Goal: Task Accomplishment & Management: Use online tool/utility

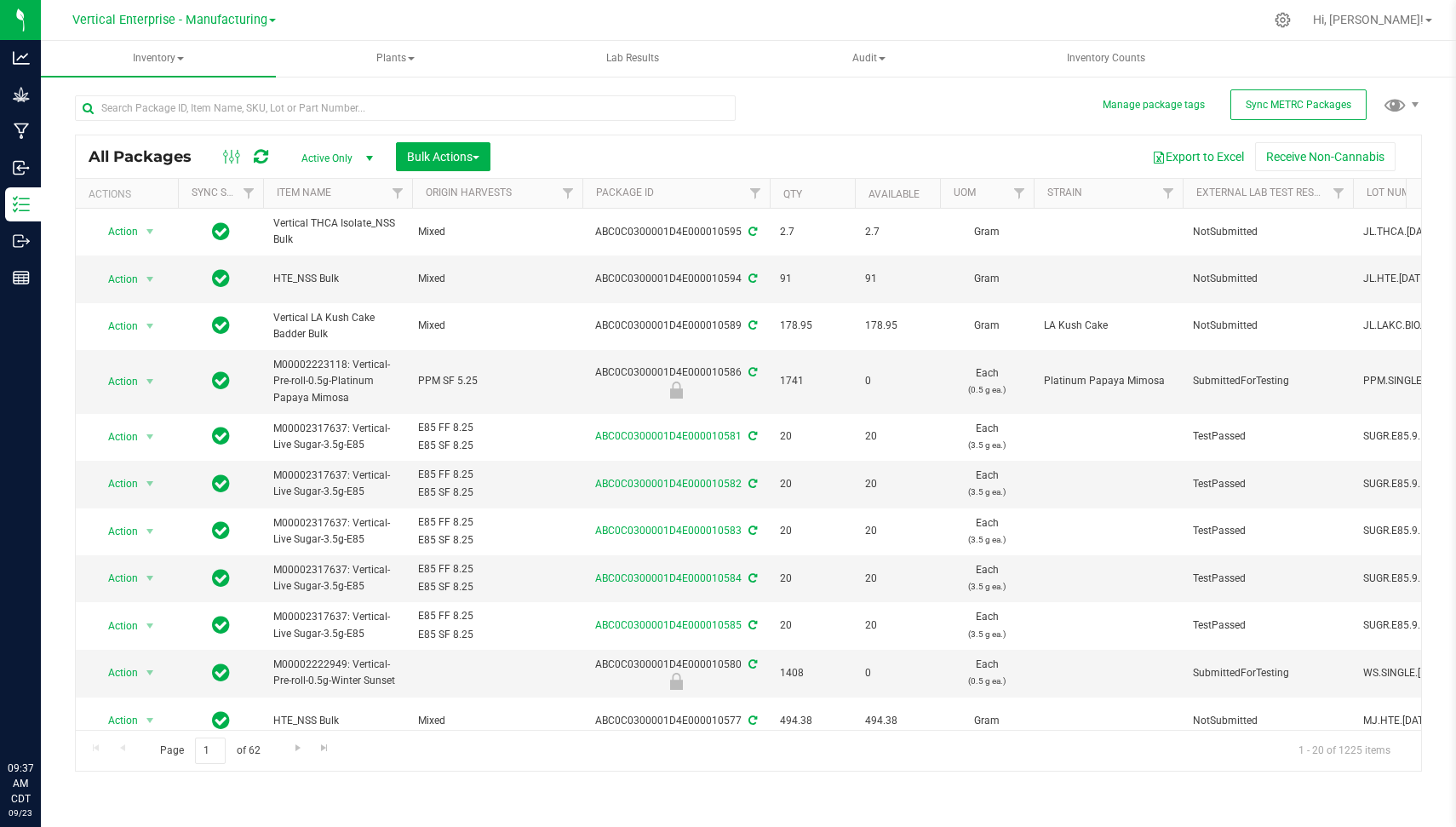
click at [268, 113] on input "text" at bounding box center [405, 108] width 661 height 25
type input "e85"
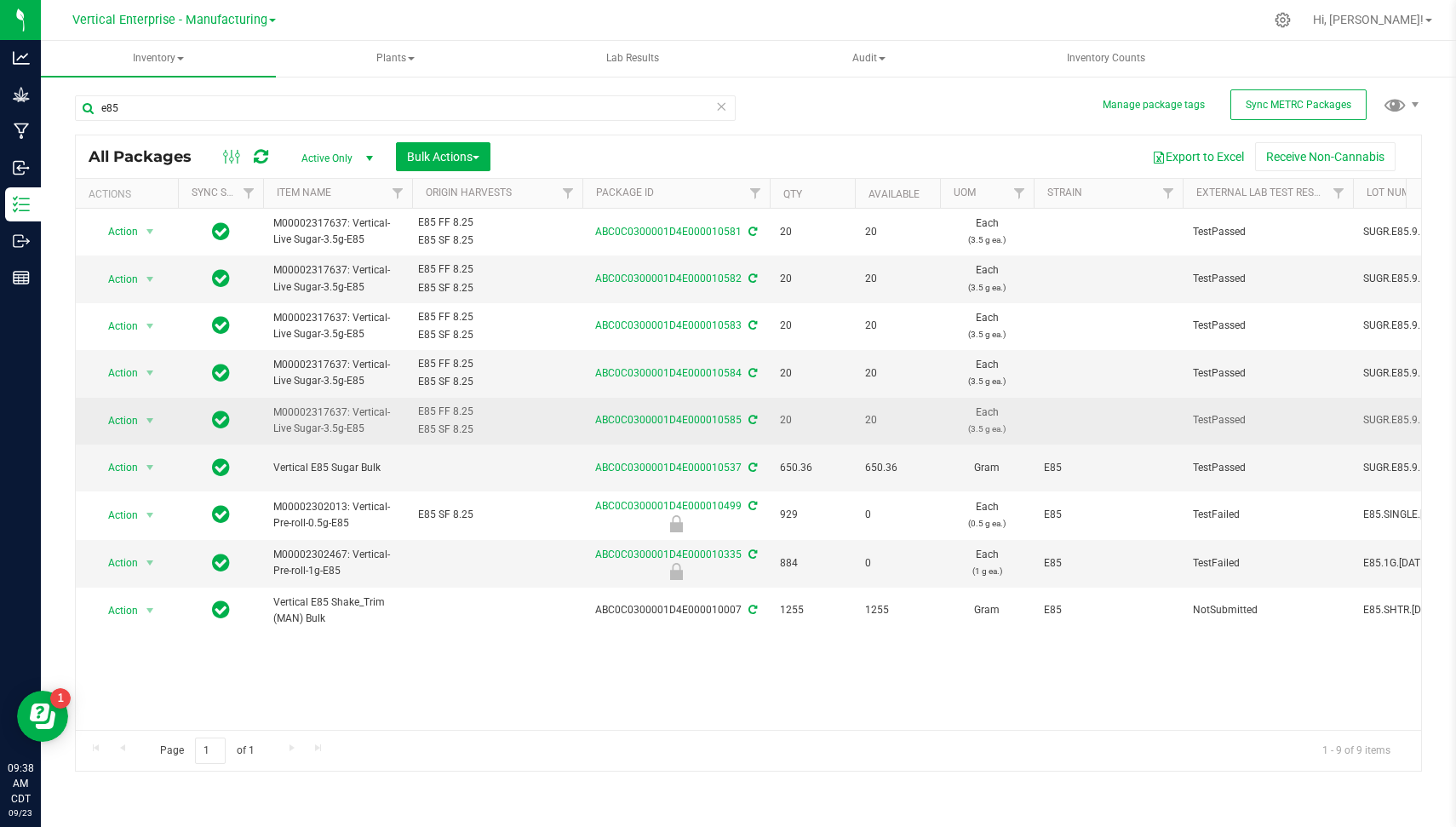
click at [323, 426] on span "M00002317637: Vertical-Live Sugar-3.5g-E85" at bounding box center [338, 421] width 128 height 33
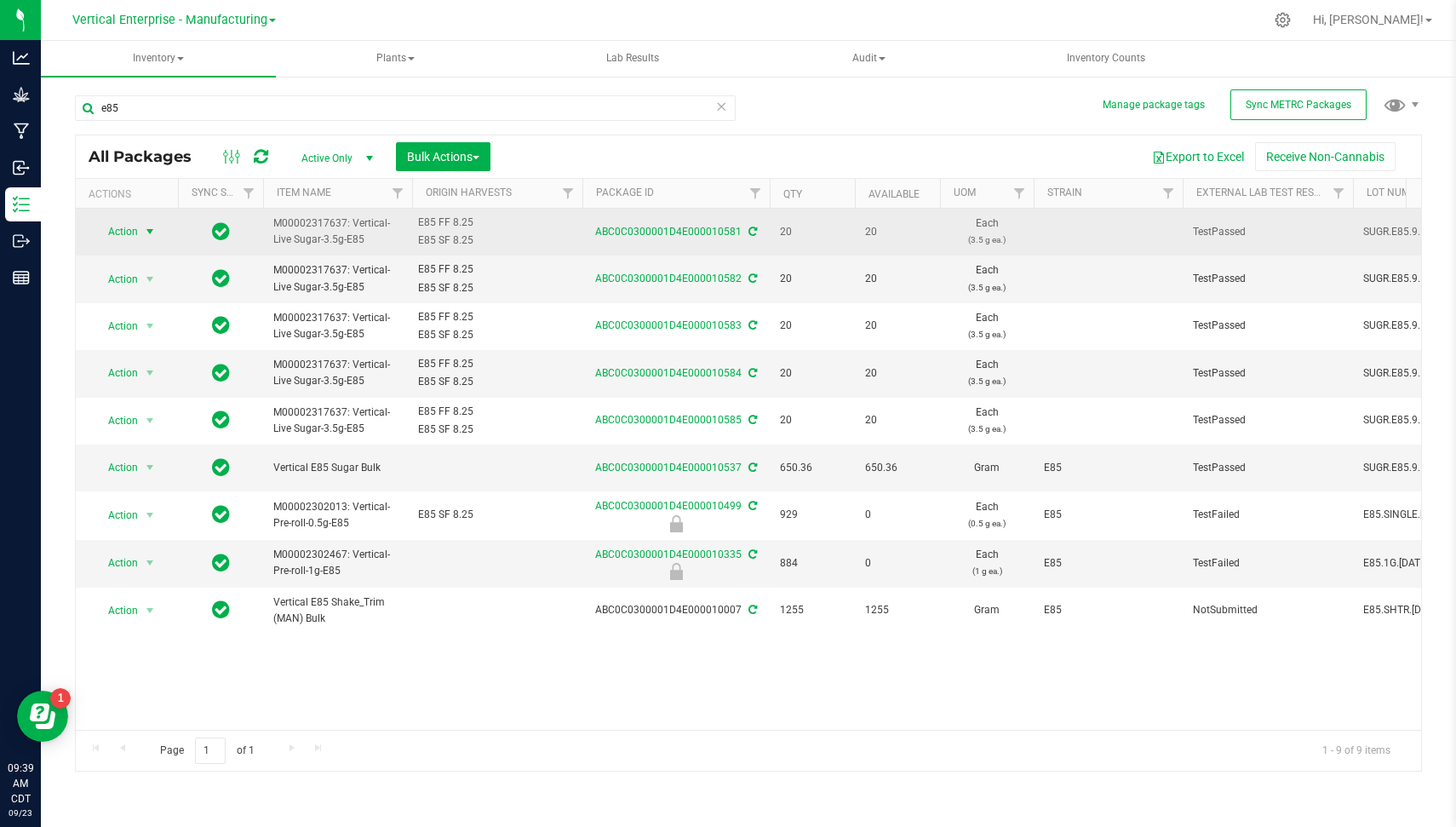
click at [107, 235] on span "Action" at bounding box center [116, 232] width 46 height 24
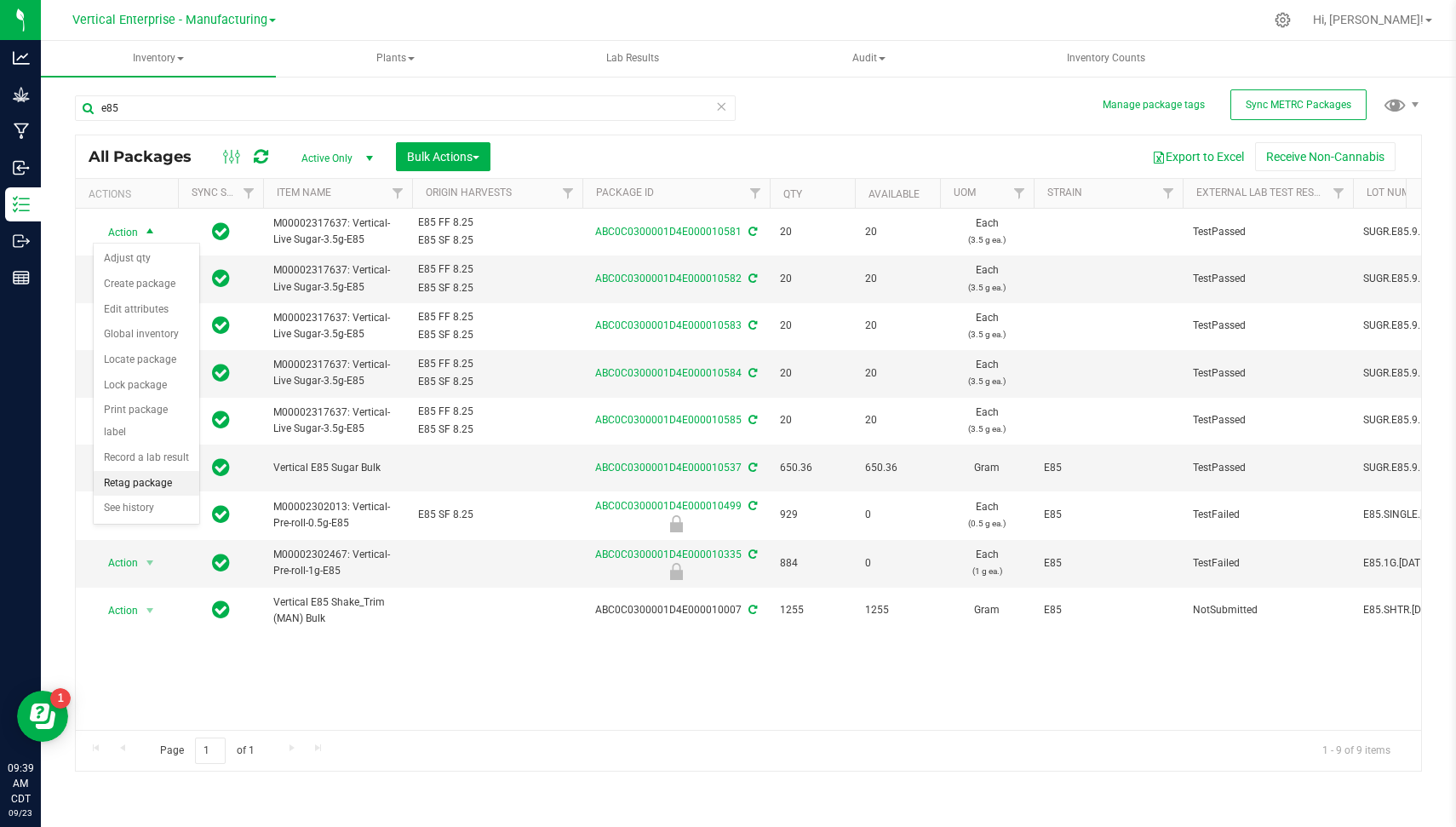
click at [156, 480] on li "Retag package" at bounding box center [147, 483] width 106 height 25
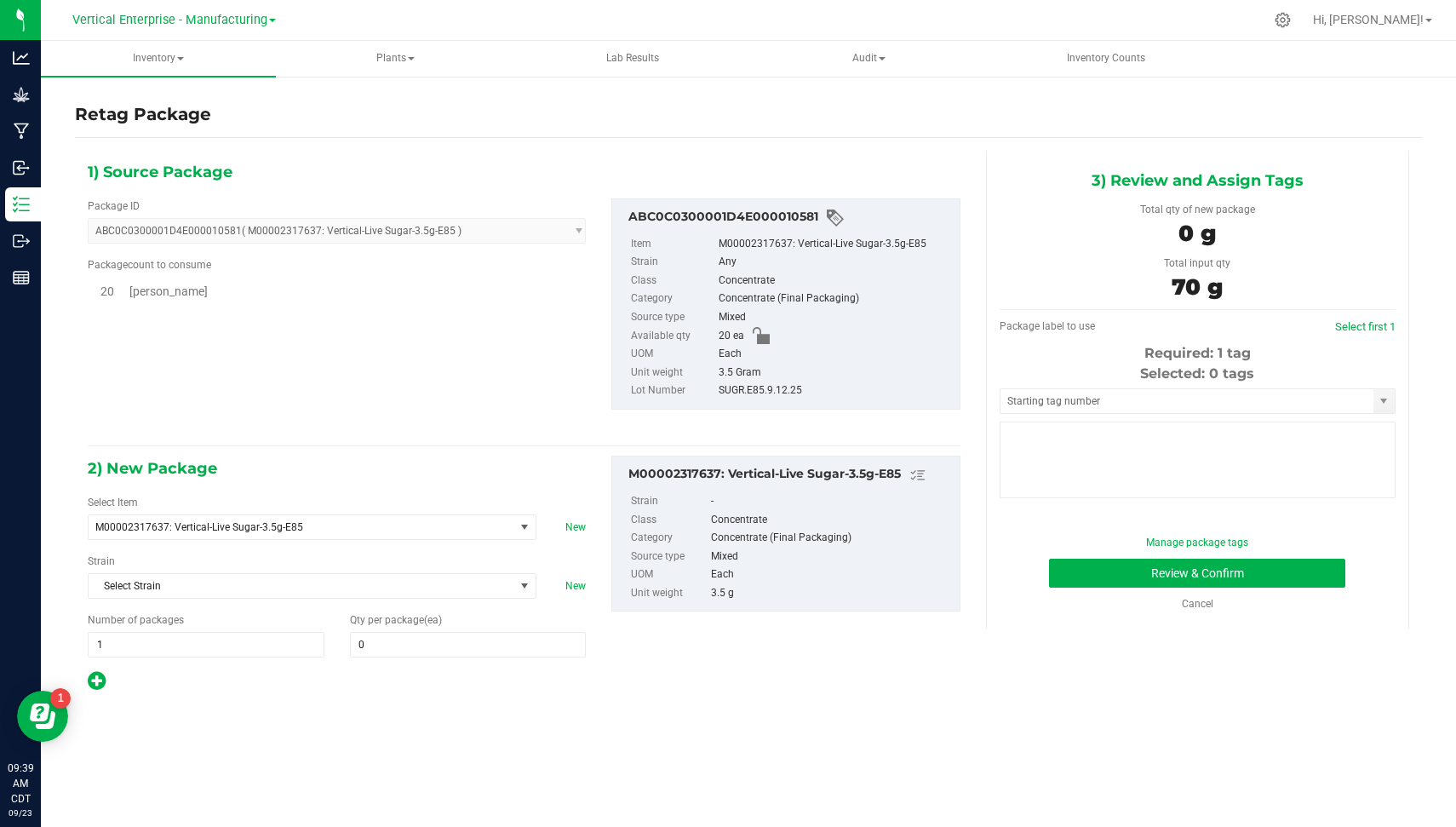
type input "0"
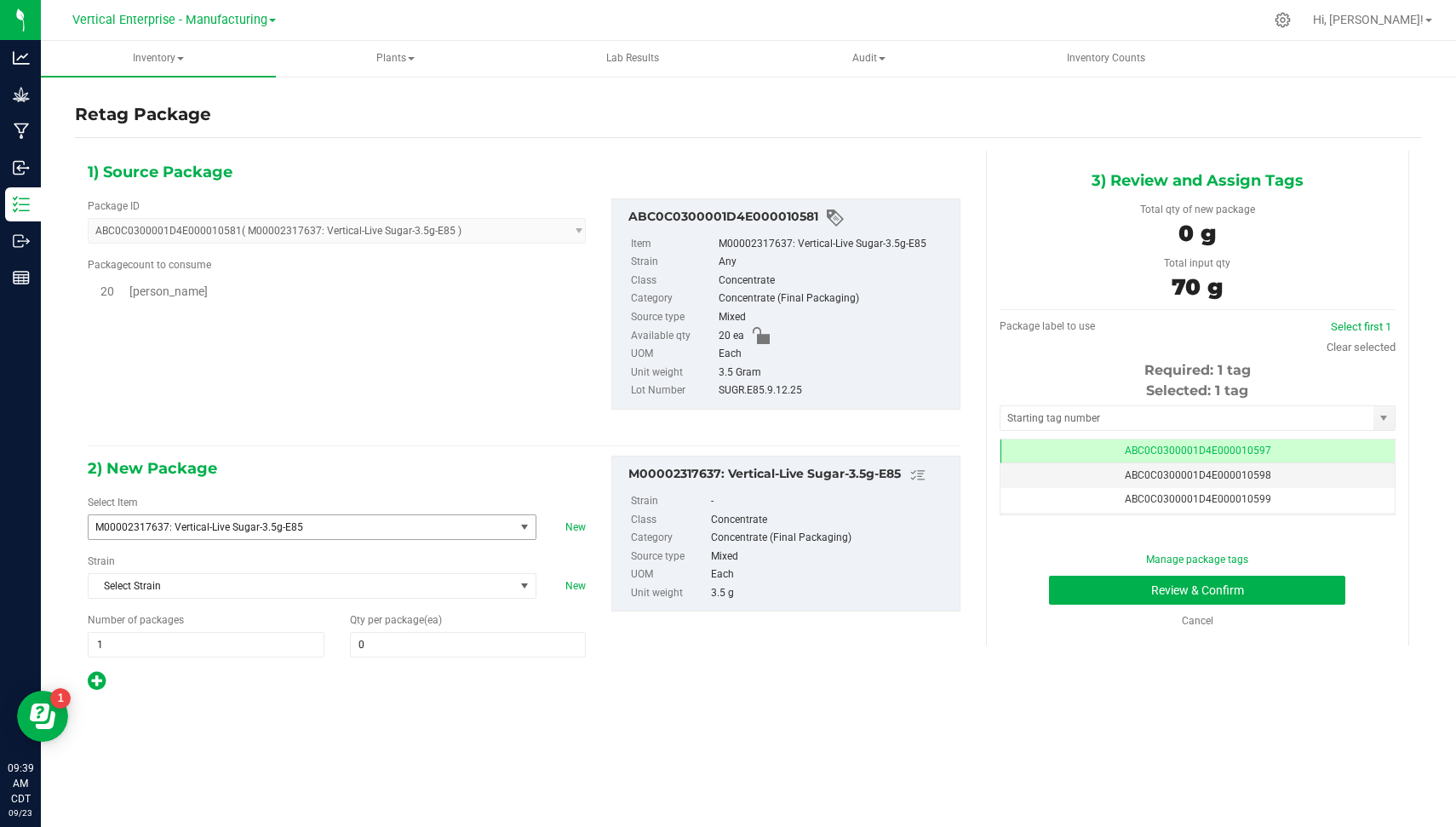
click at [363, 532] on span "M00002317637: Vertical-Live Sugar-3.5g-E85" at bounding box center [301, 527] width 425 height 24
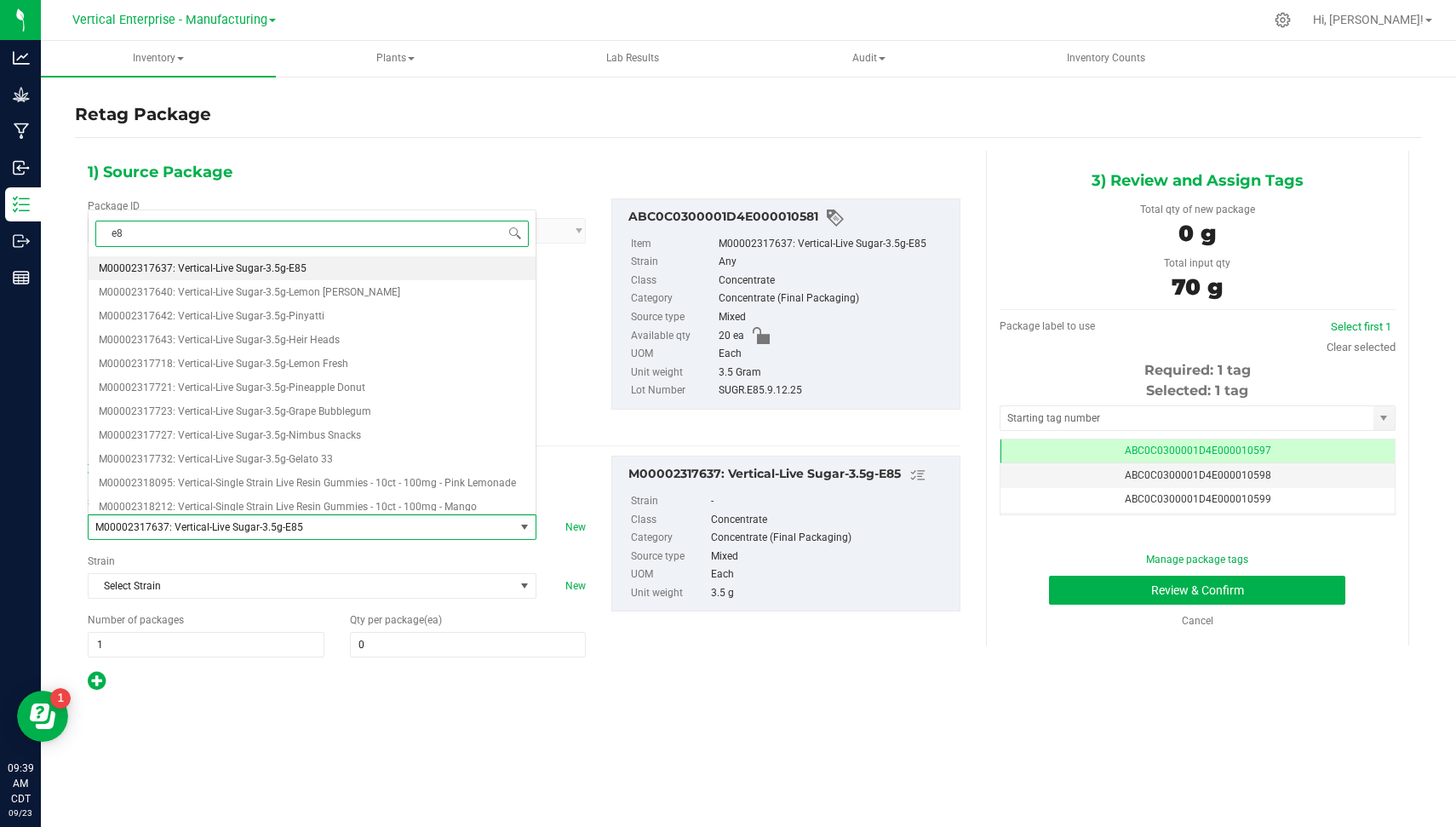
type input "e85"
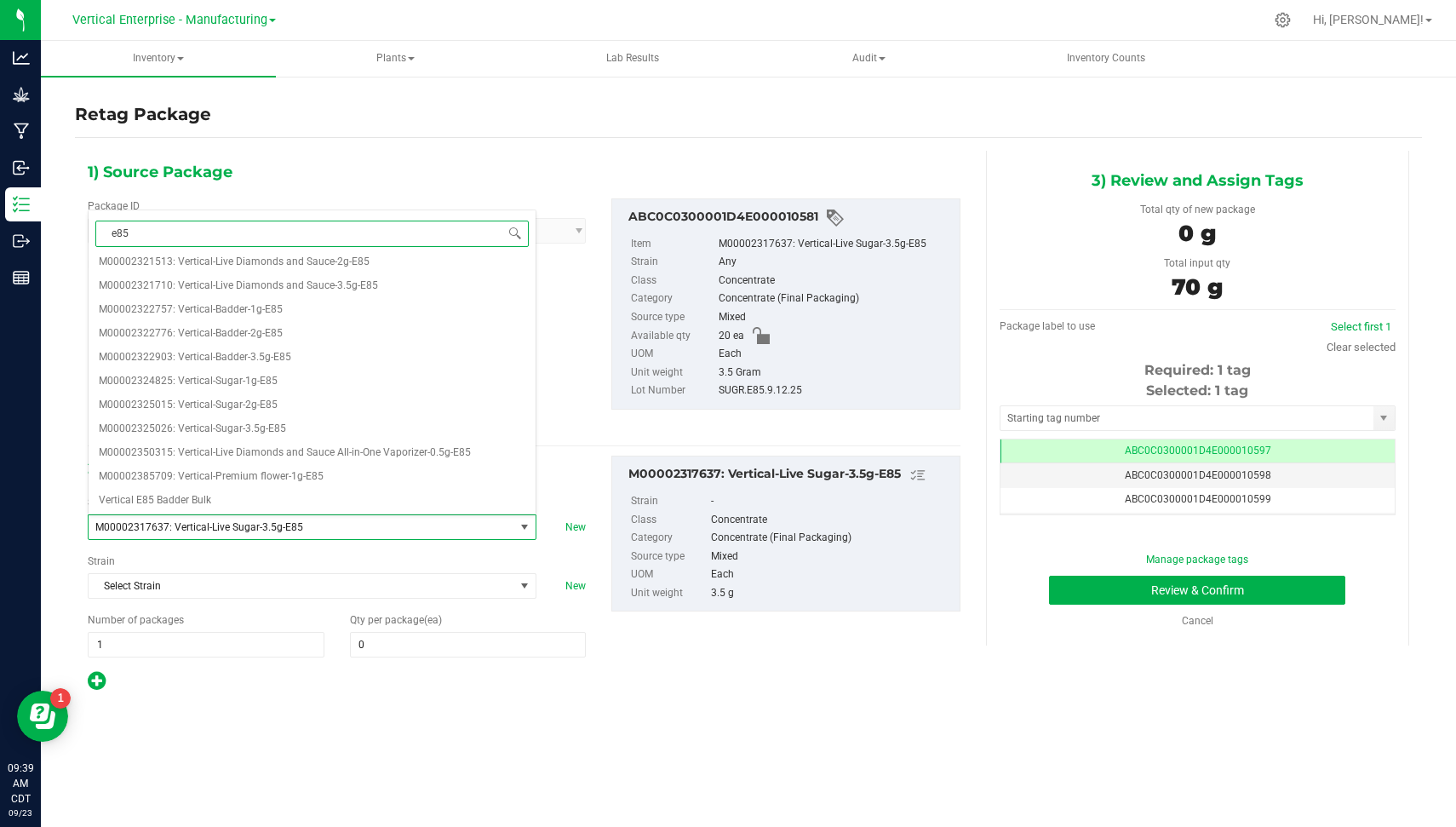
scroll to position [440, 0]
click at [448, 424] on li "M00002325026: Vertical-Sugar-3.5g-E85" at bounding box center [312, 423] width 447 height 24
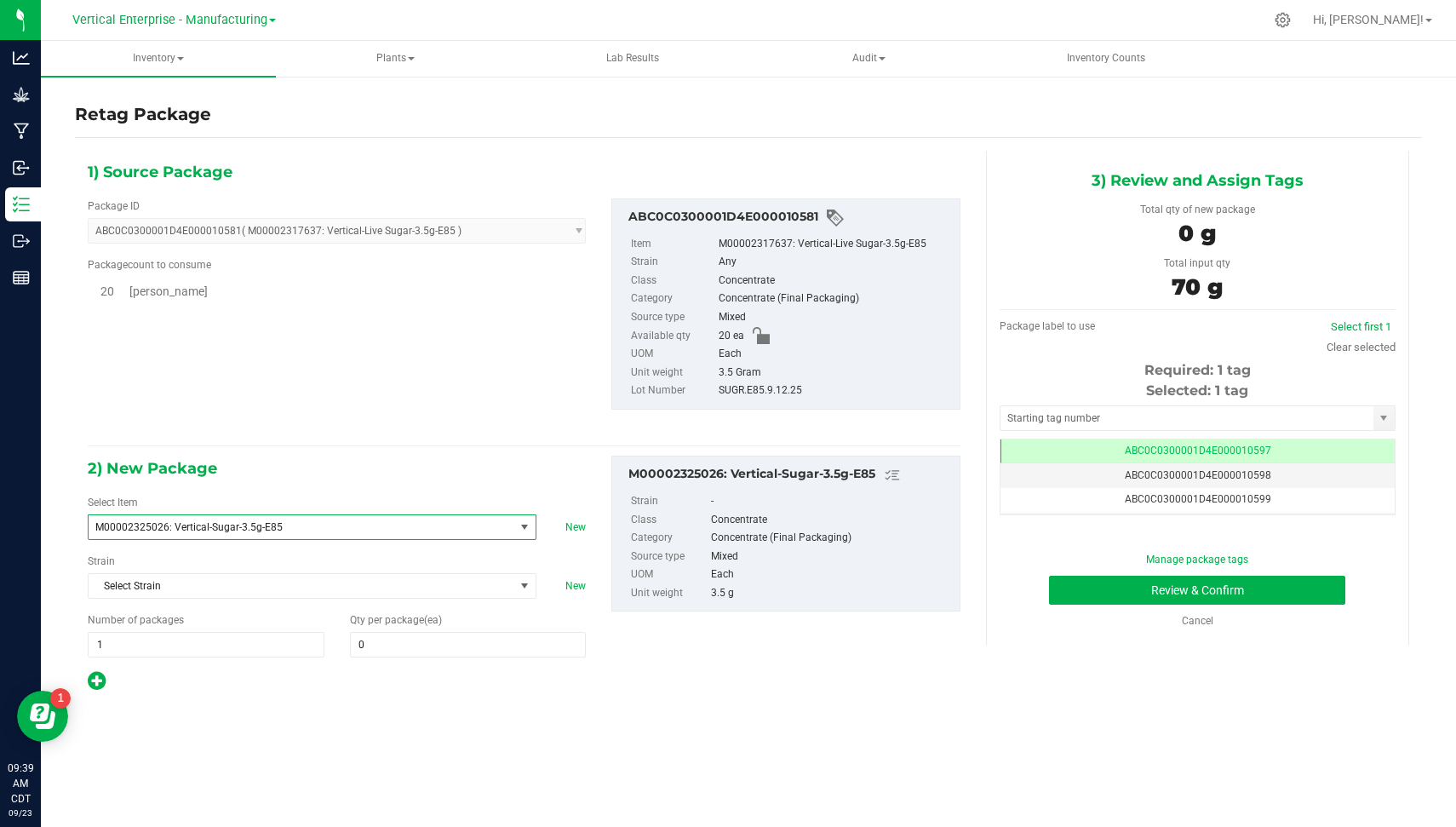
type input "0"
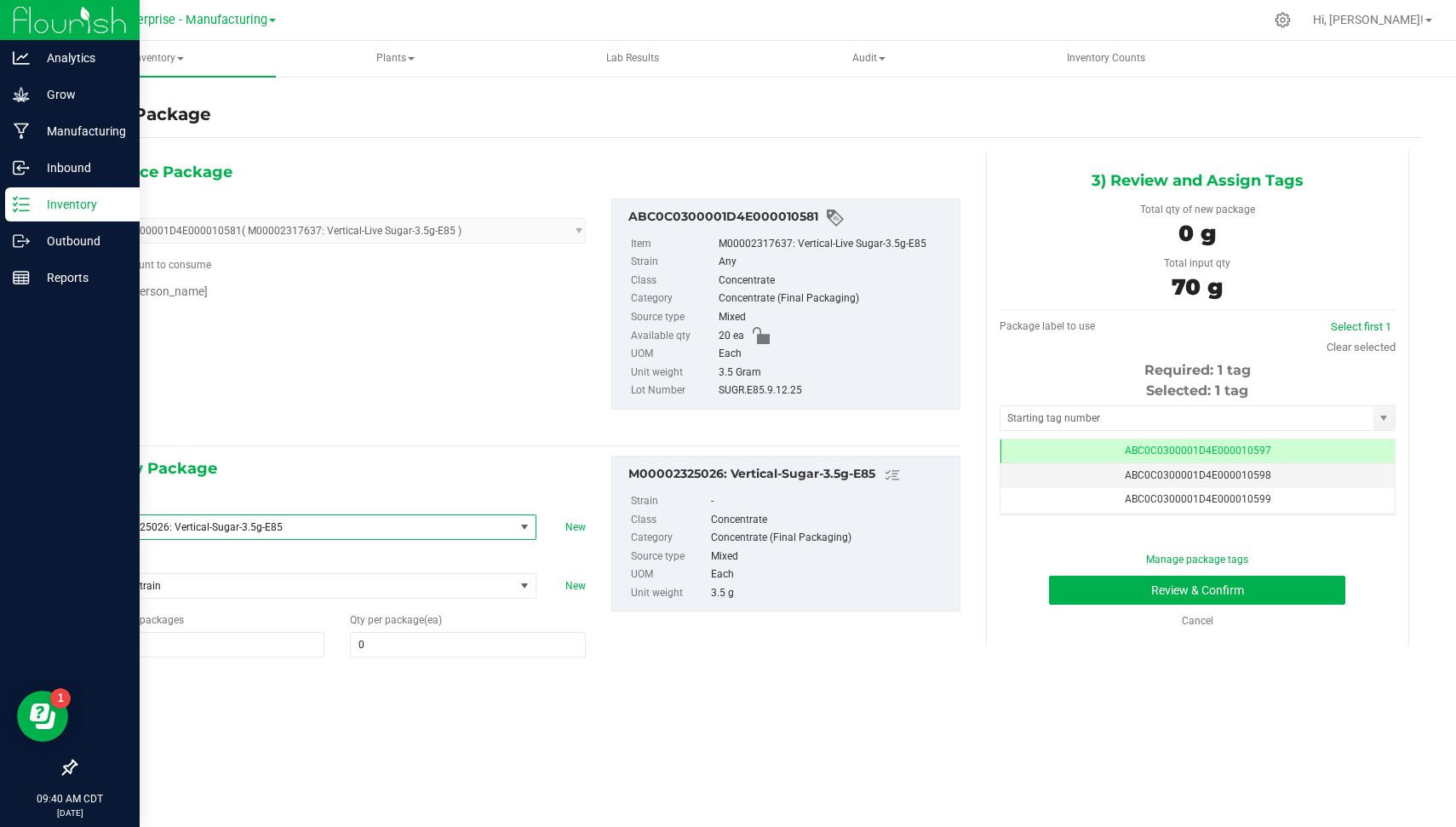
click at [33, 208] on p "Inventory" at bounding box center [81, 204] width 102 height 21
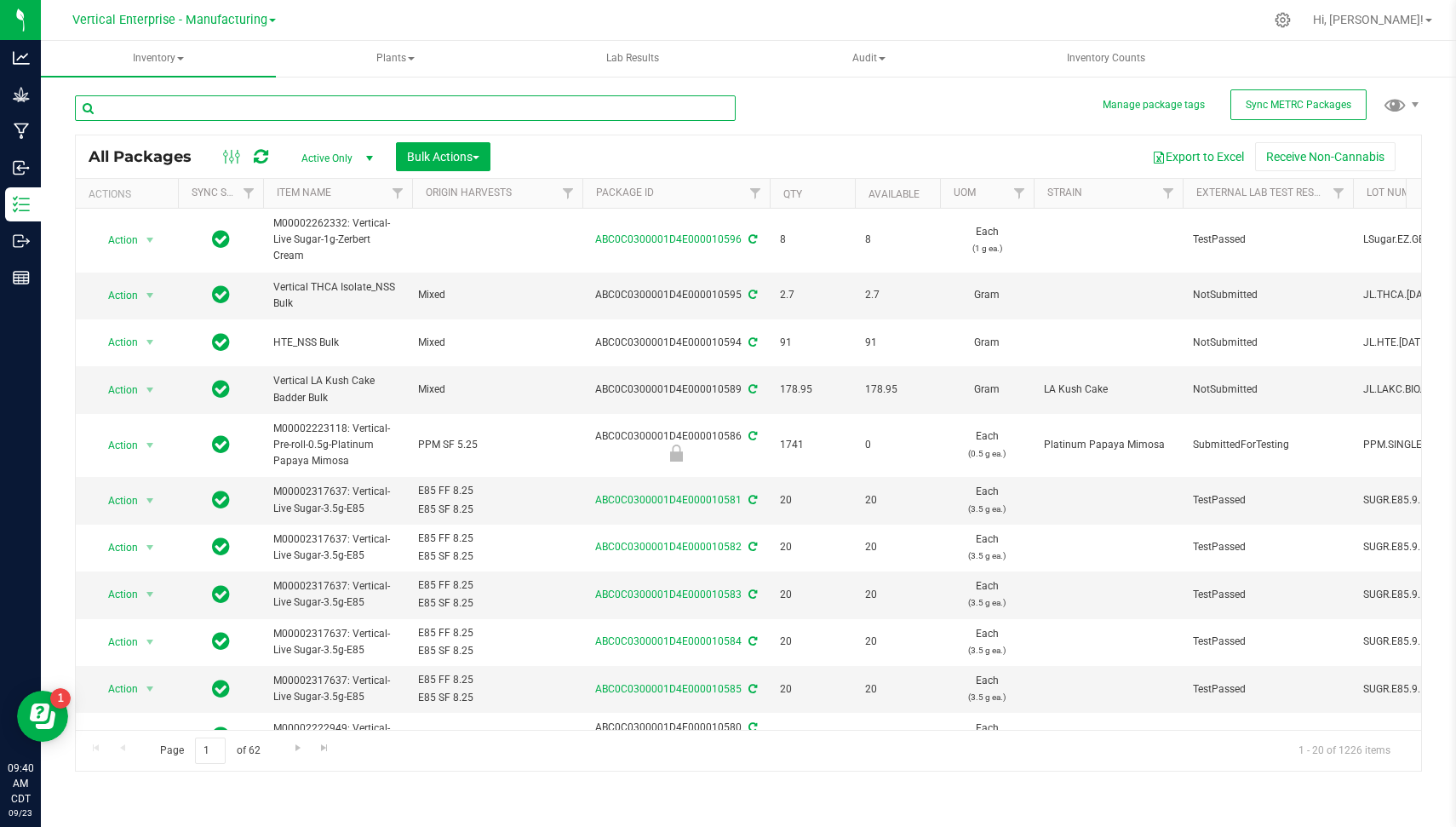
click at [374, 105] on input "text" at bounding box center [405, 108] width 661 height 25
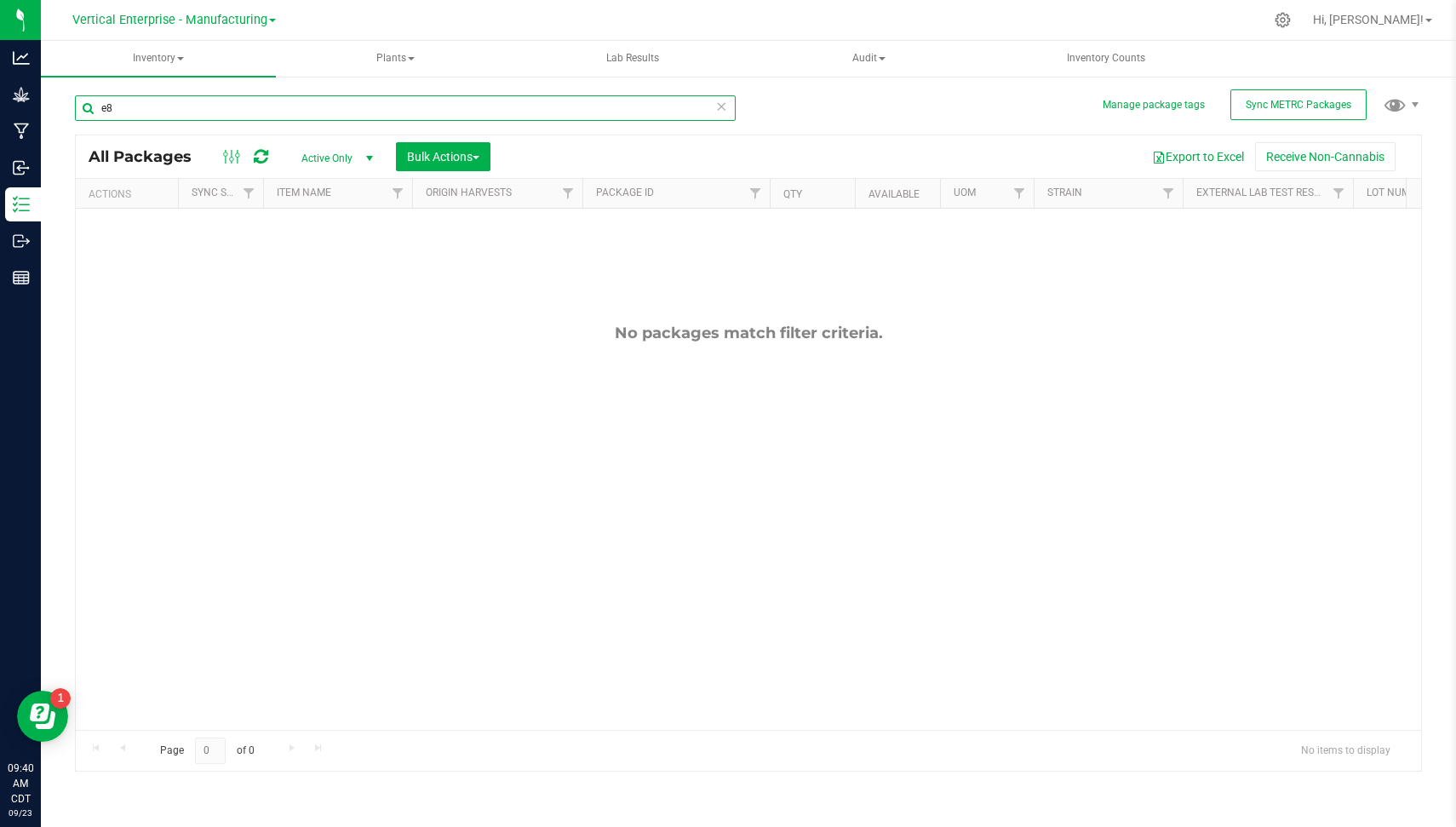
type input "e"
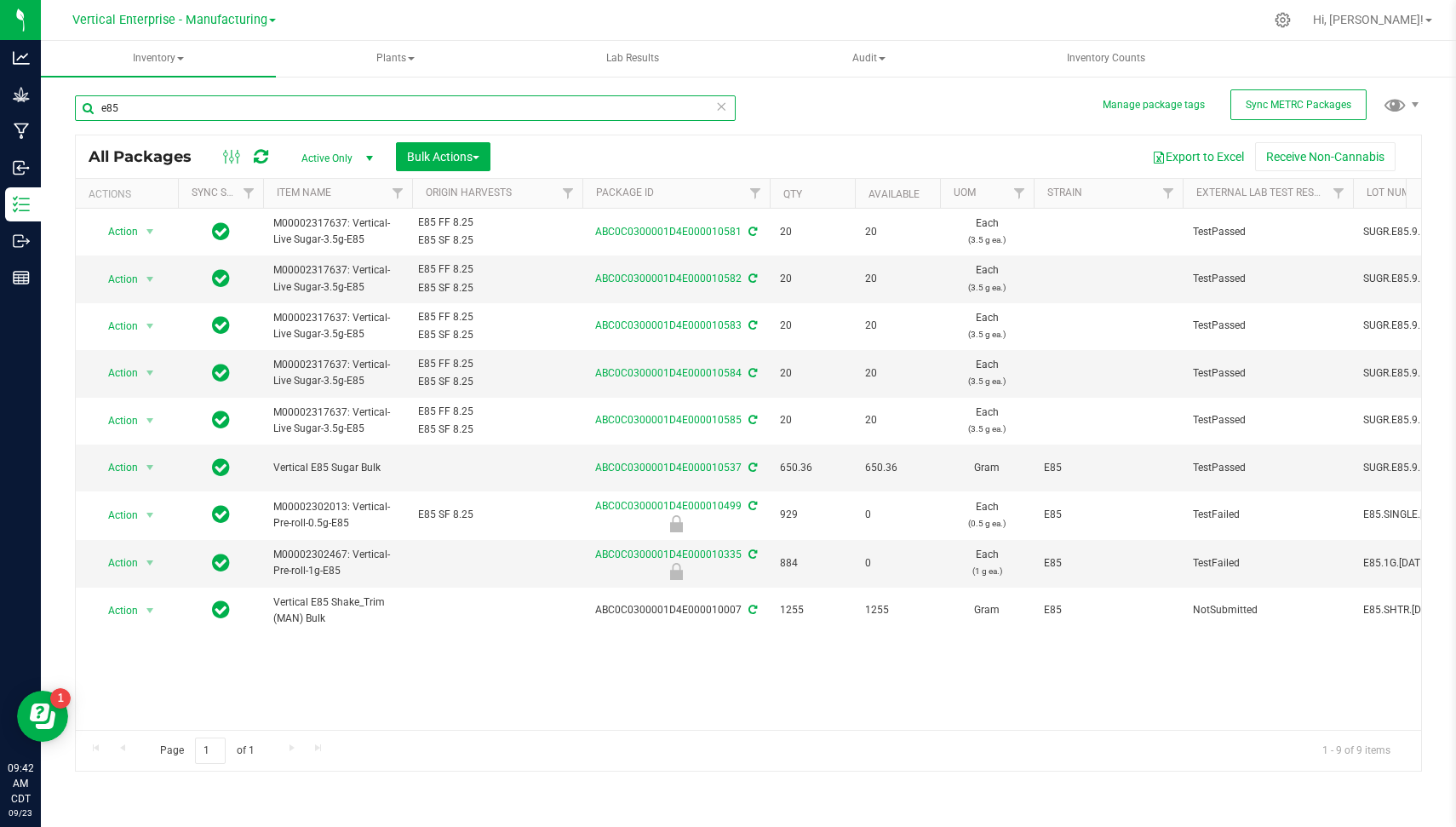
type input "e85"
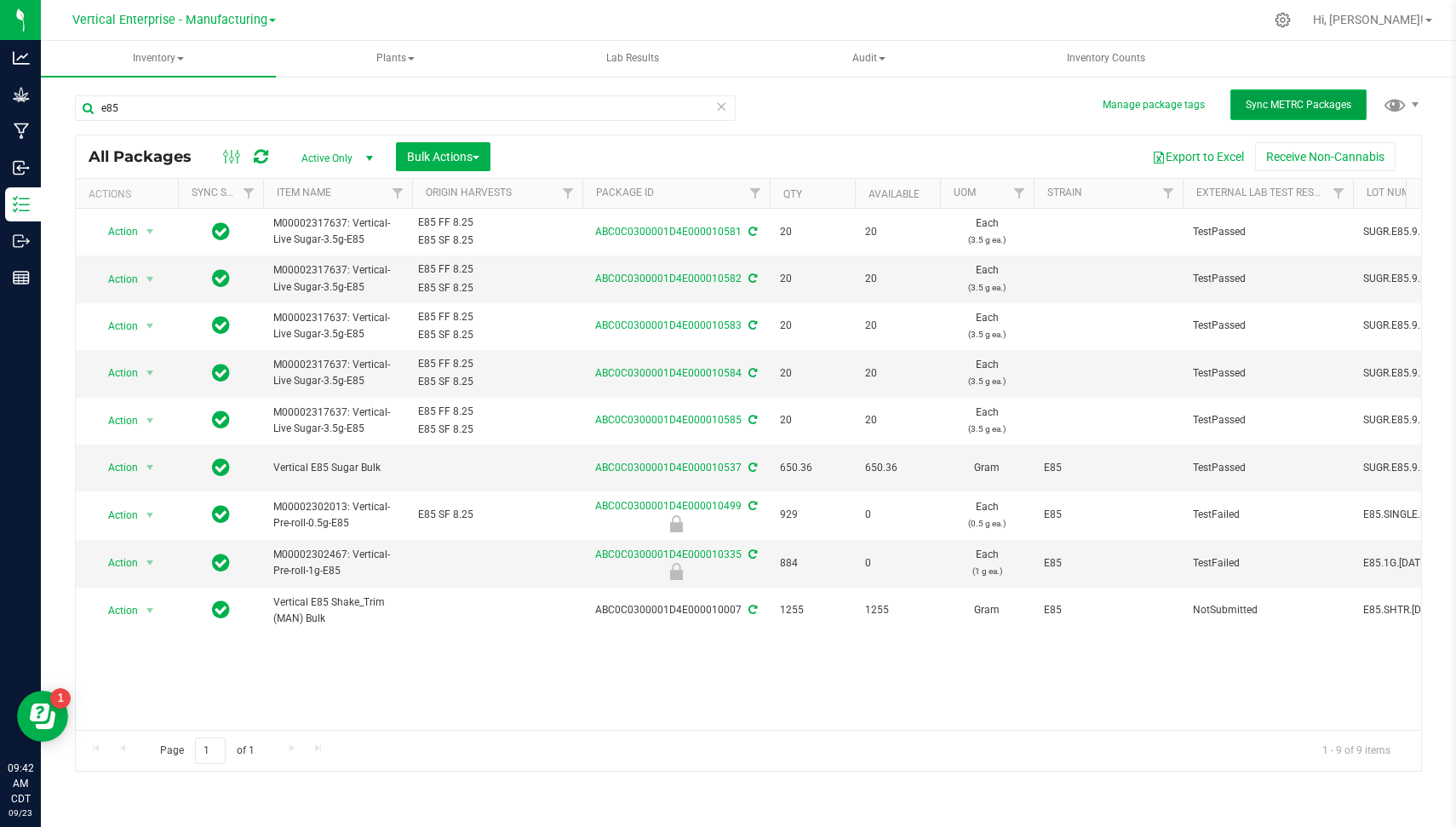
click at [1284, 99] on span "Sync METRC Packages" at bounding box center [1299, 104] width 106 height 12
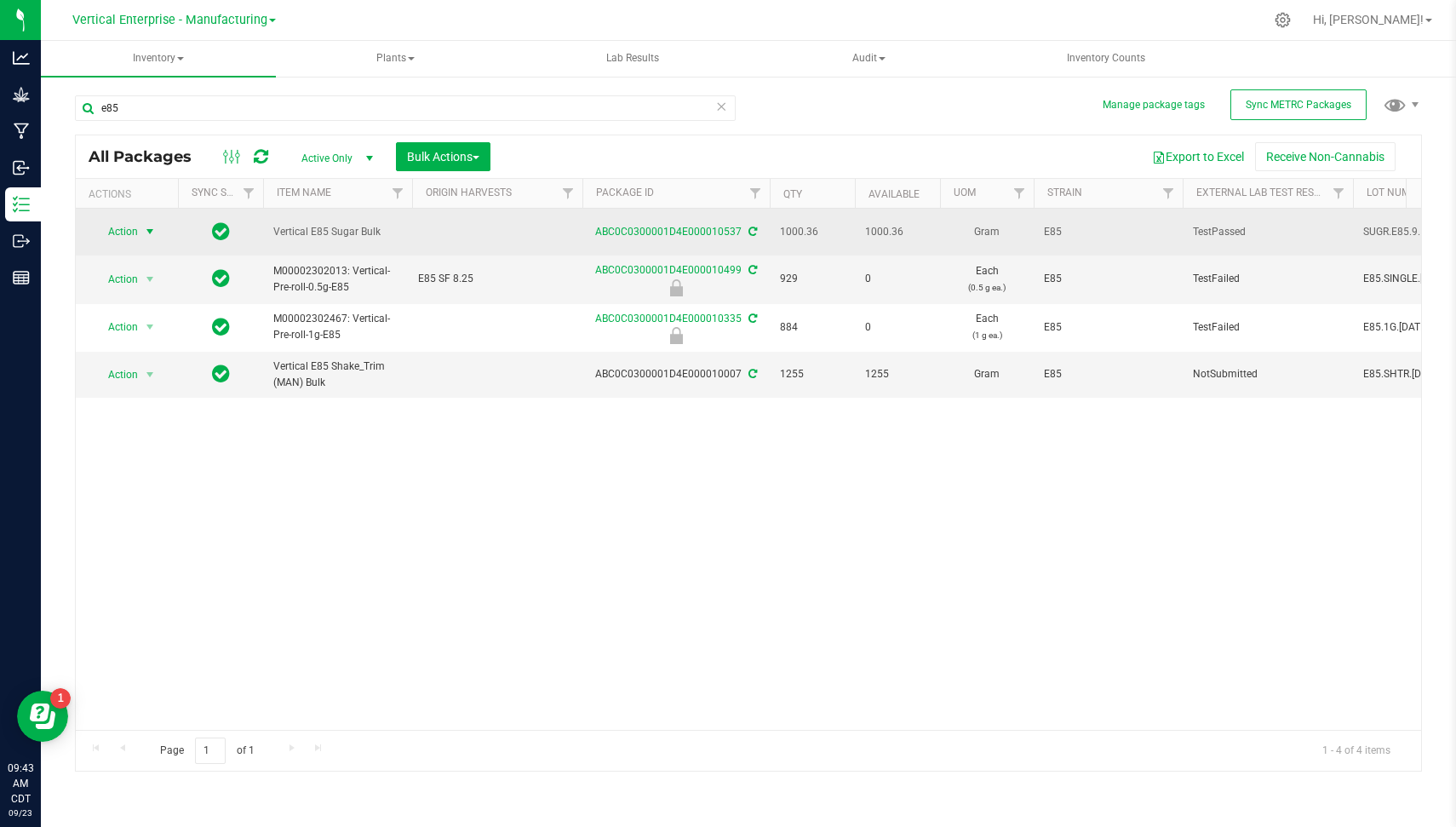
click at [134, 230] on span "Action" at bounding box center [116, 232] width 46 height 24
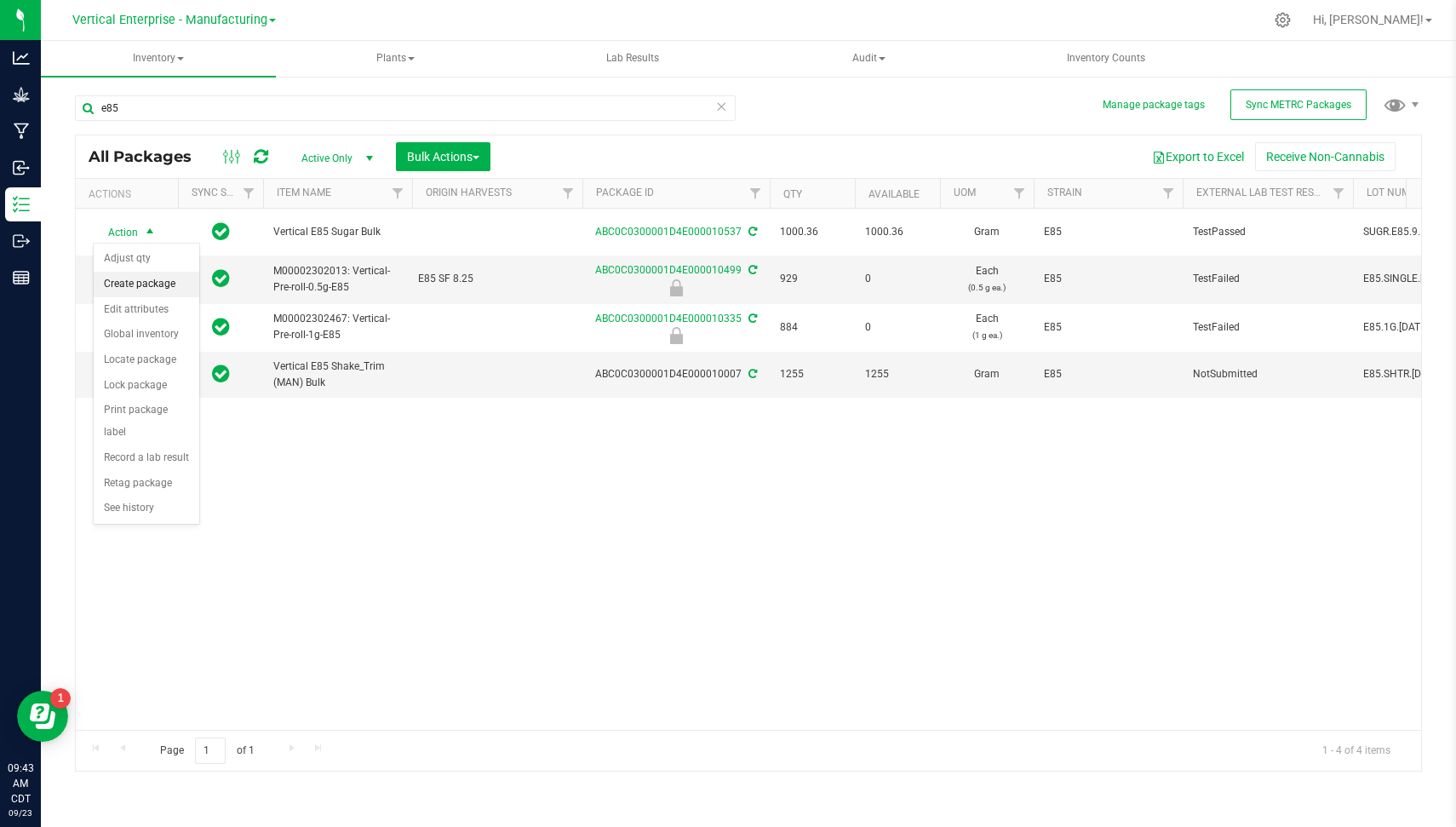
click at [147, 275] on li "Create package" at bounding box center [147, 284] width 106 height 25
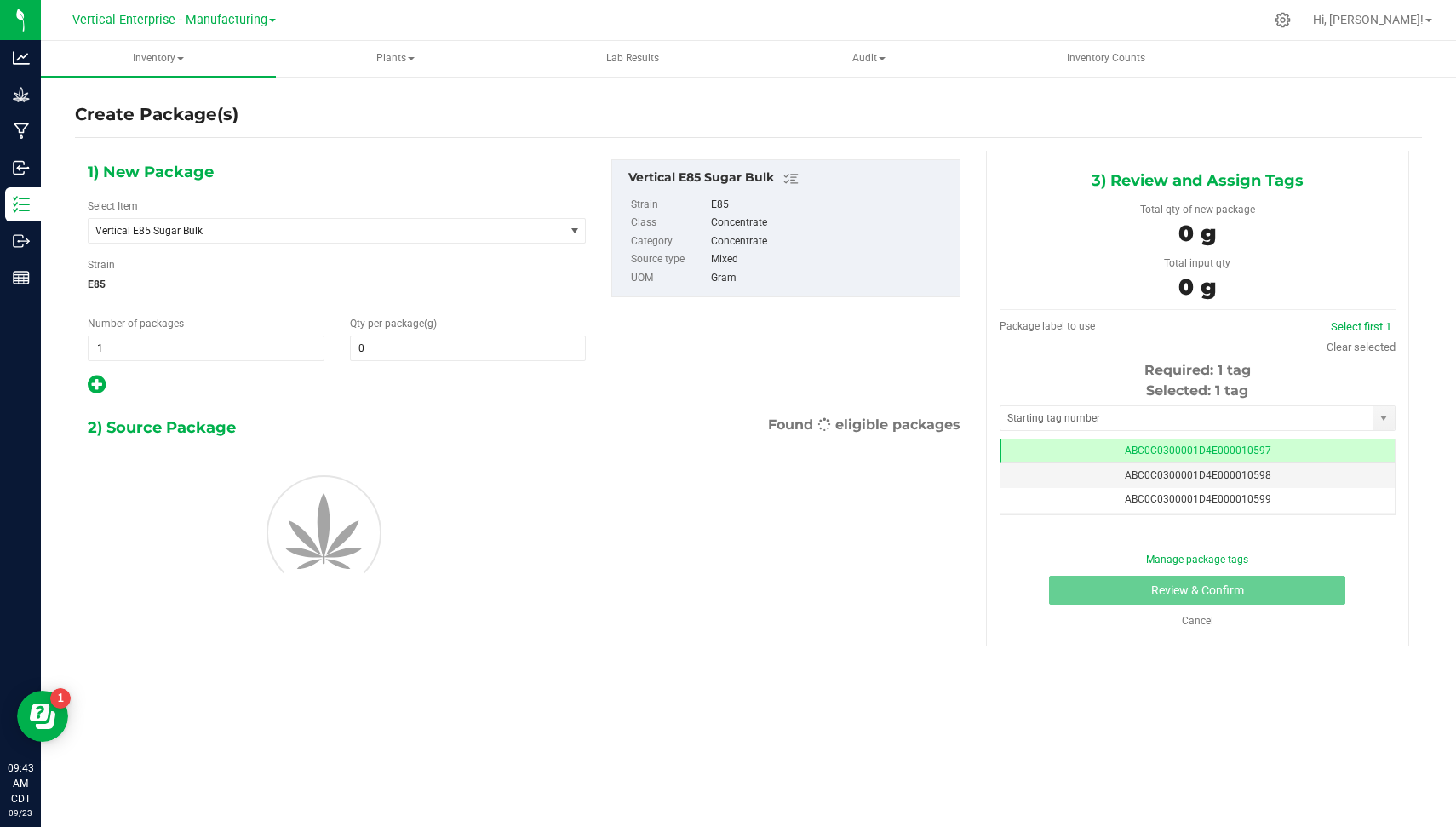
type input "0.0000"
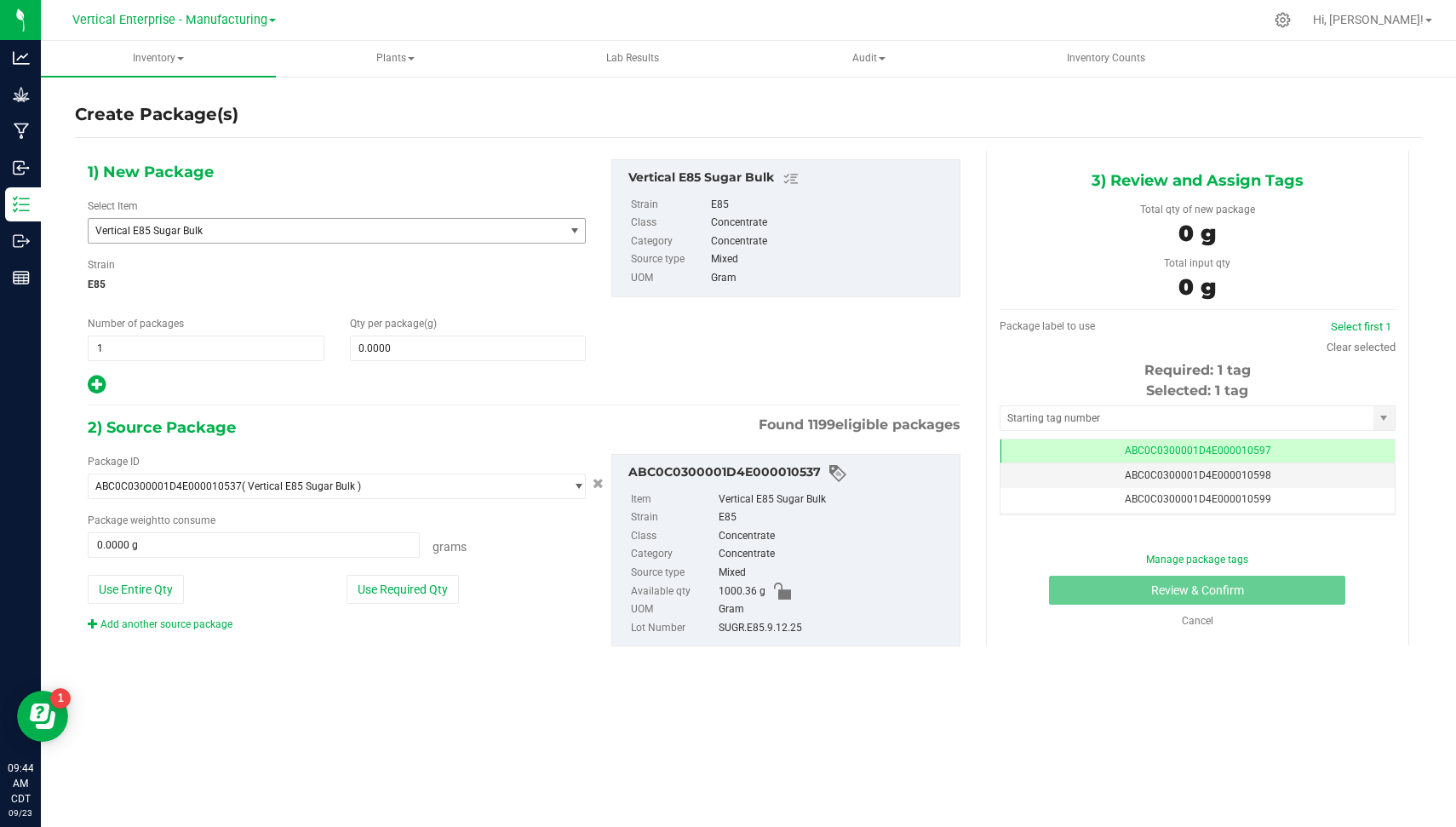
click at [217, 233] on span "Vertical E85 Sugar Bulk" at bounding box center [317, 230] width 443 height 12
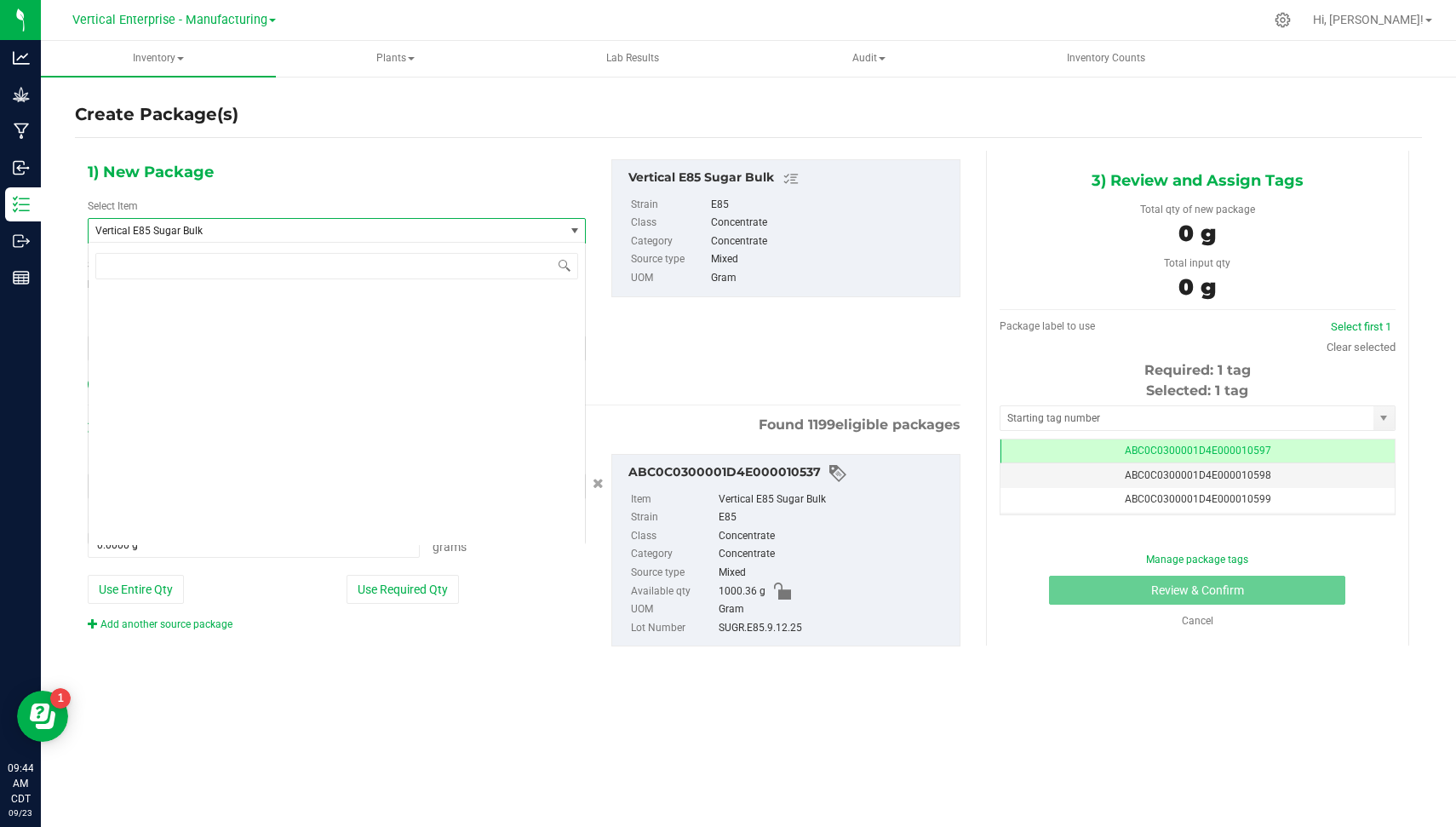
scroll to position [45937, 0]
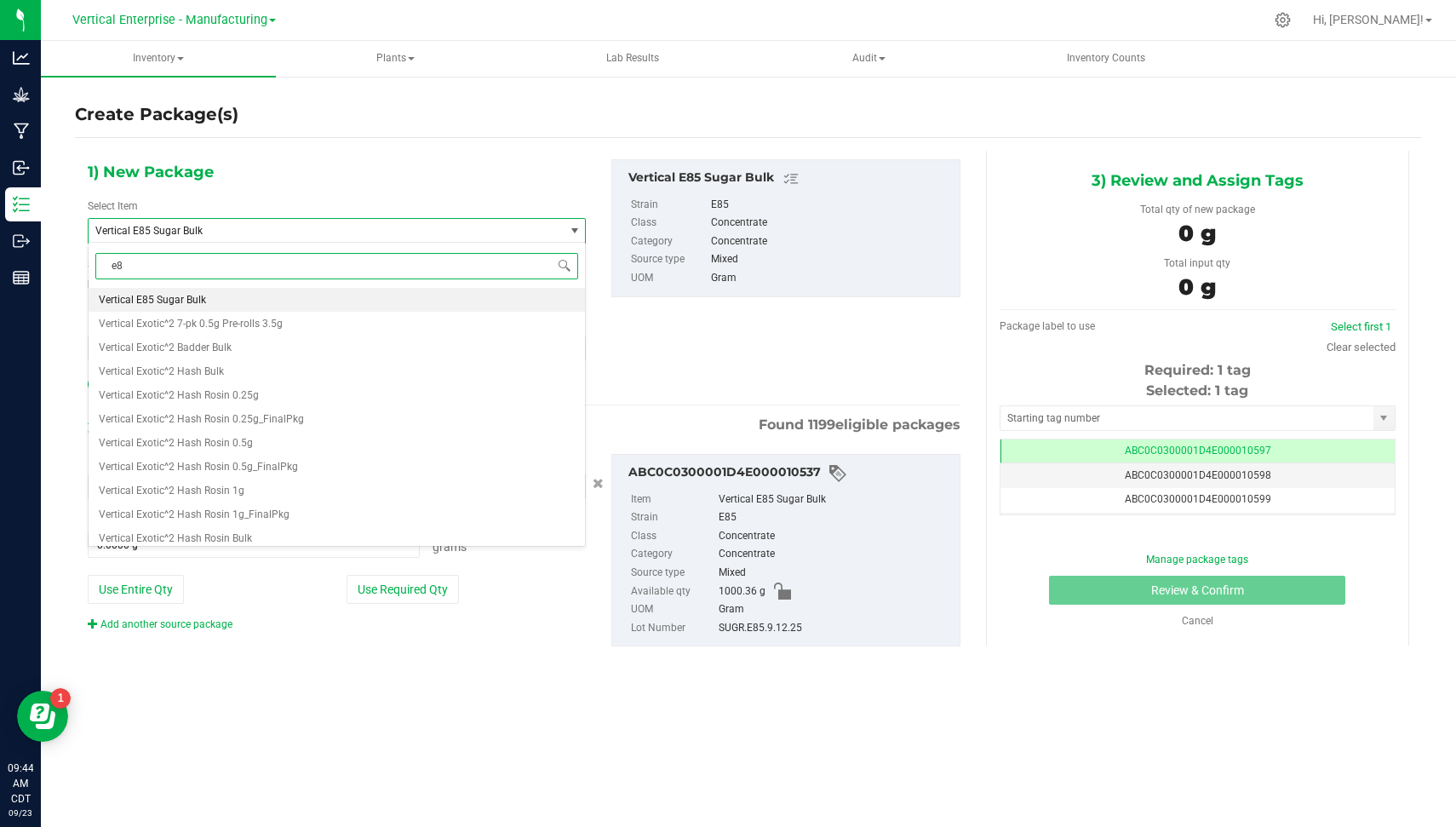
type input "e85"
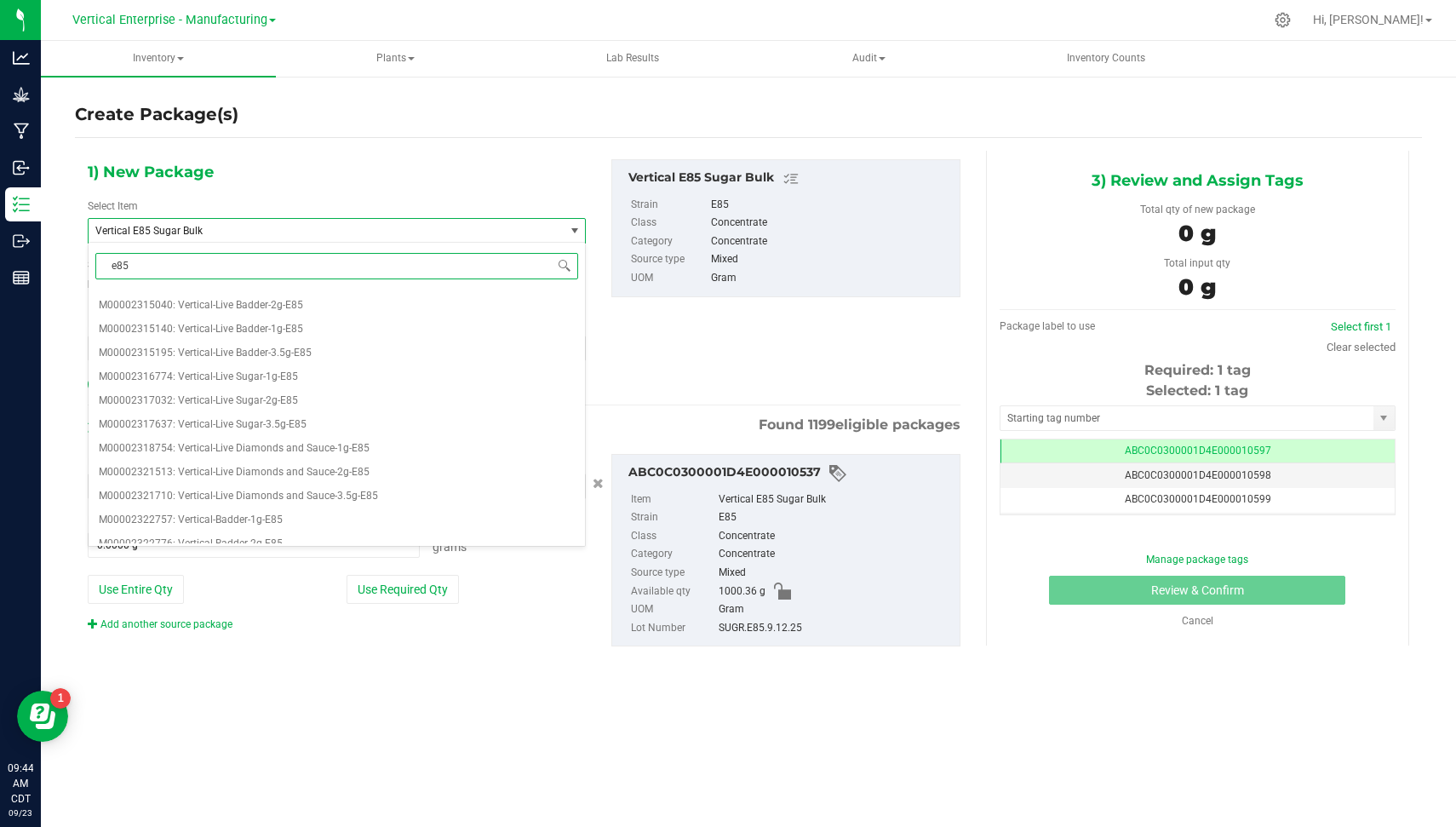
scroll to position [487, 0]
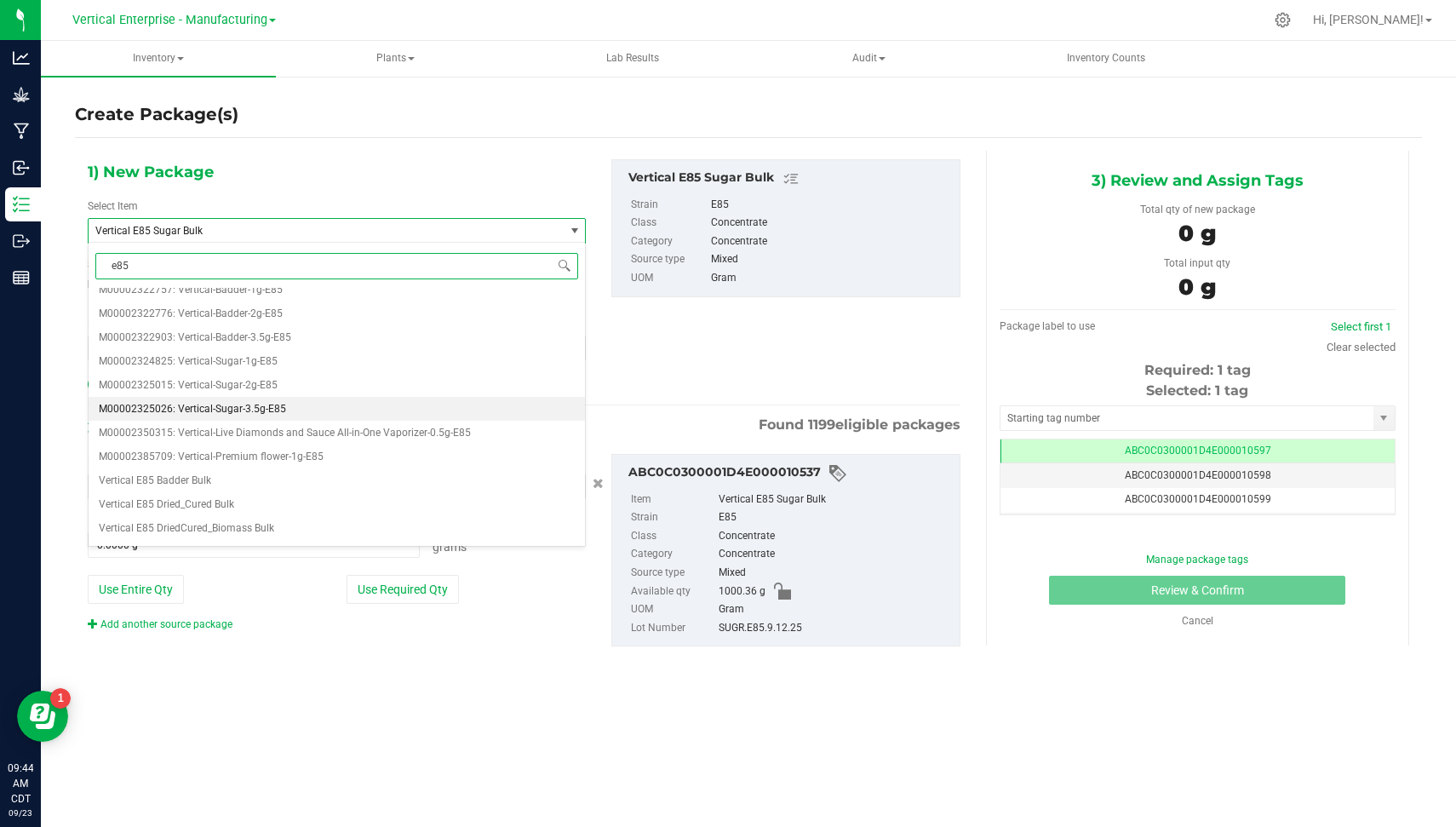
click at [471, 405] on li "M00002325026: Vertical-Sugar-3.5g-E85" at bounding box center [337, 408] width 497 height 24
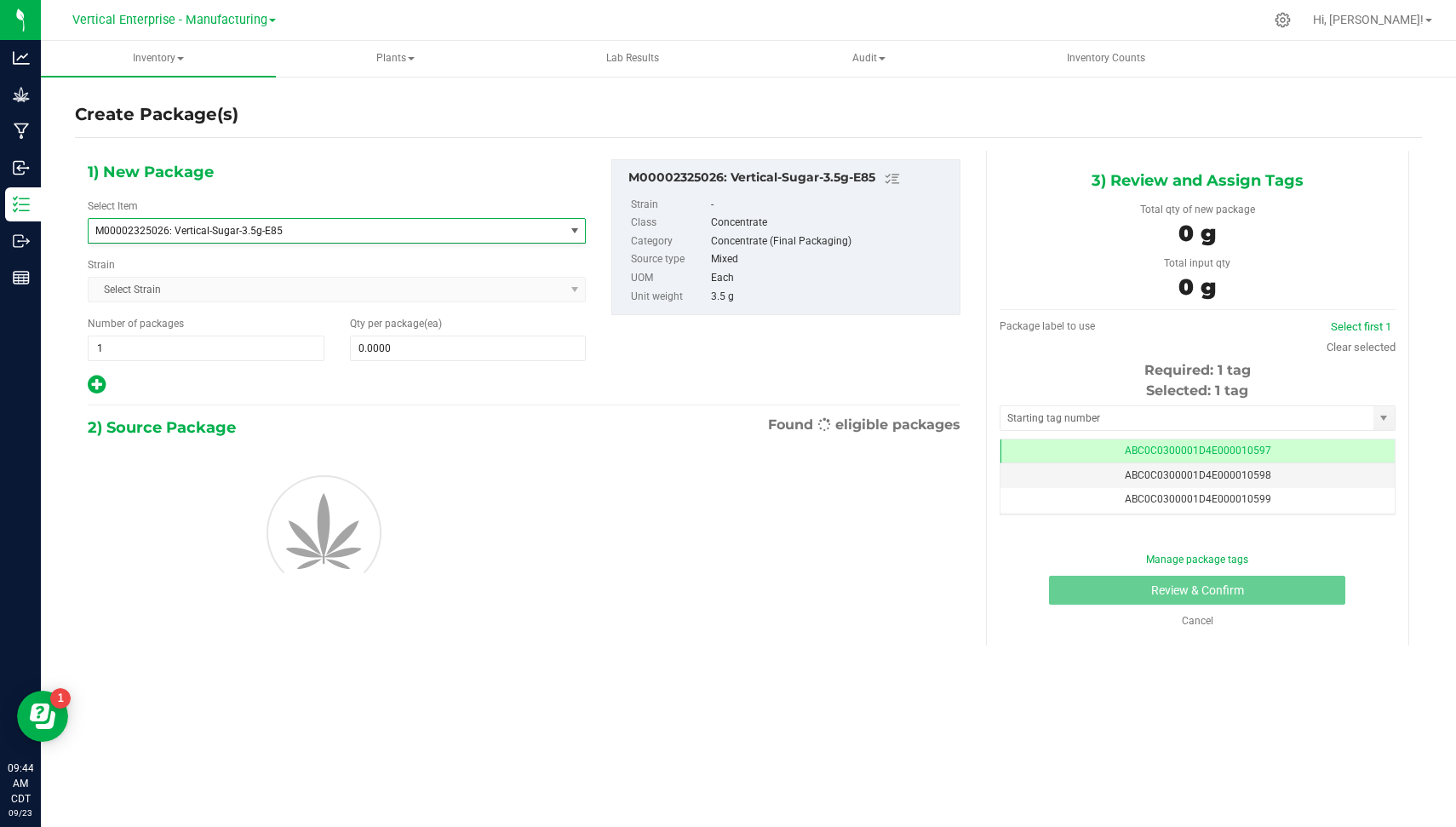
type input "0"
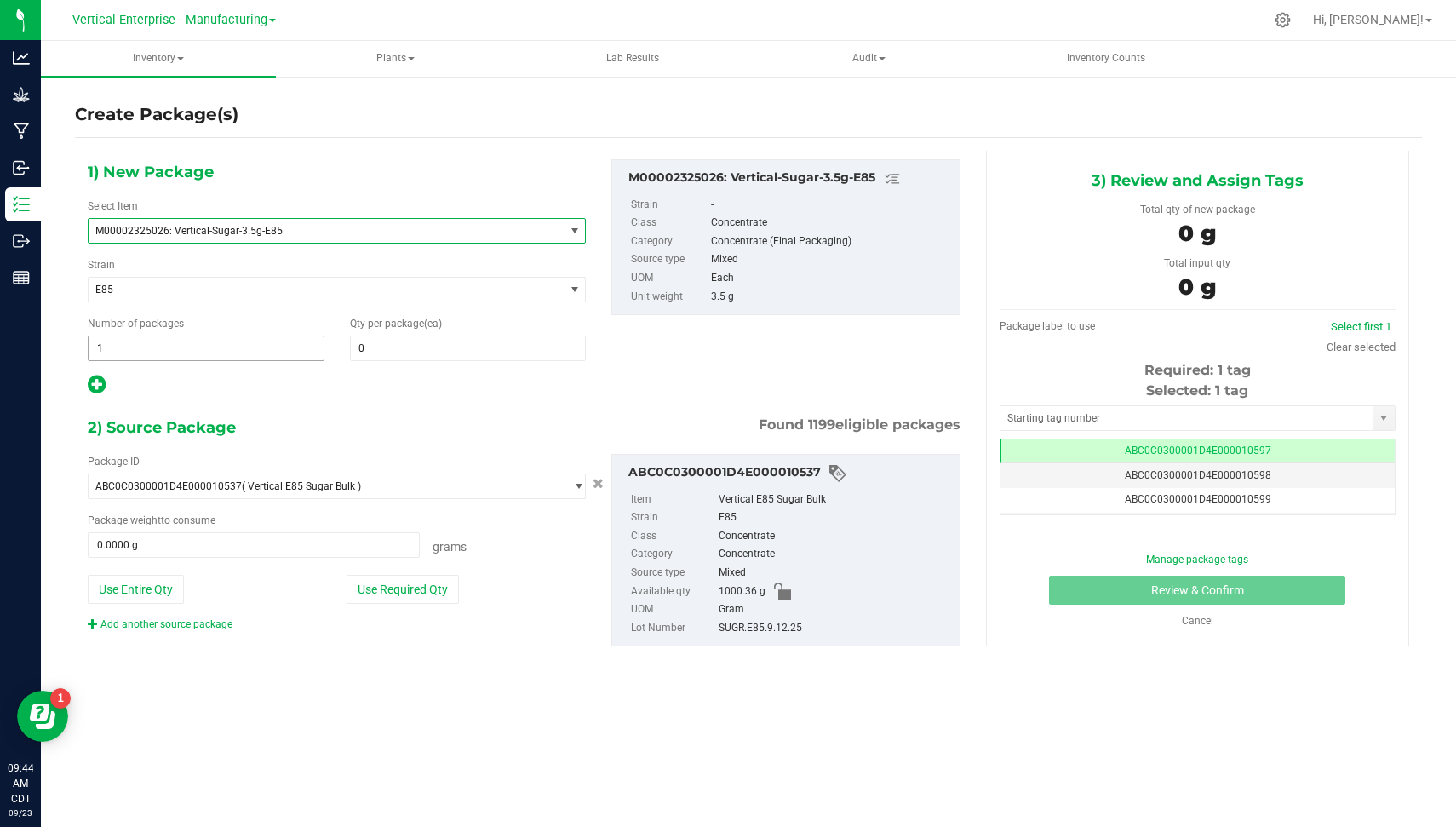
click at [186, 353] on span "1 1" at bounding box center [206, 348] width 237 height 25
type input "5"
click at [386, 349] on span at bounding box center [469, 348] width 237 height 25
type input "20"
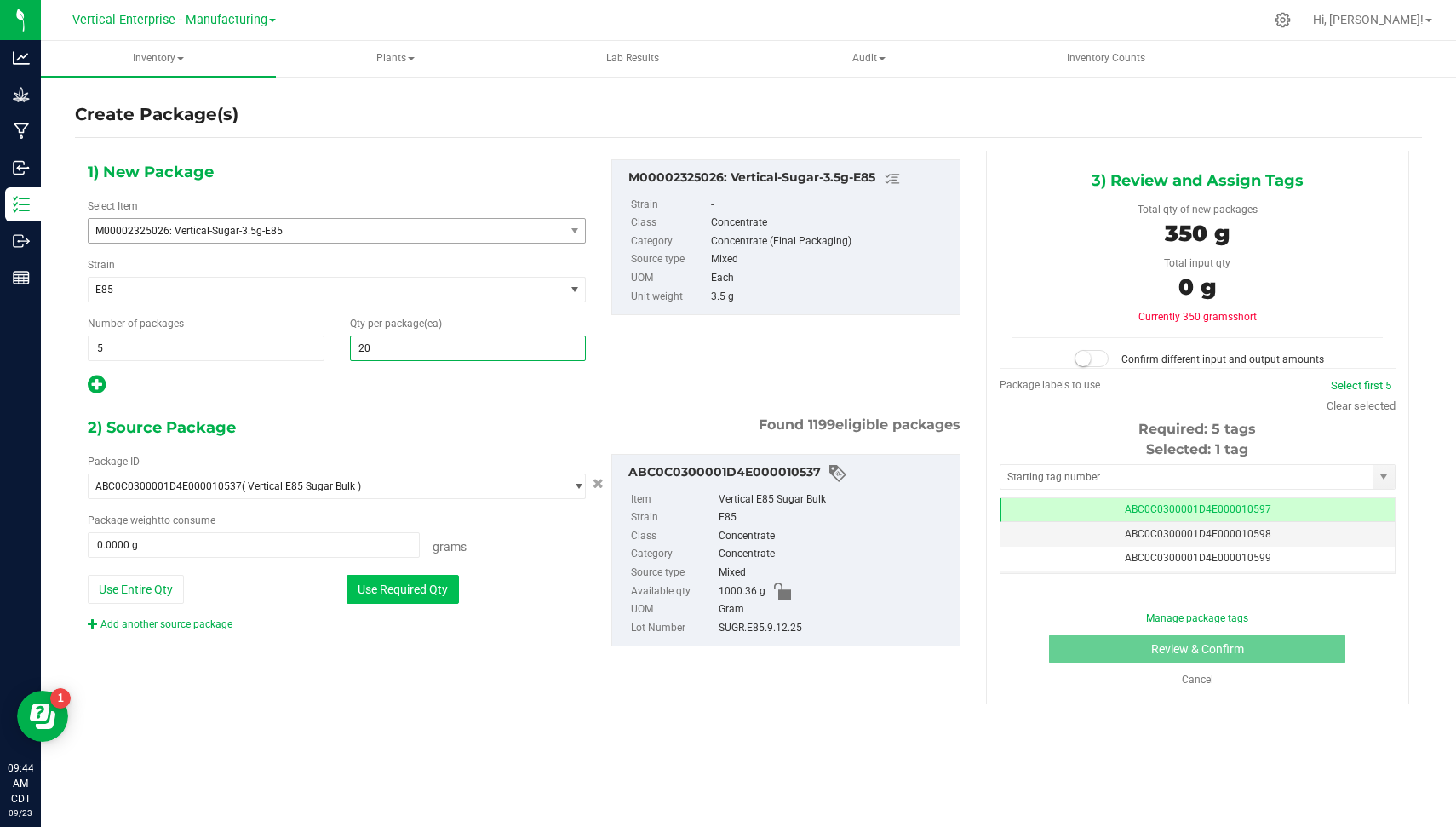
type input "20"
click at [387, 591] on button "Use Required Qty" at bounding box center [403, 589] width 112 height 29
type input "350.0000 g"
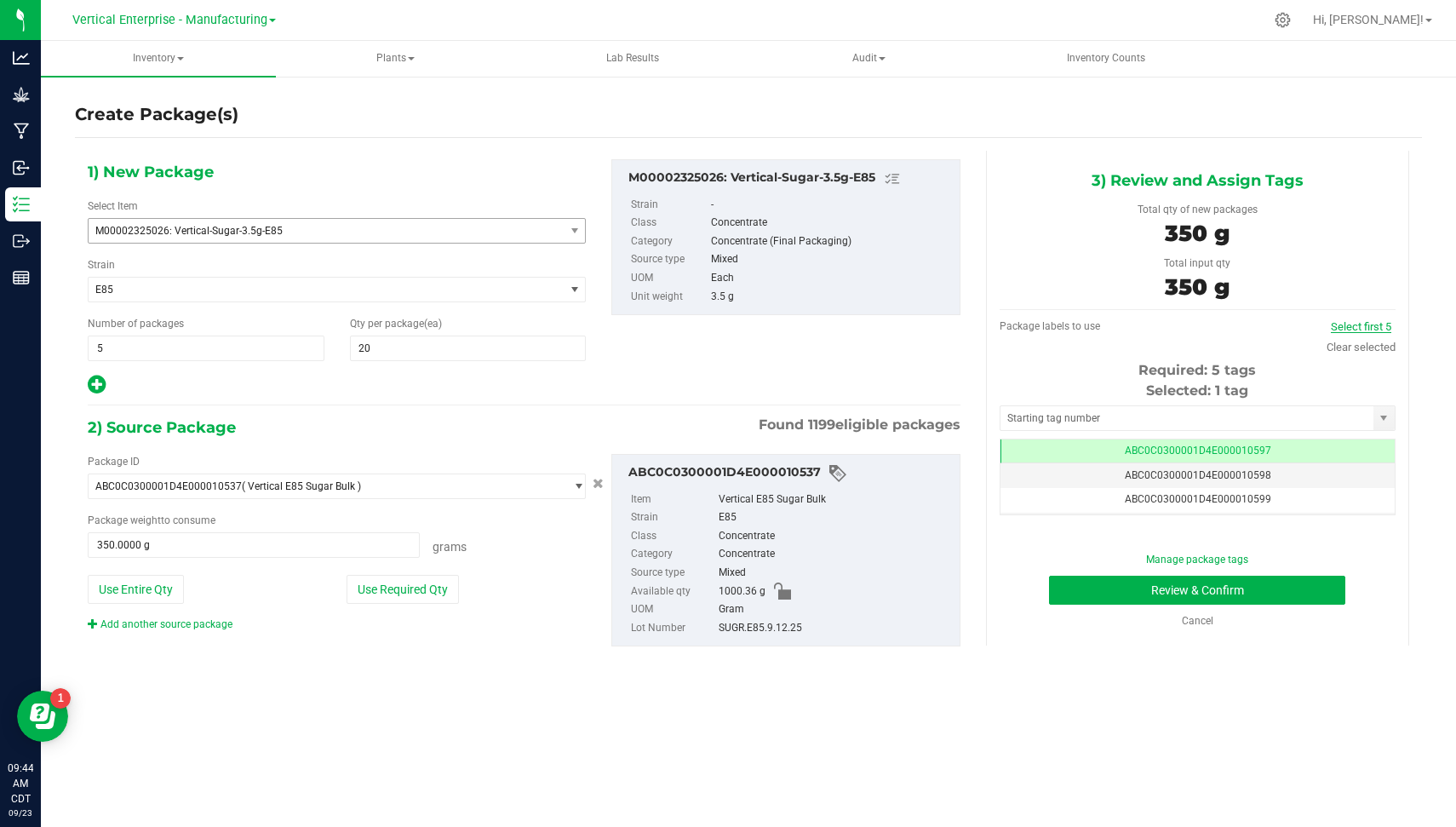
click at [1349, 328] on link "Select first 5" at bounding box center [1361, 327] width 61 height 13
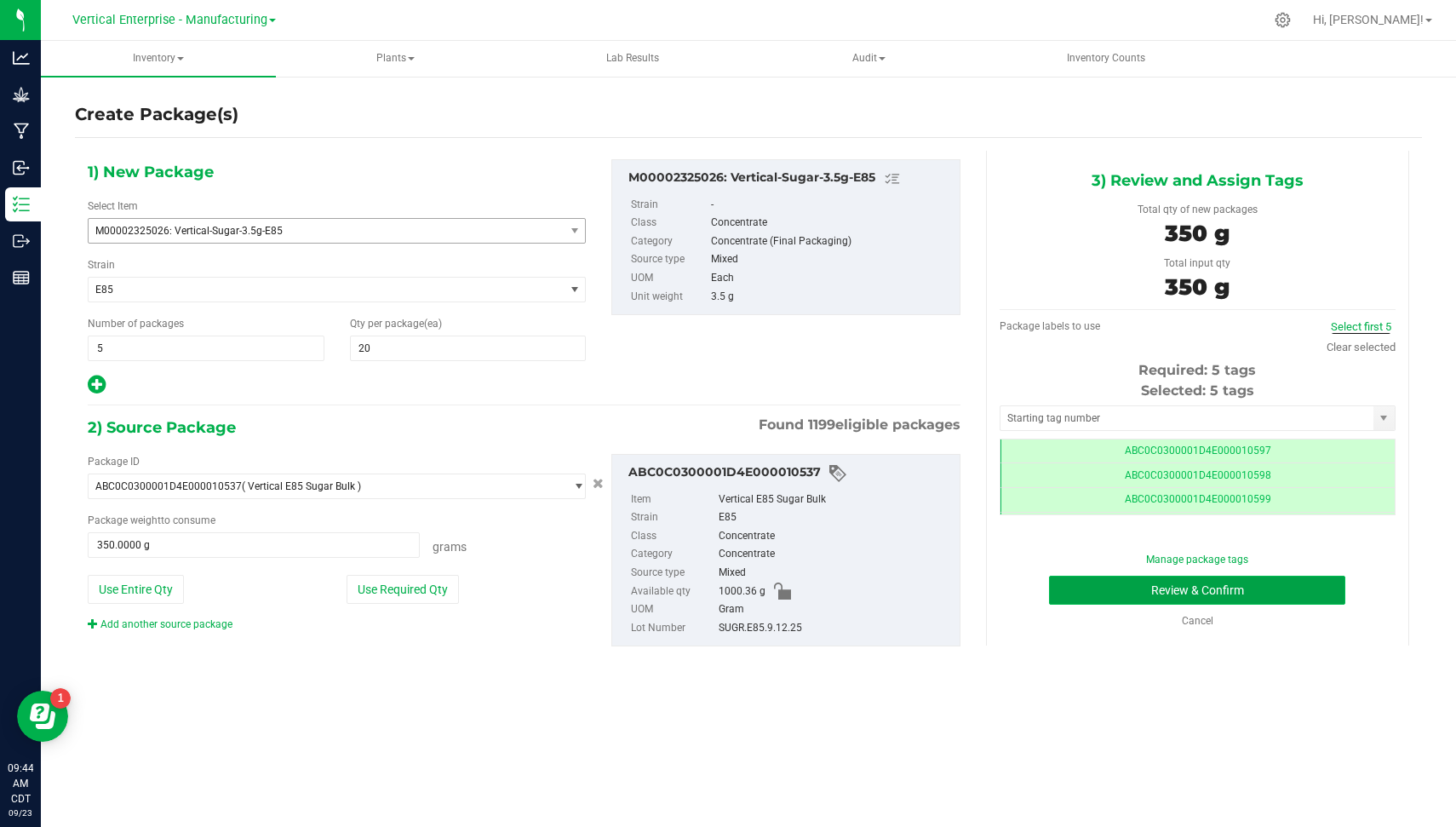
click at [1308, 593] on button "Review & Confirm" at bounding box center [1196, 590] width 296 height 29
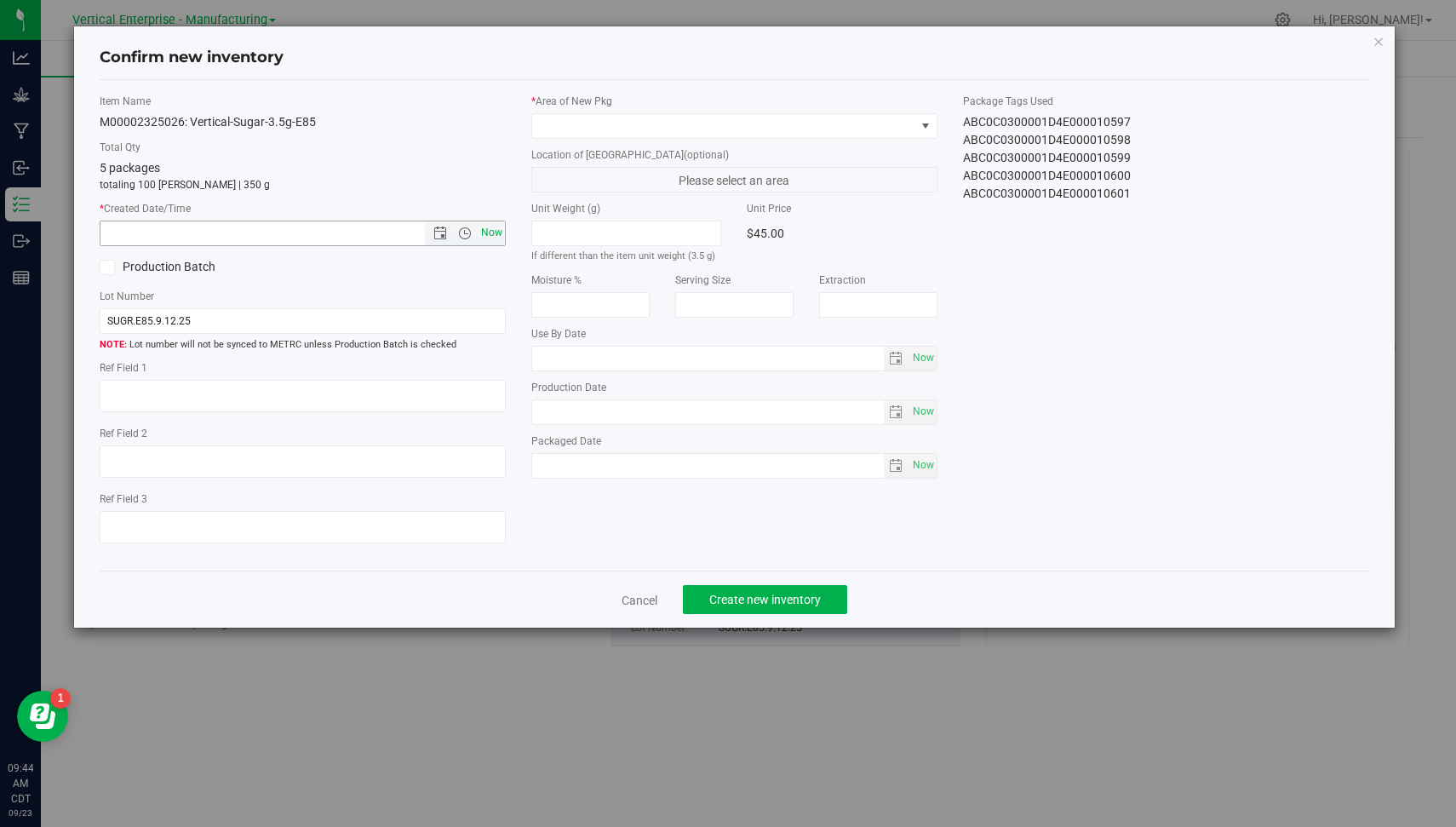
click at [498, 231] on span "Now" at bounding box center [492, 233] width 29 height 24
type input "[DATE] 9:44 AM"
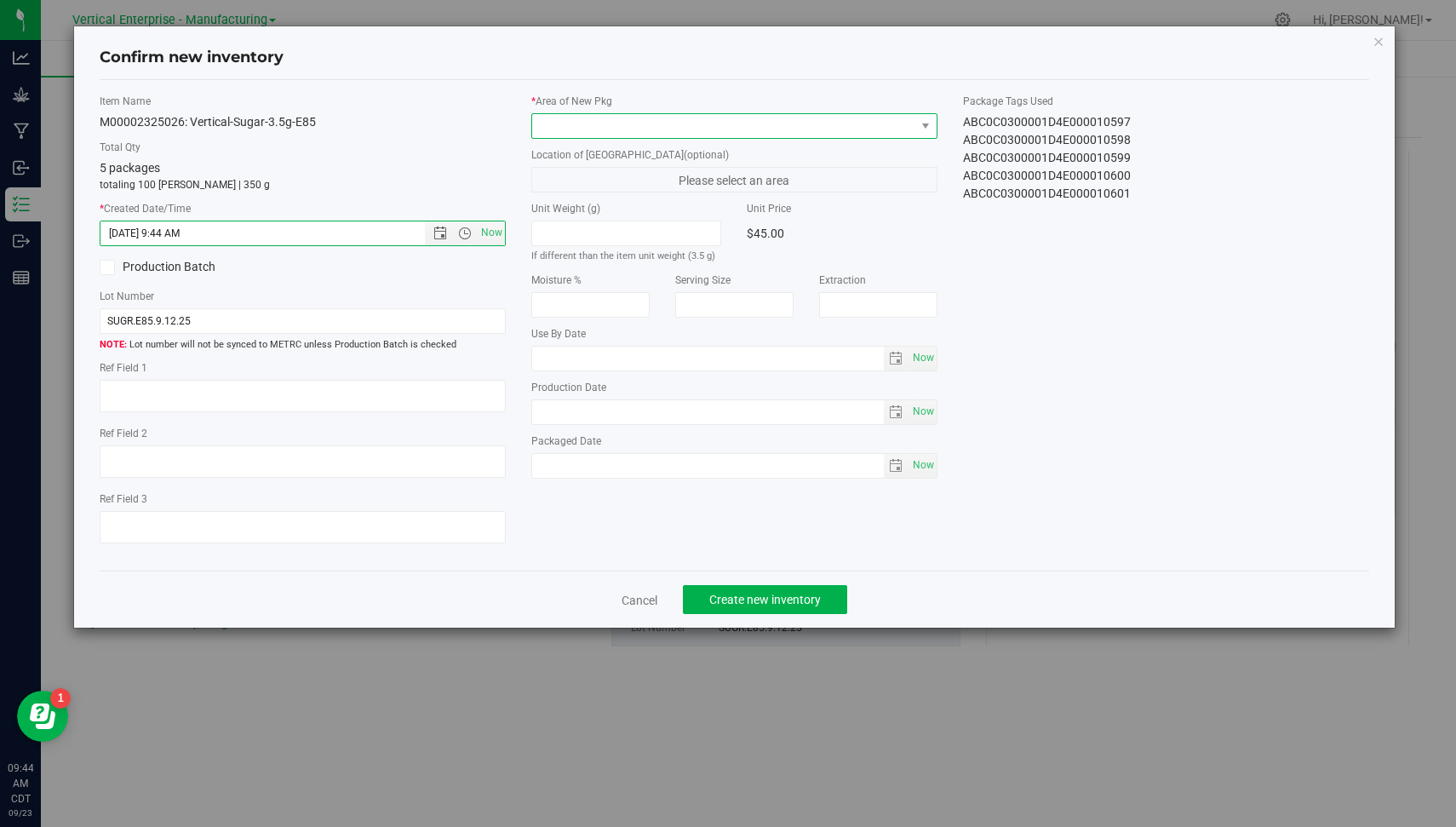
click at [667, 127] on span at bounding box center [723, 126] width 383 height 24
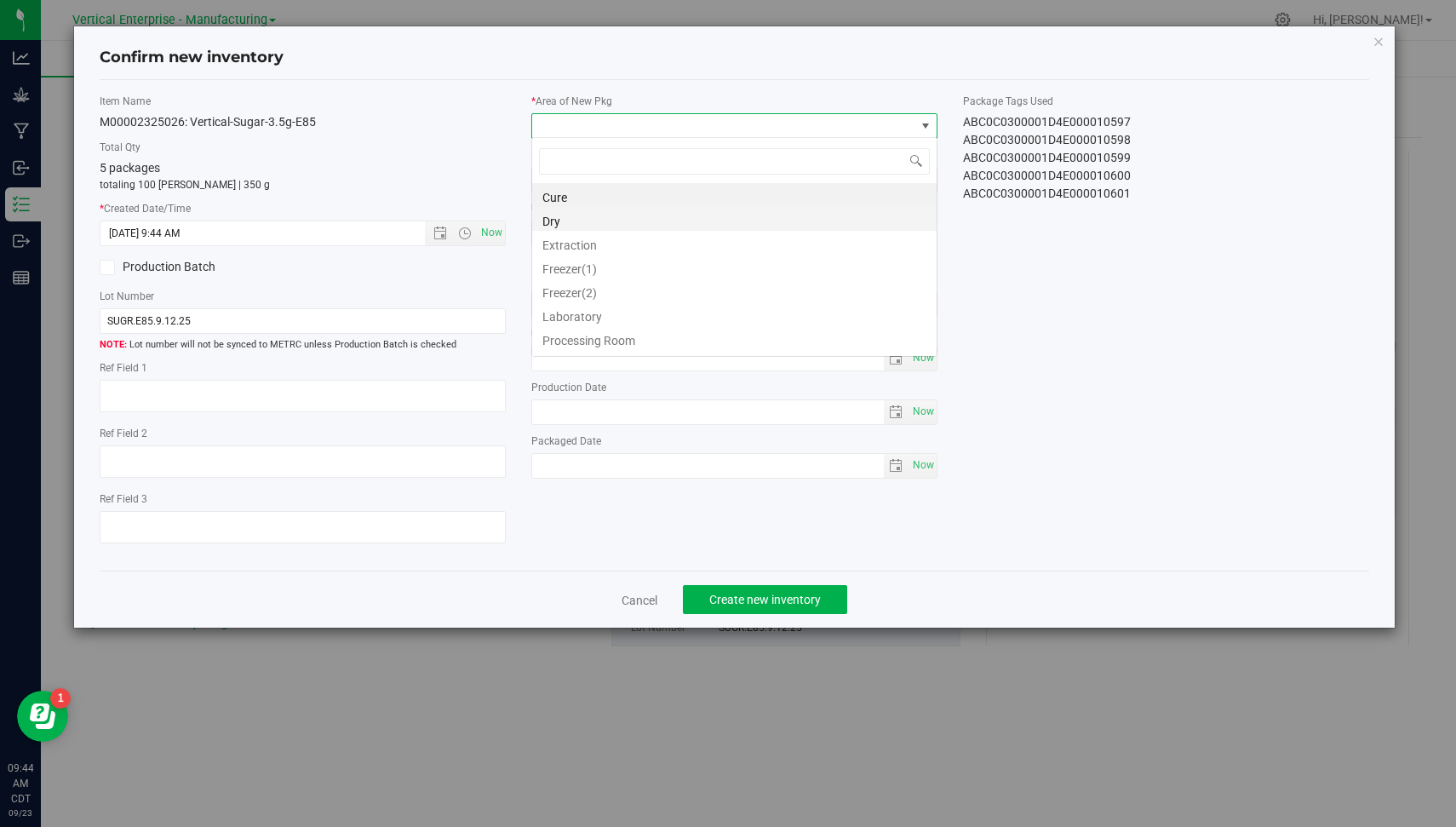
scroll to position [24, 406]
click at [677, 233] on li "Extraction" at bounding box center [734, 242] width 404 height 24
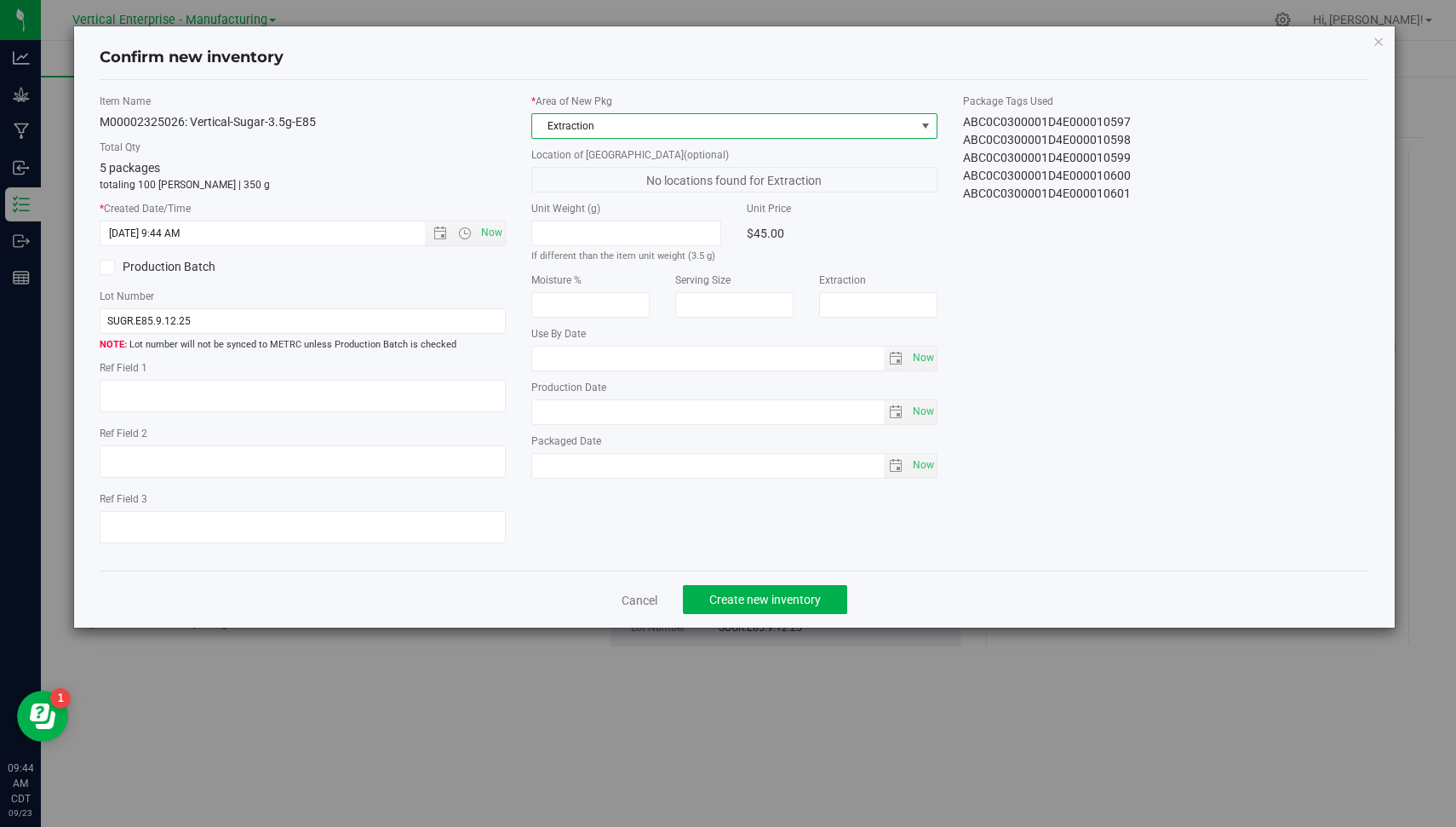
click at [760, 114] on span "Extraction" at bounding box center [723, 126] width 383 height 24
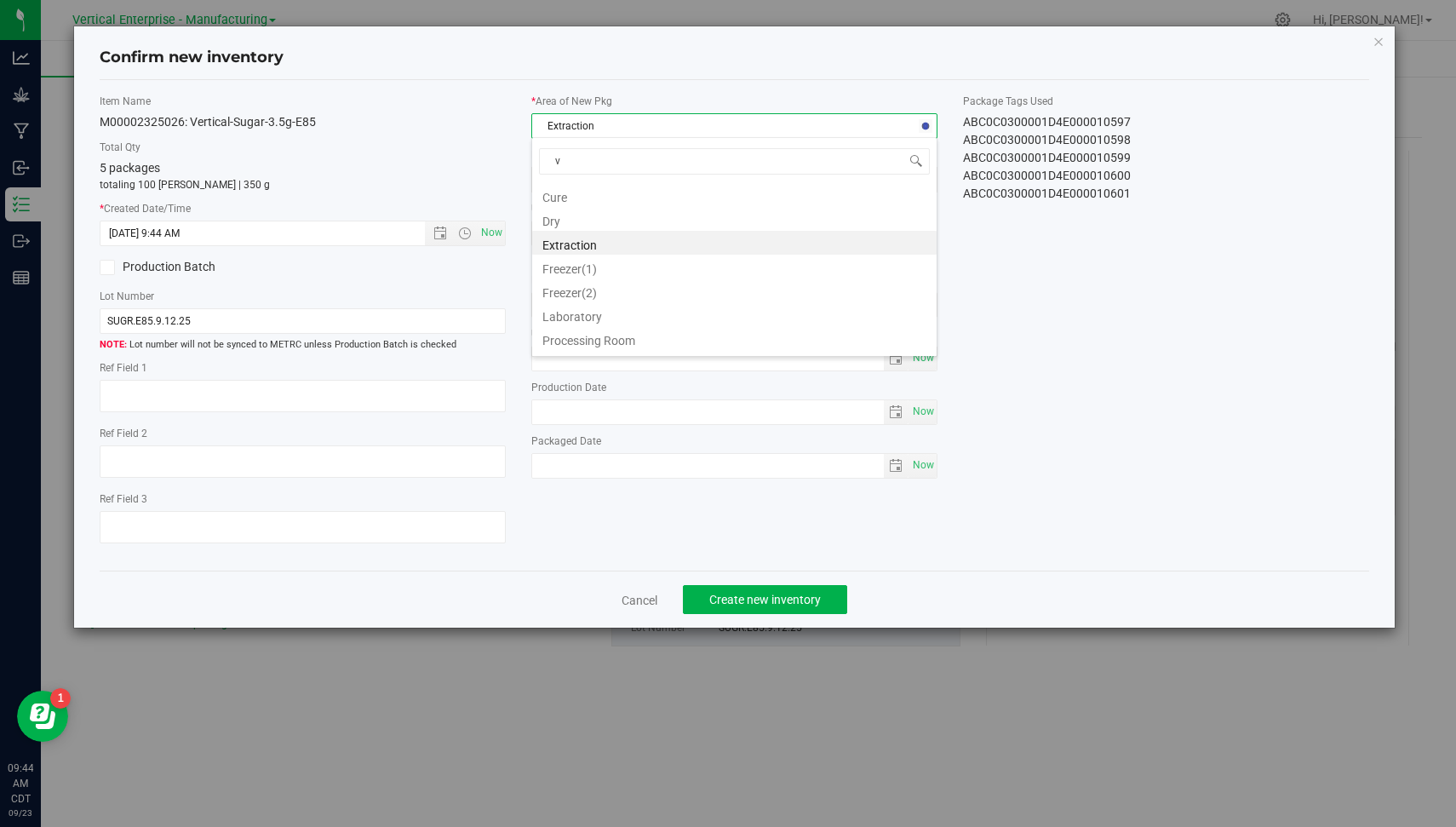
type input "va"
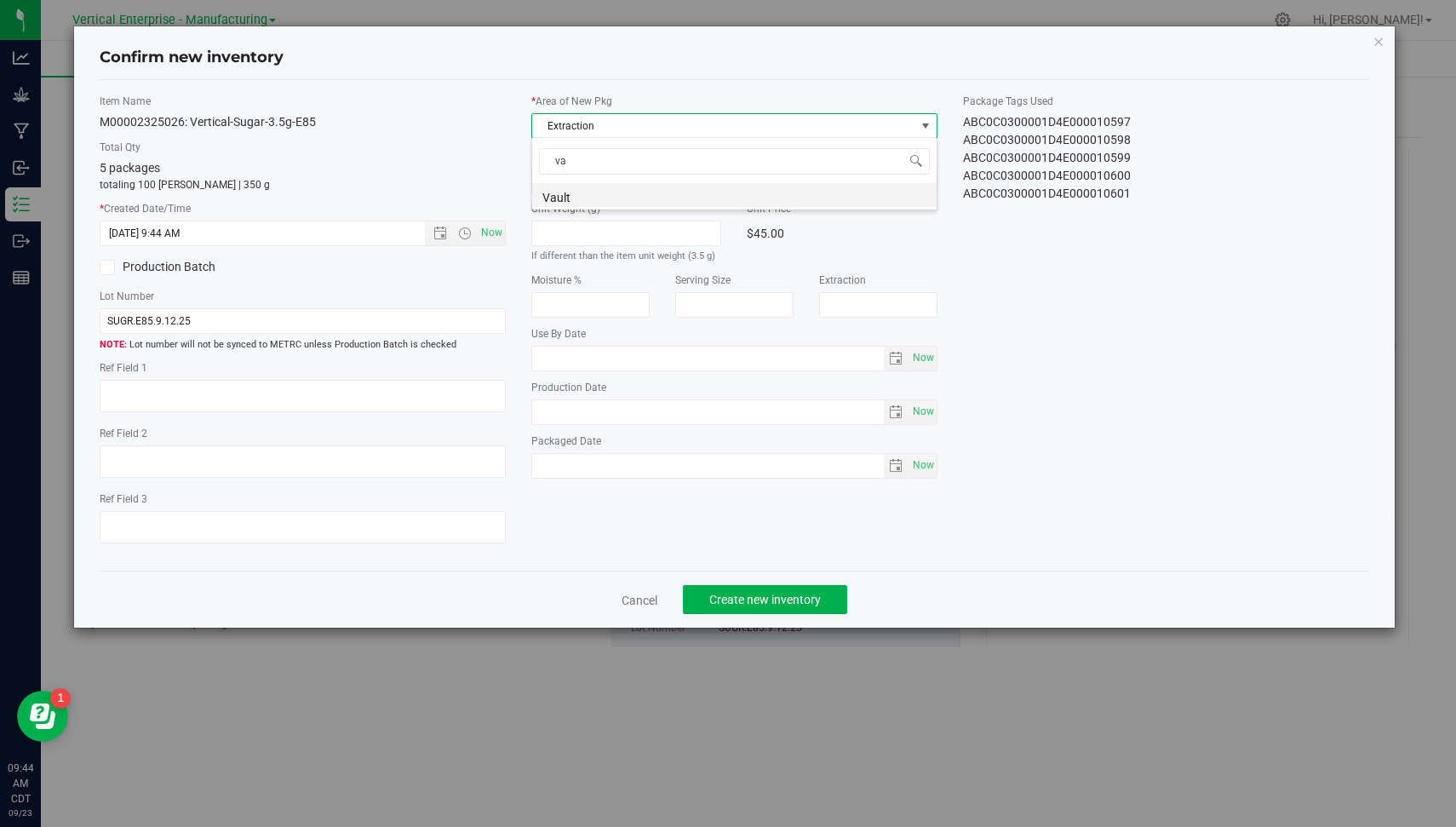
click at [679, 195] on li "Vault" at bounding box center [734, 195] width 404 height 24
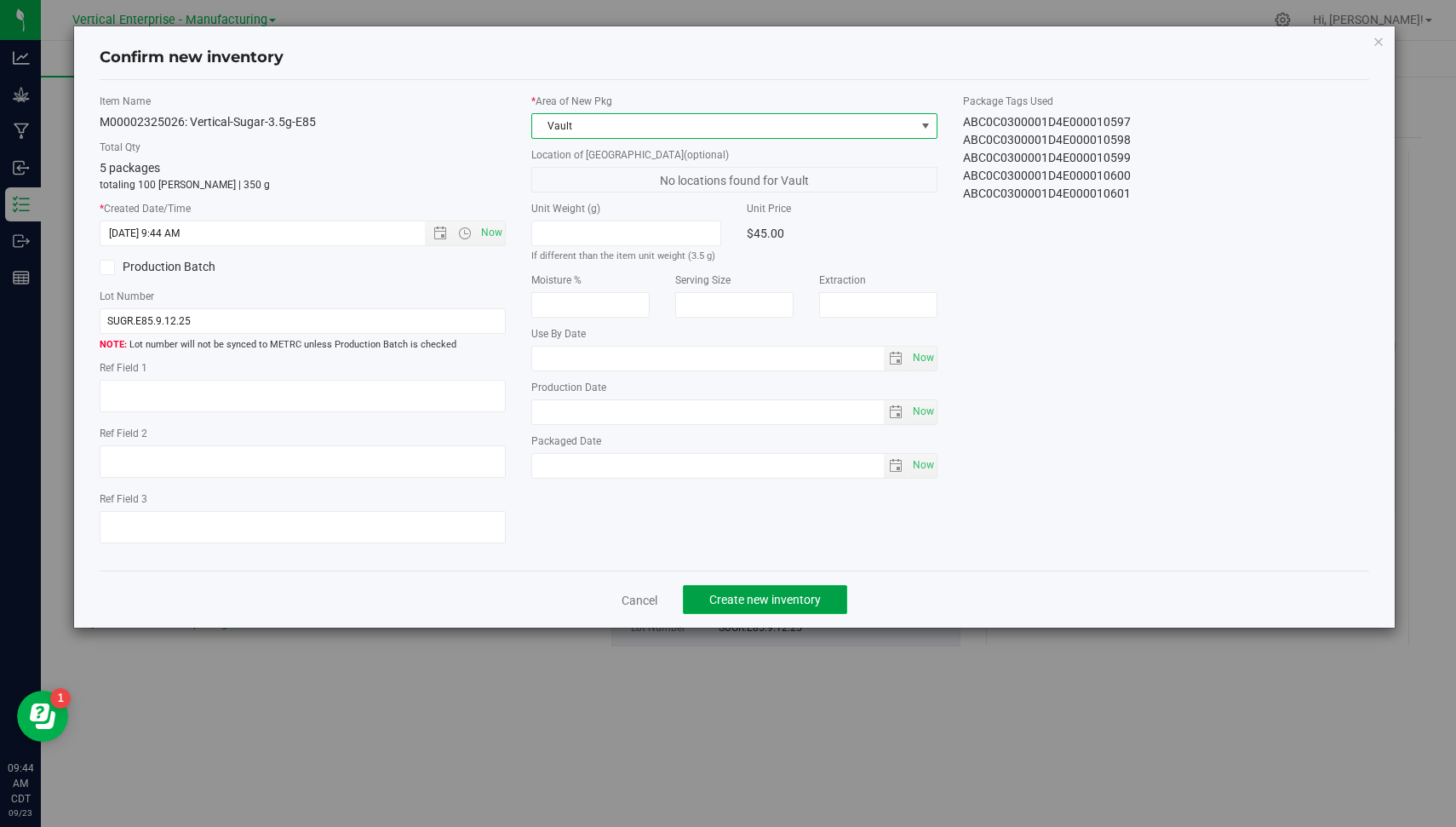
click at [757, 596] on span "Create new inventory" at bounding box center [765, 599] width 111 height 14
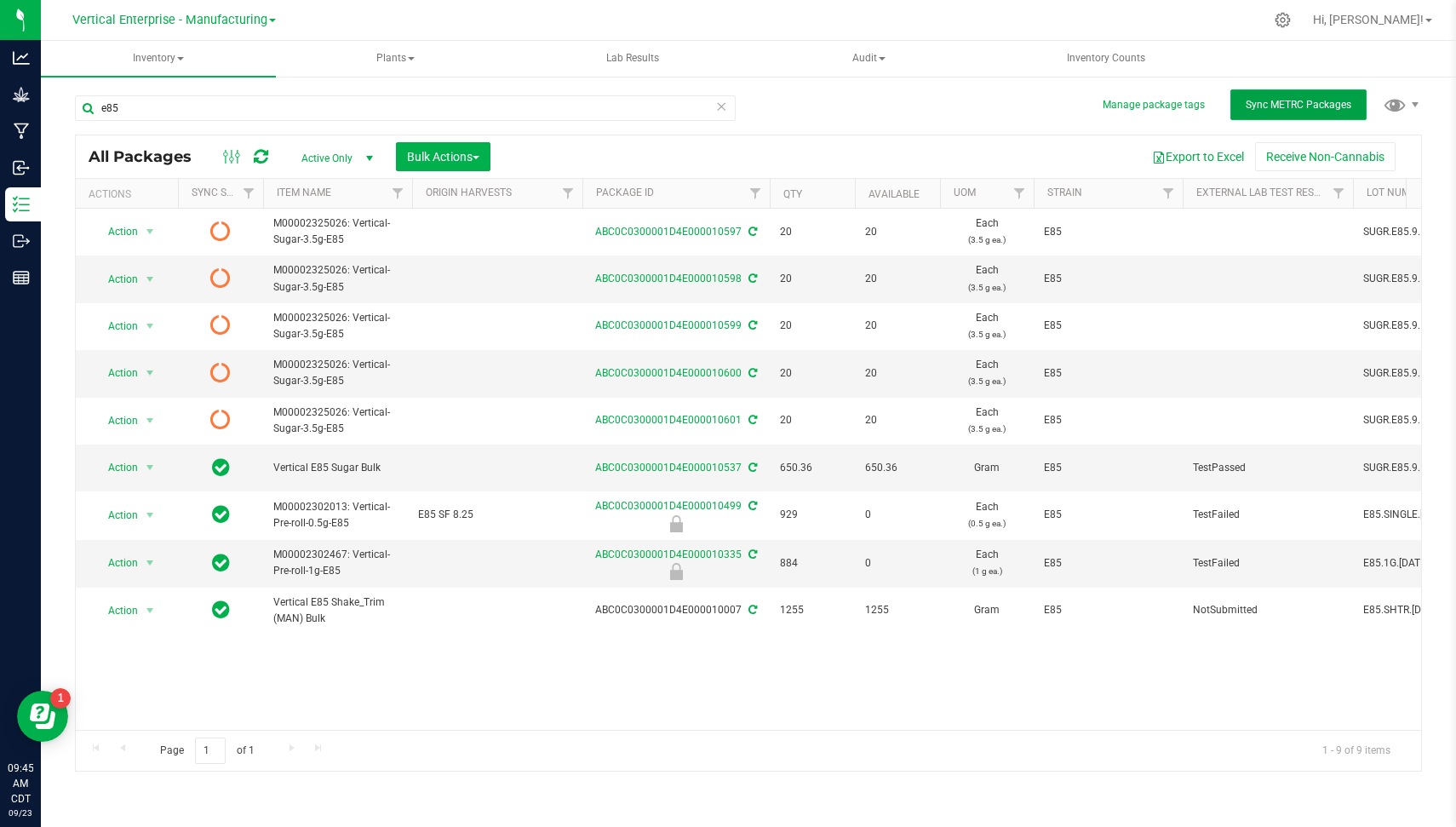
click at [1261, 108] on span "Sync METRC Packages" at bounding box center [1299, 104] width 106 height 12
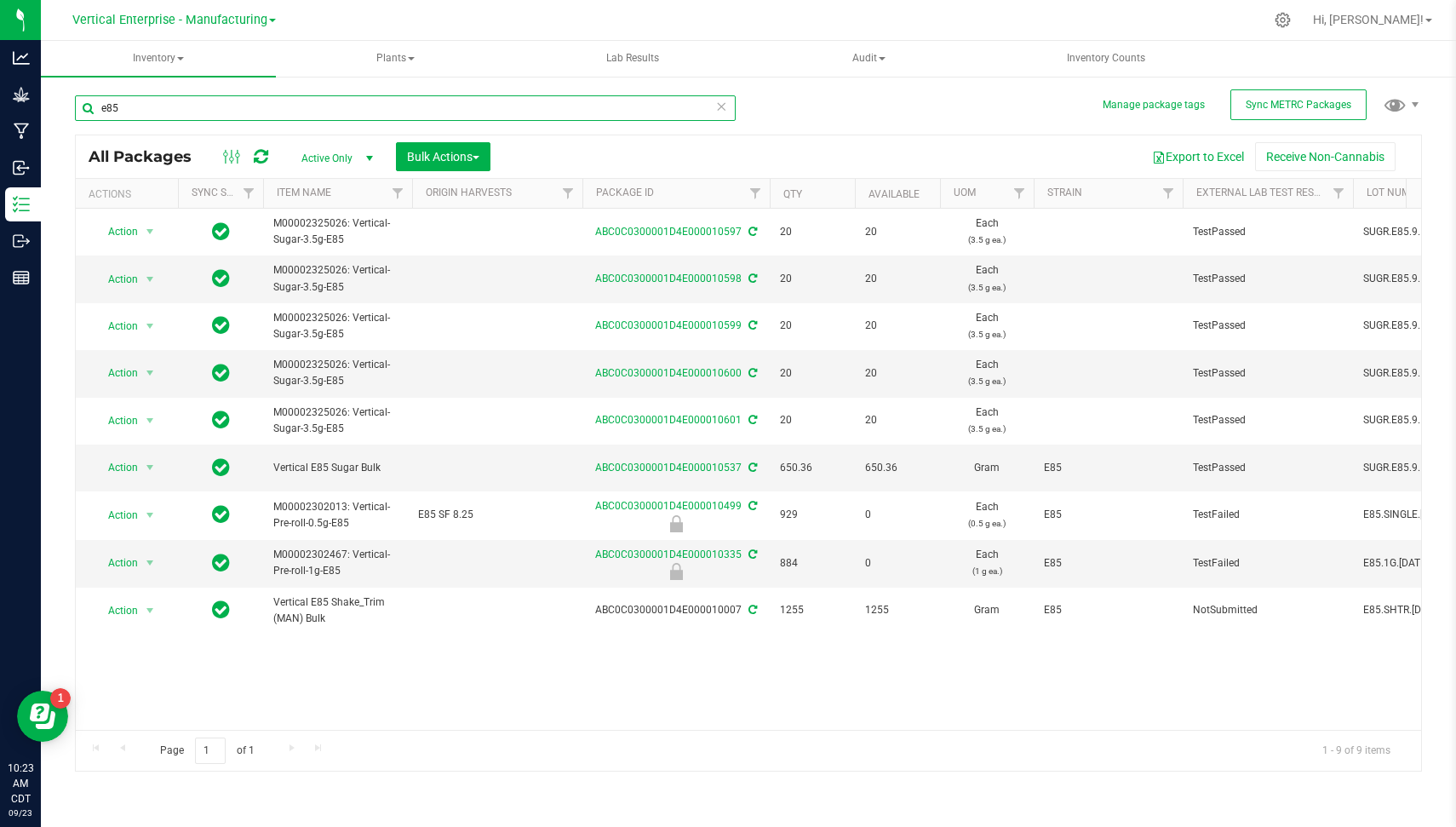
click at [215, 115] on input "e85" at bounding box center [405, 108] width 661 height 25
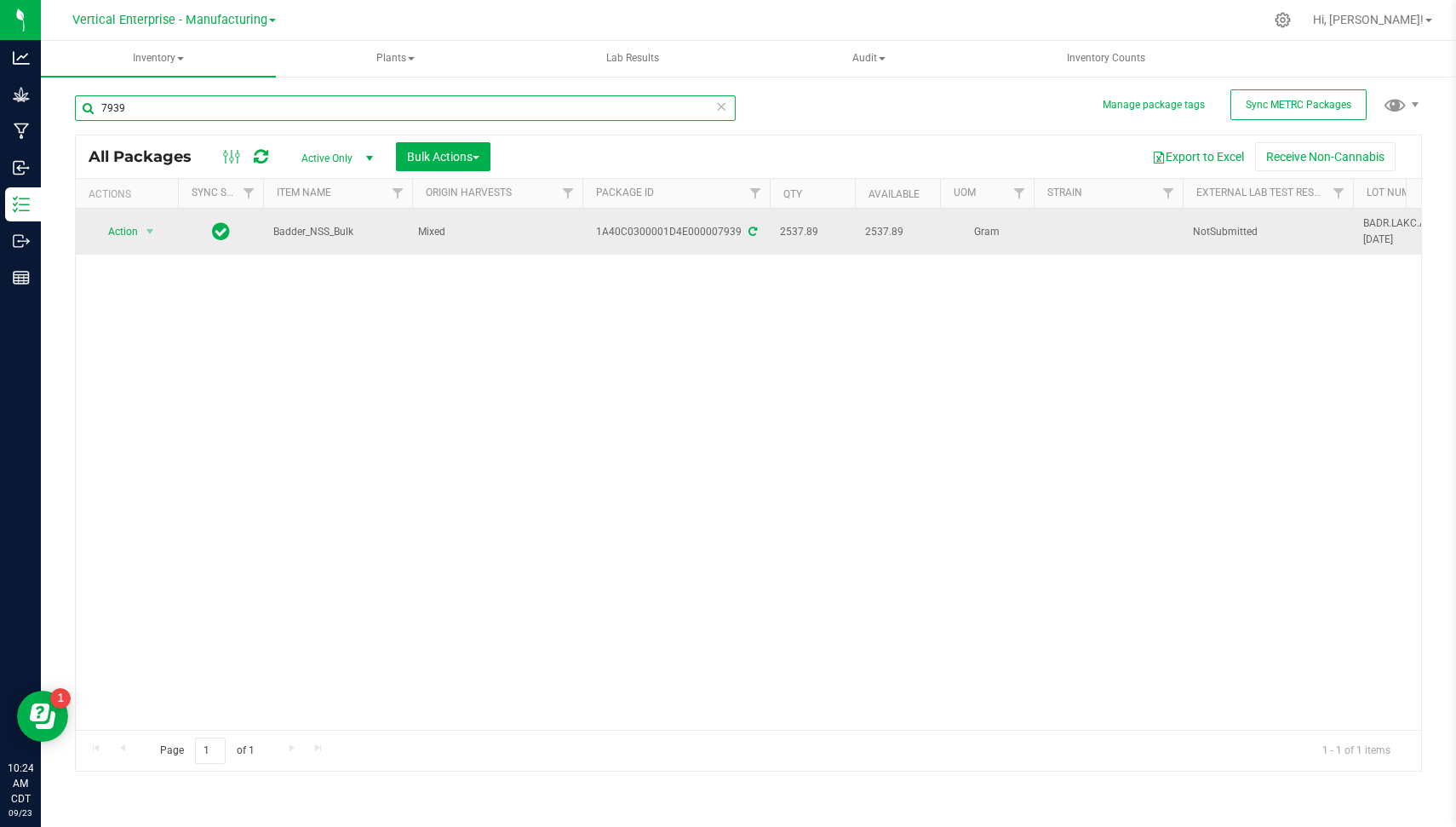
type input "7939"
click at [116, 217] on td "Action Action Adjust qty Create package Edit attributes Global inventory Locate…" at bounding box center [127, 232] width 102 height 46
click at [122, 222] on span "Action" at bounding box center [116, 232] width 46 height 24
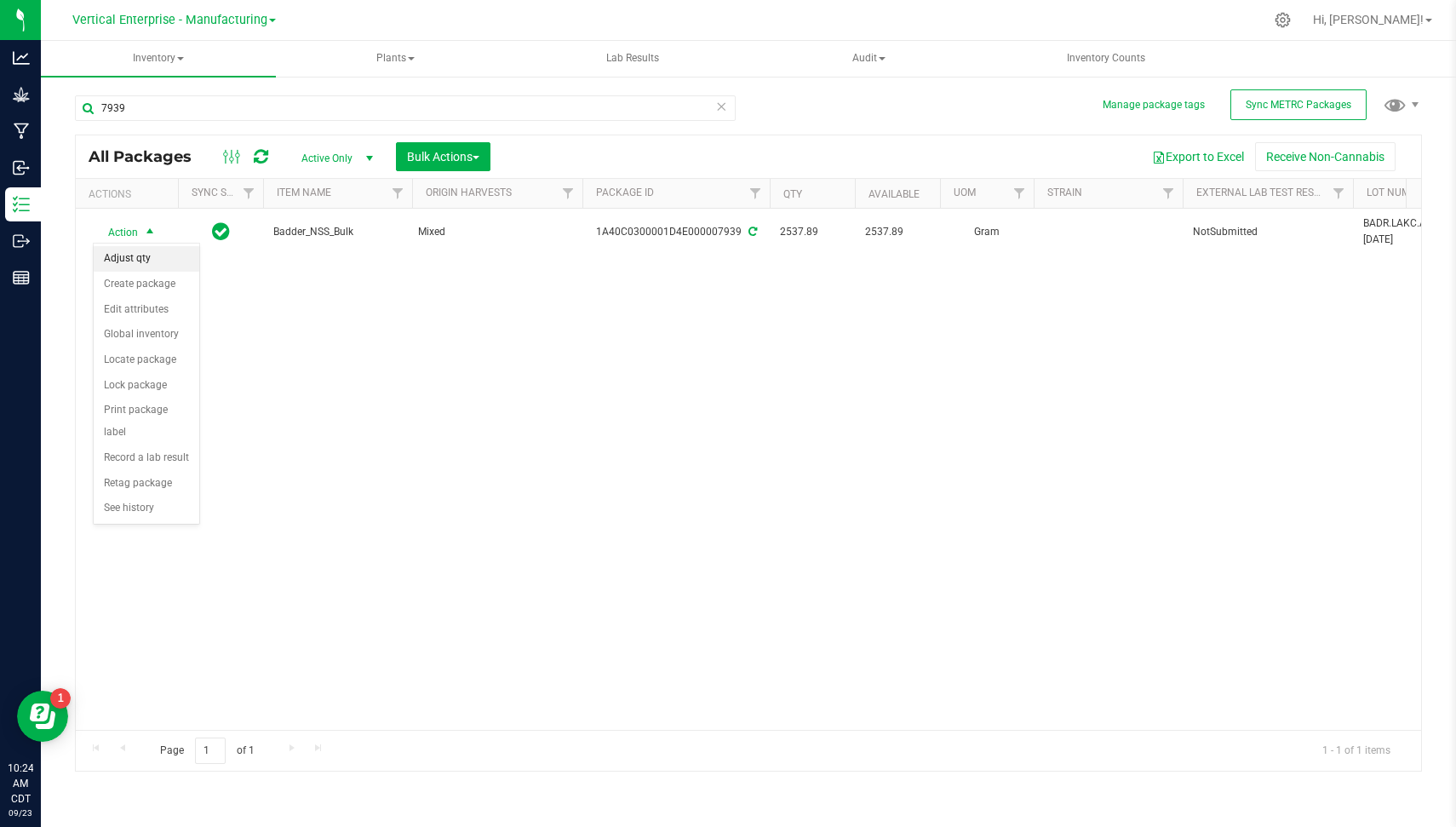
click at [148, 255] on li "Adjust qty" at bounding box center [147, 259] width 106 height 25
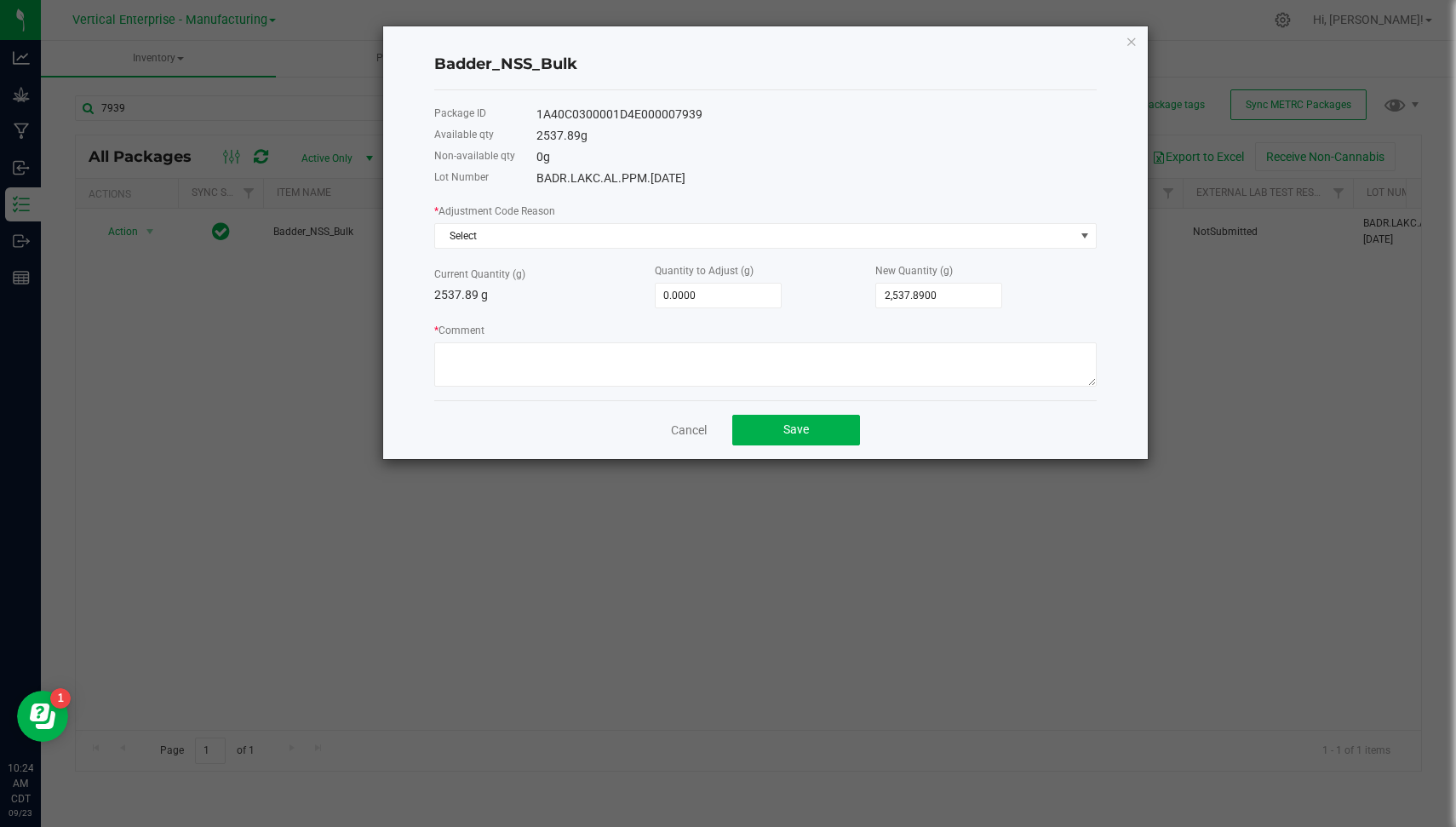
click at [1026, 168] on div "Lot Number BADR.LAKC.AL.PPM.[DATE]" at bounding box center [766, 178] width 662 height 22
click at [746, 296] on input "0" at bounding box center [718, 295] width 125 height 24
type input "-3"
type input "2,534.8900"
type input "-36"
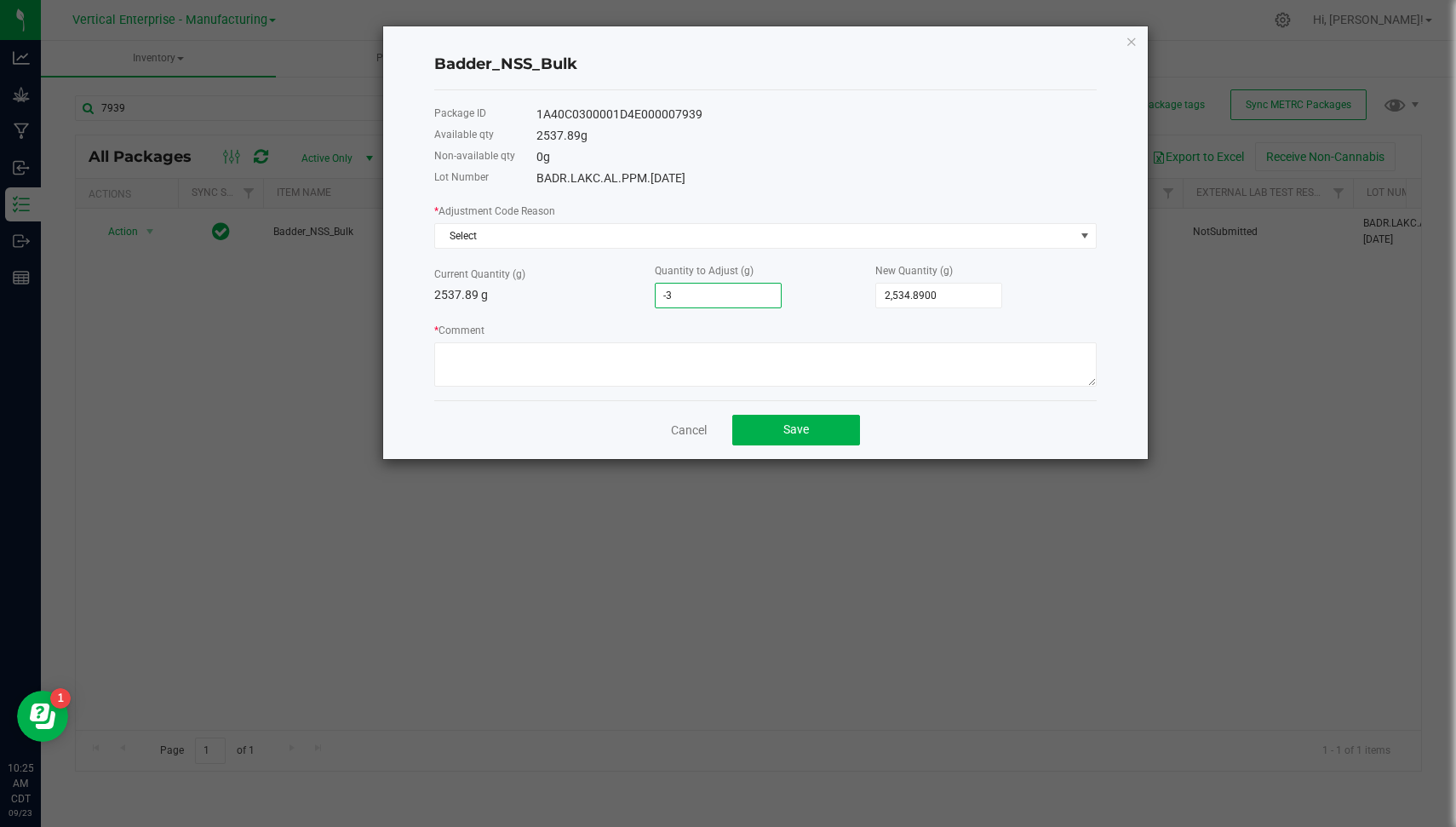
type input "2,501.8900"
type input "-363"
type input "2,174.8900"
type input "-363.3"
type input "2,174.5900"
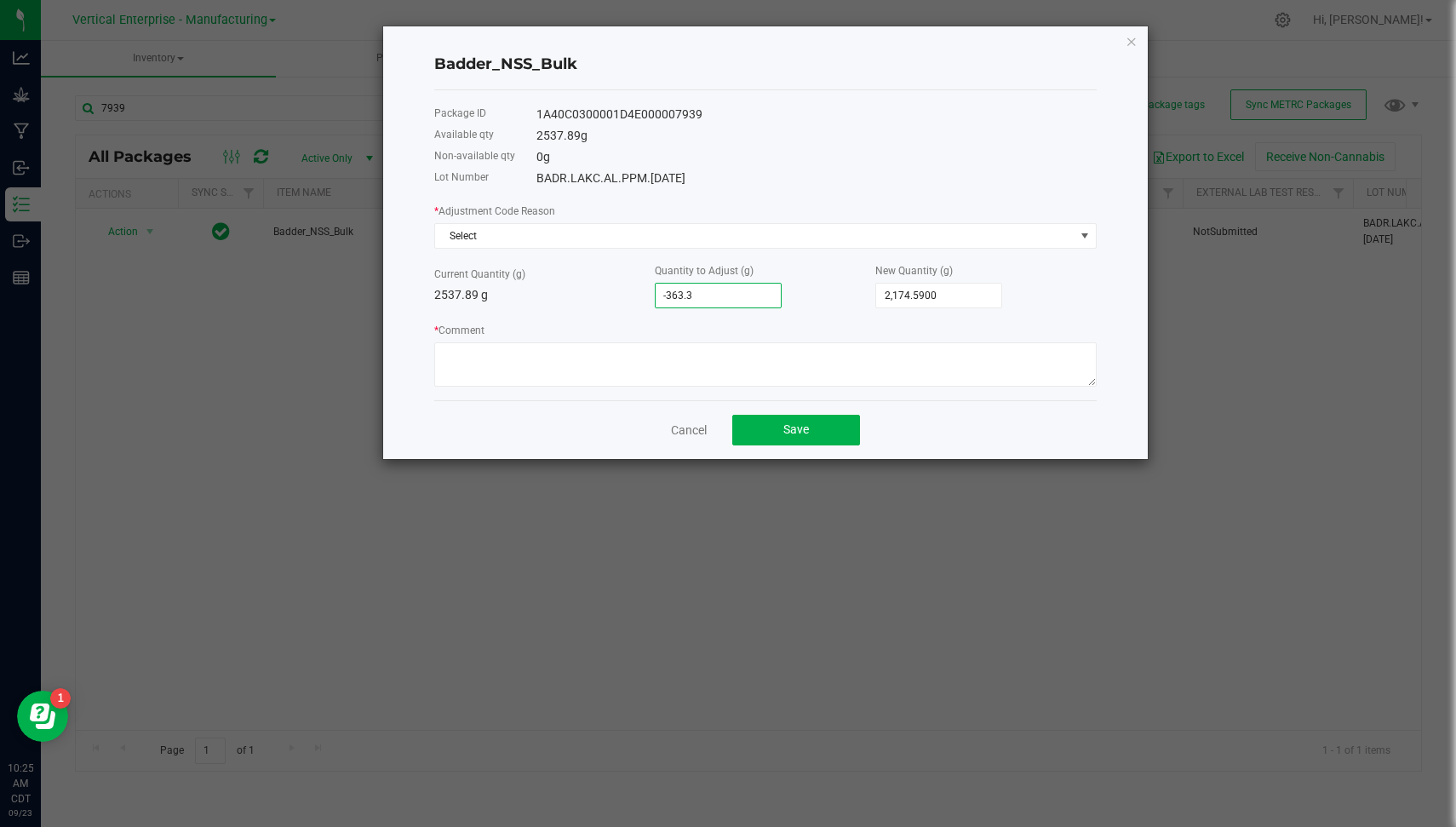
type input "-363.39"
type input "2,174.5000"
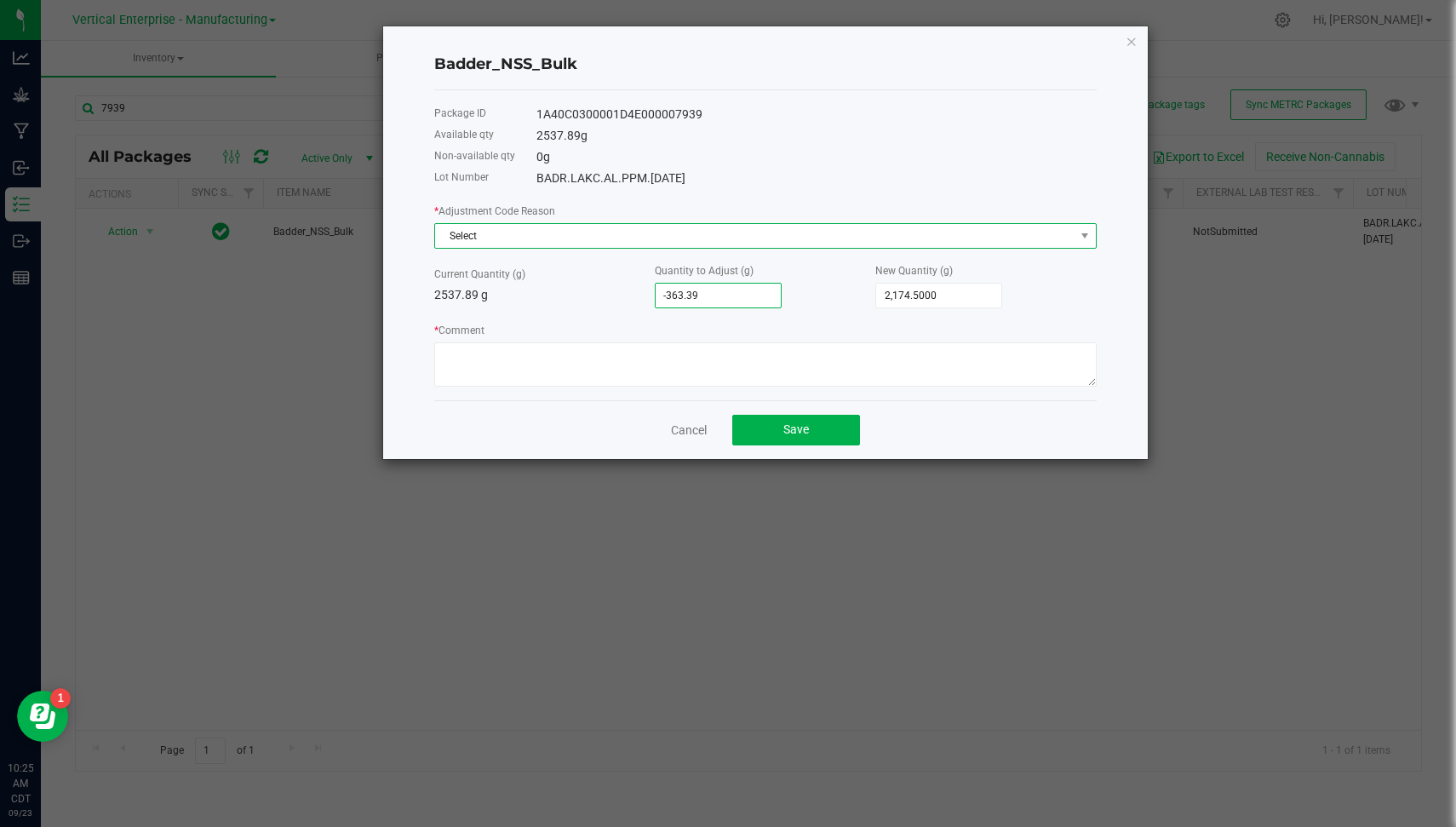
type input "-363.3900"
click at [699, 234] on span "Select" at bounding box center [755, 235] width 640 height 24
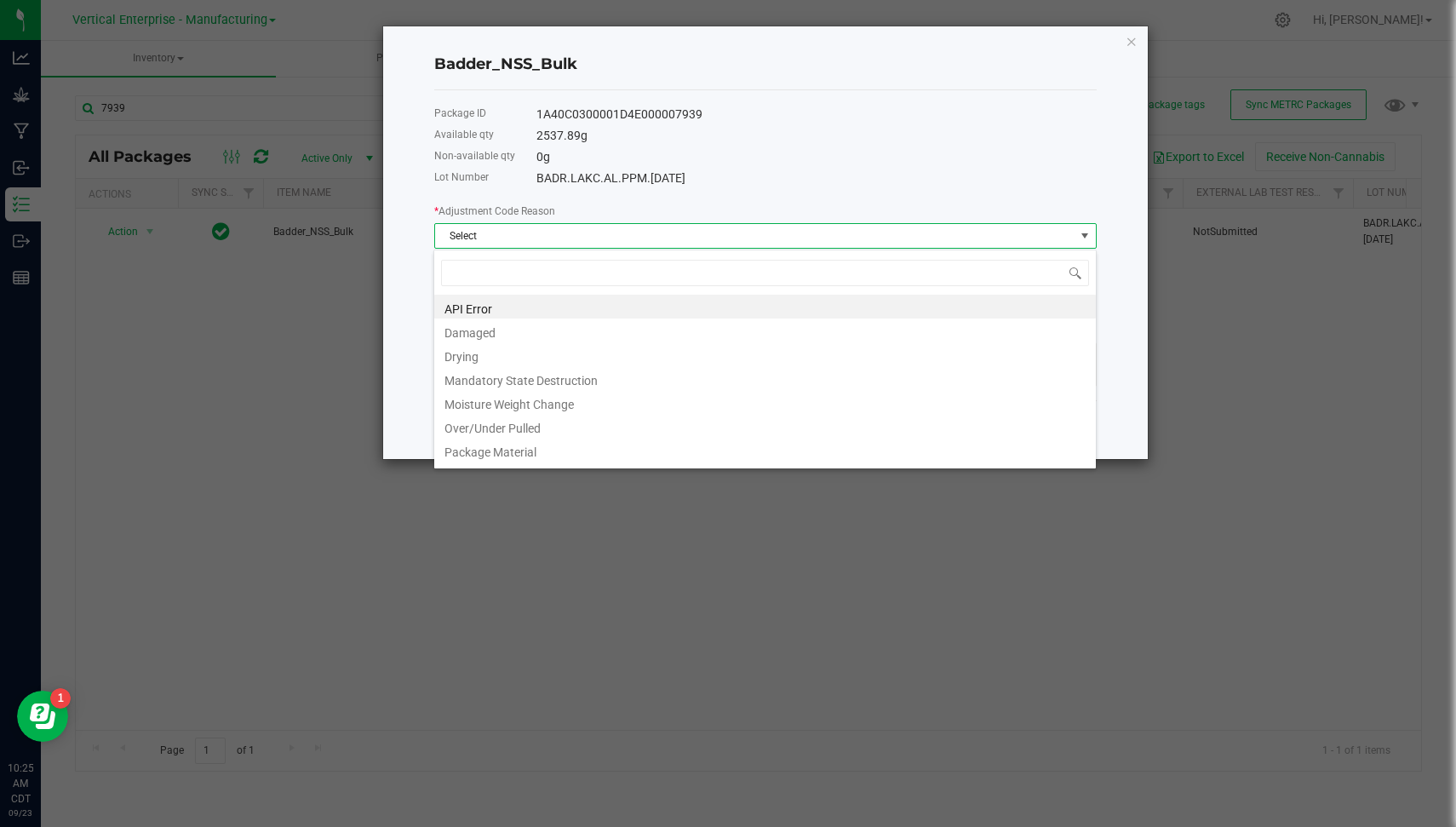
scroll to position [116, 0]
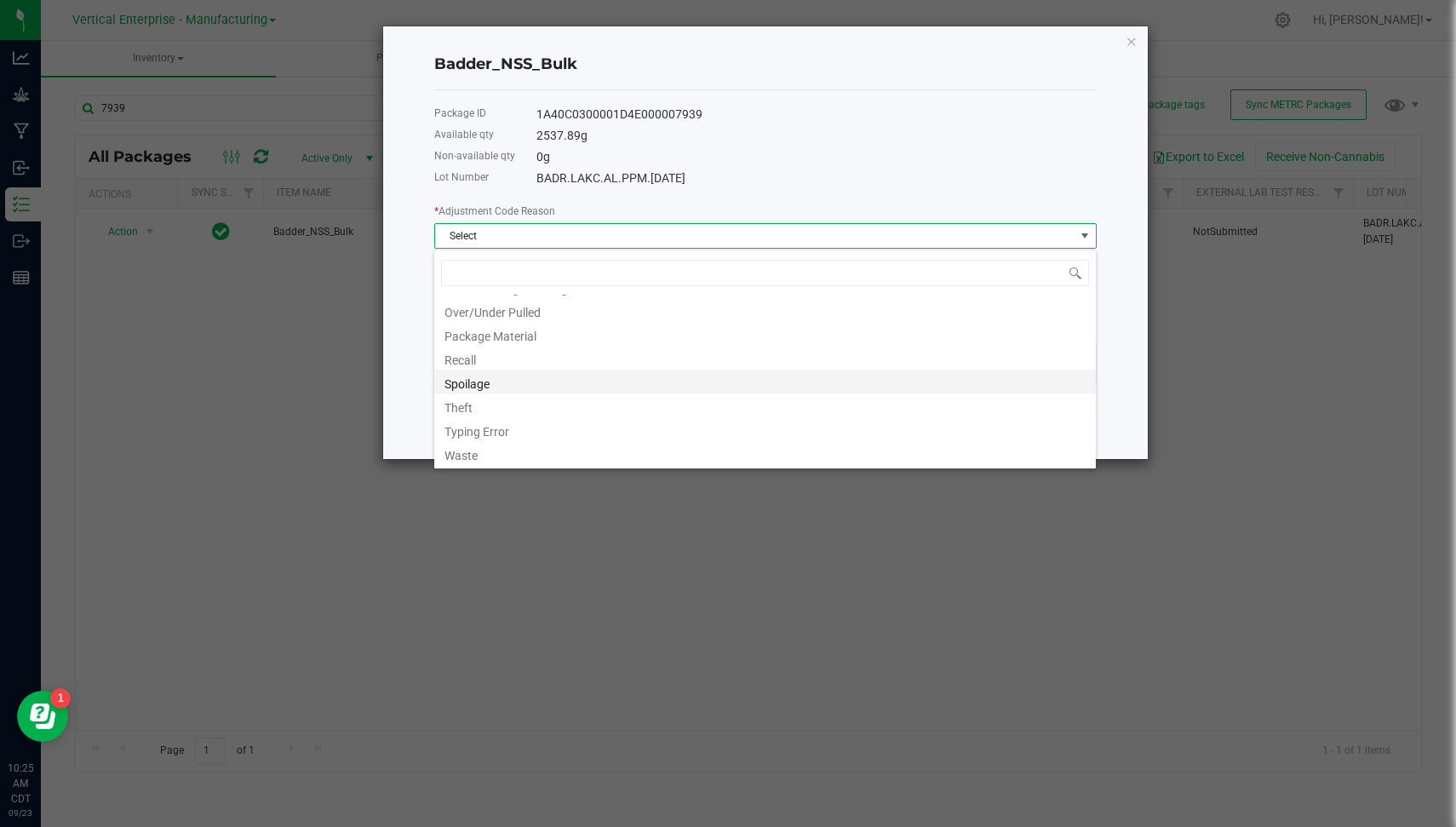
click at [935, 379] on li "Spoilage" at bounding box center [765, 381] width 661 height 24
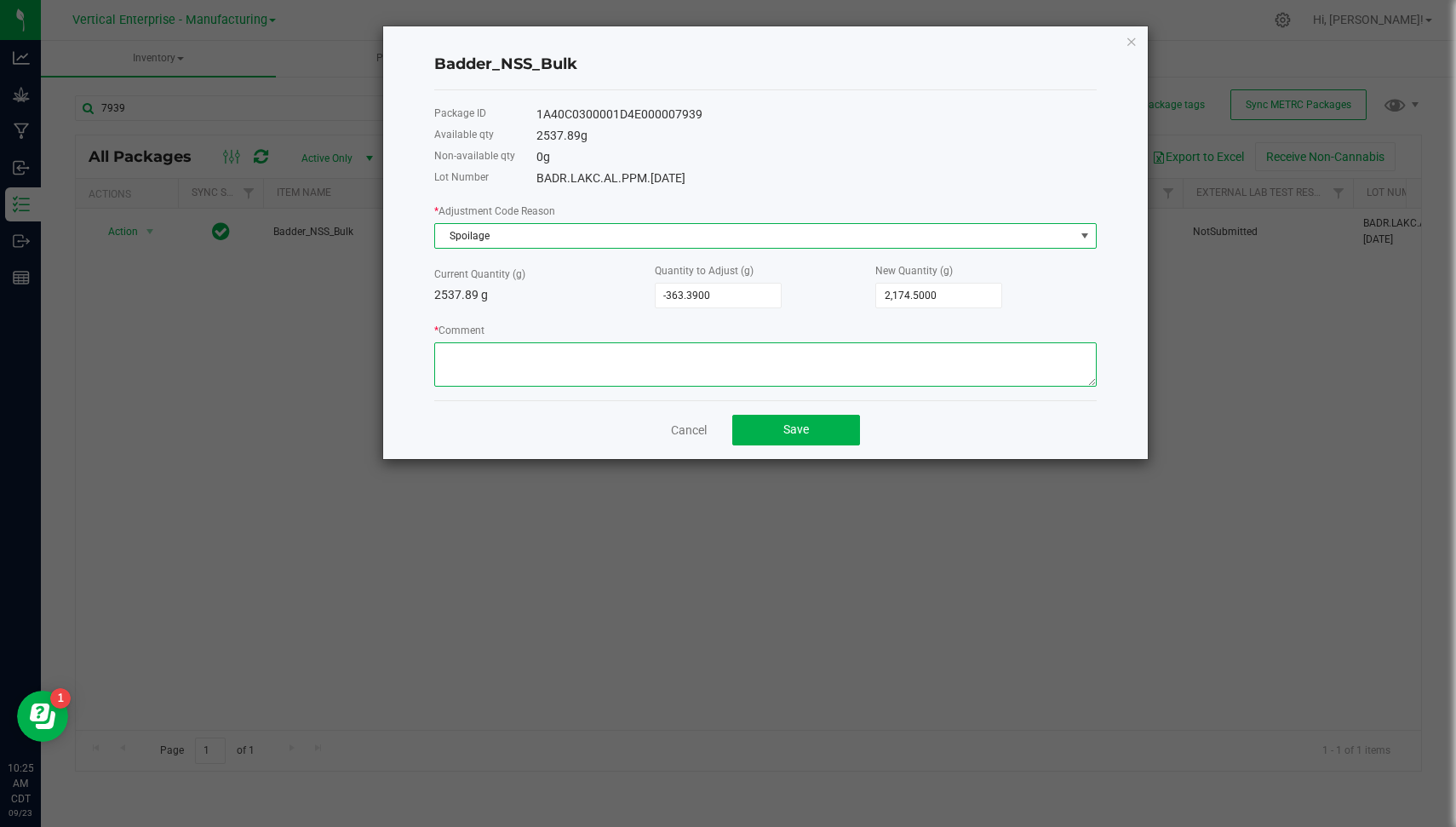
click at [935, 379] on textarea "* Comment" at bounding box center [766, 364] width 662 height 44
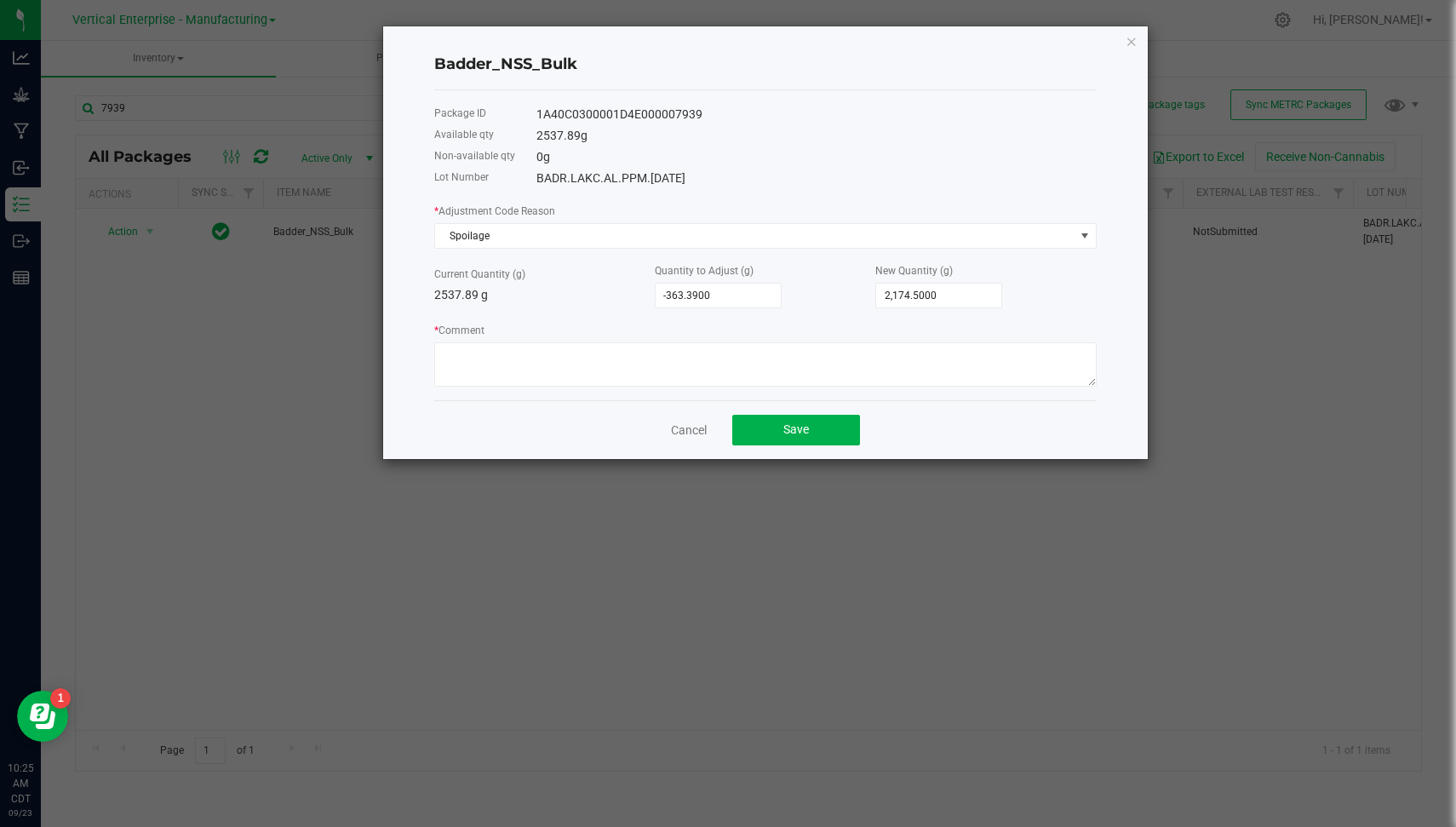
click at [614, 115] on div "1A40C0300001D4E000007939" at bounding box center [816, 115] width 560 height 18
copy div "1A40C0300001D4E000007939"
click at [552, 56] on h4 "Badder_NSS_Bulk" at bounding box center [766, 64] width 662 height 22
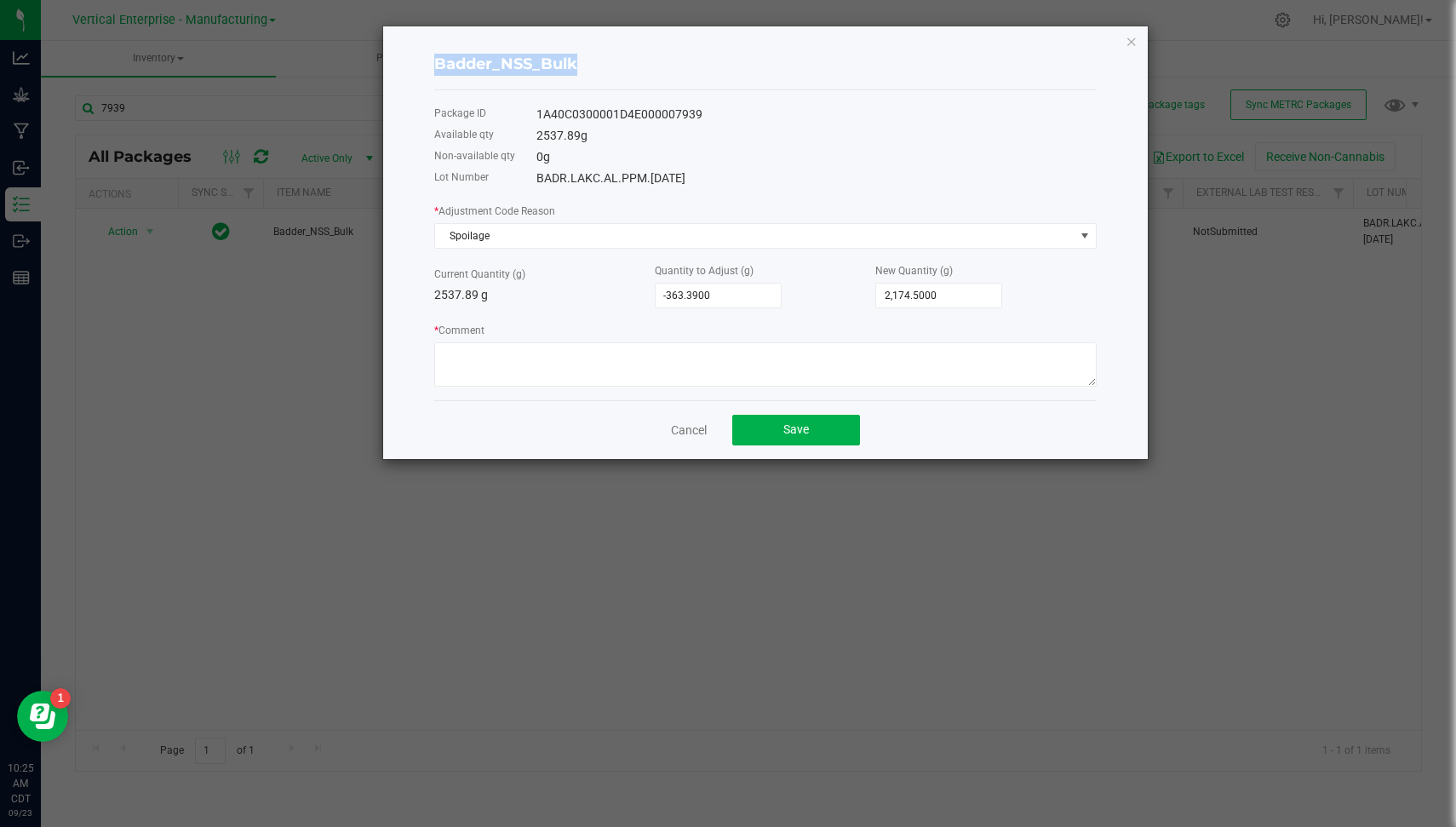
click at [552, 56] on h4 "Badder_NSS_Bulk" at bounding box center [766, 64] width 662 height 22
copy h4 "Badder_NSS_Bulk"
click at [638, 339] on div "* Comment" at bounding box center [766, 354] width 662 height 65
click at [631, 347] on textarea "* Comment" at bounding box center [766, 364] width 662 height 44
paste textarea "Unusable due to aging material/byproduct ground into waste per SOP"
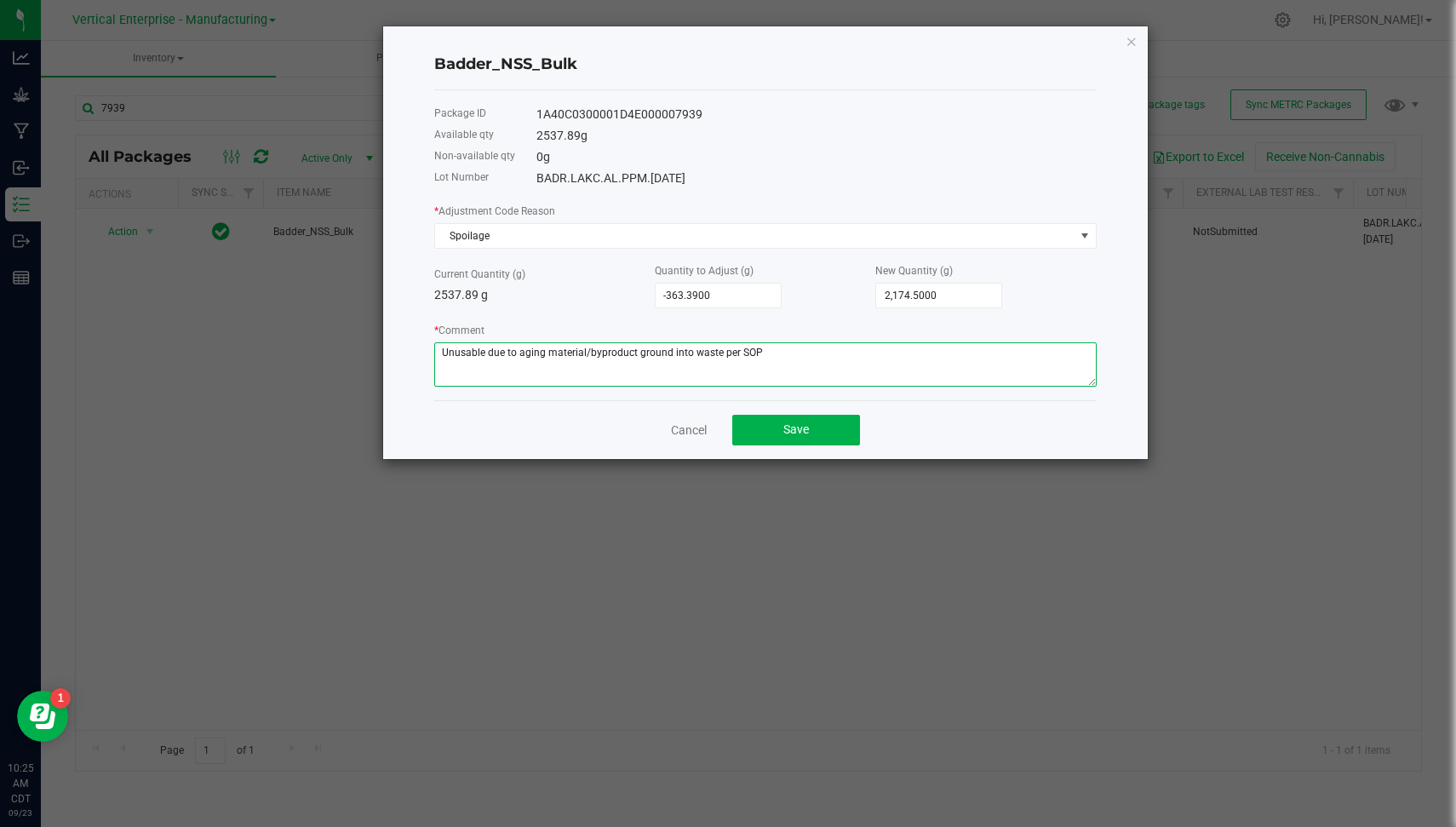
type textarea "Unusable due to aging material/byproduct ground into waste per SOP"
click at [800, 423] on span "Save" at bounding box center [796, 429] width 25 height 14
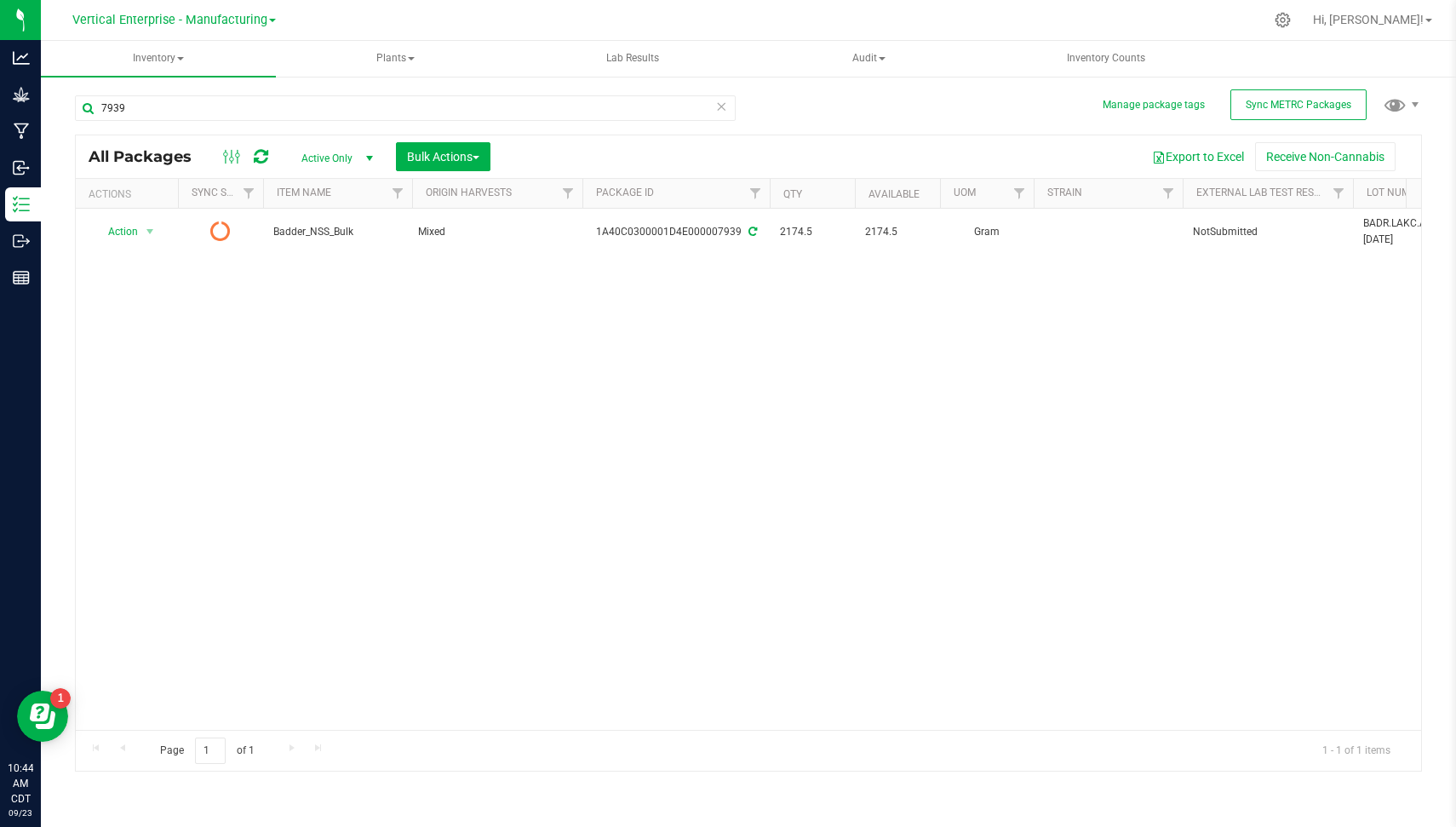
click at [256, 157] on icon at bounding box center [261, 157] width 14 height 17
click at [724, 99] on icon at bounding box center [720, 105] width 12 height 21
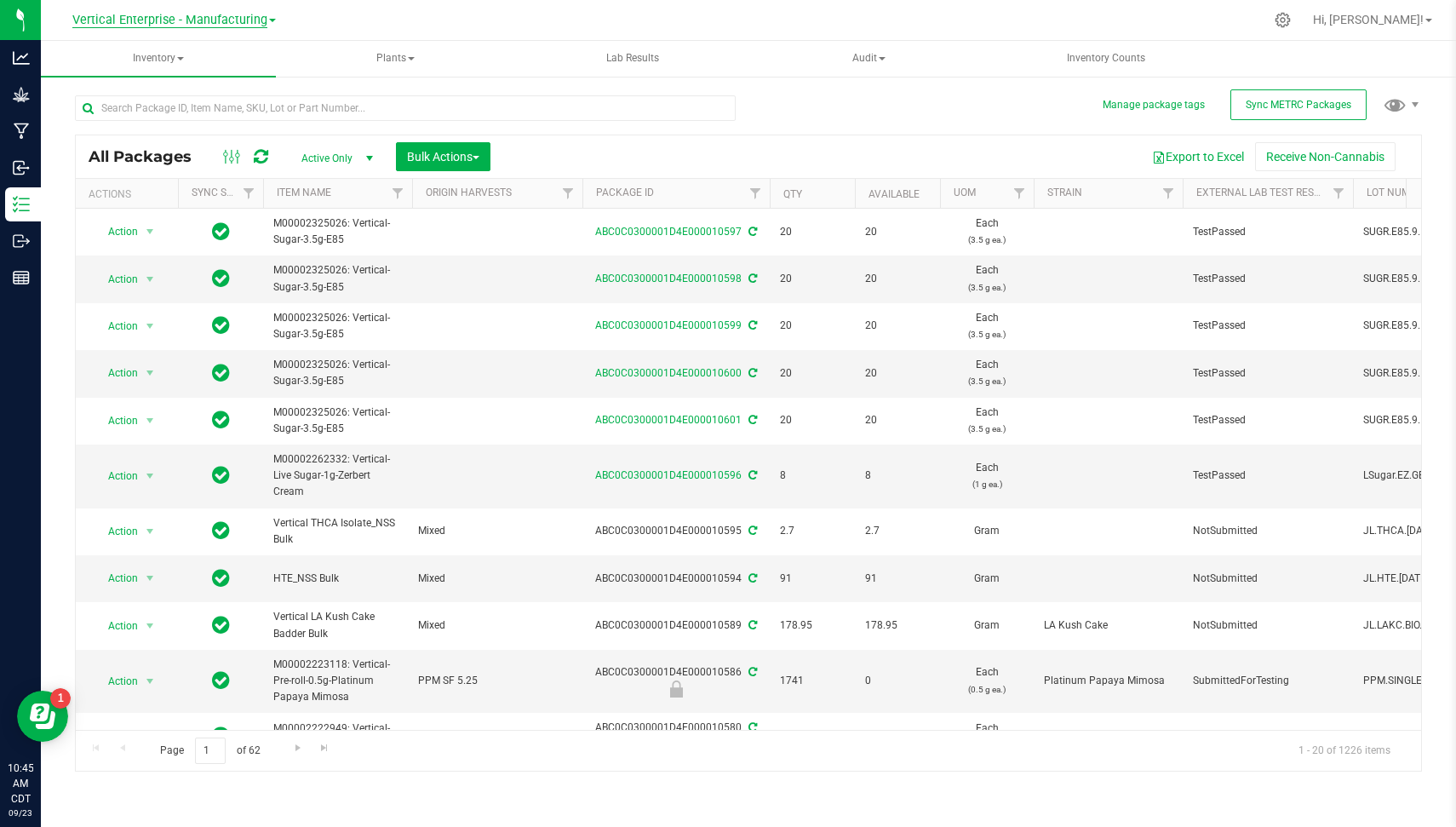
click at [155, 24] on span "Vertical Enterprise - Manufacturing" at bounding box center [169, 20] width 195 height 15
click at [174, 58] on link "Vertical Enterprise - Cultivation" at bounding box center [174, 60] width 249 height 23
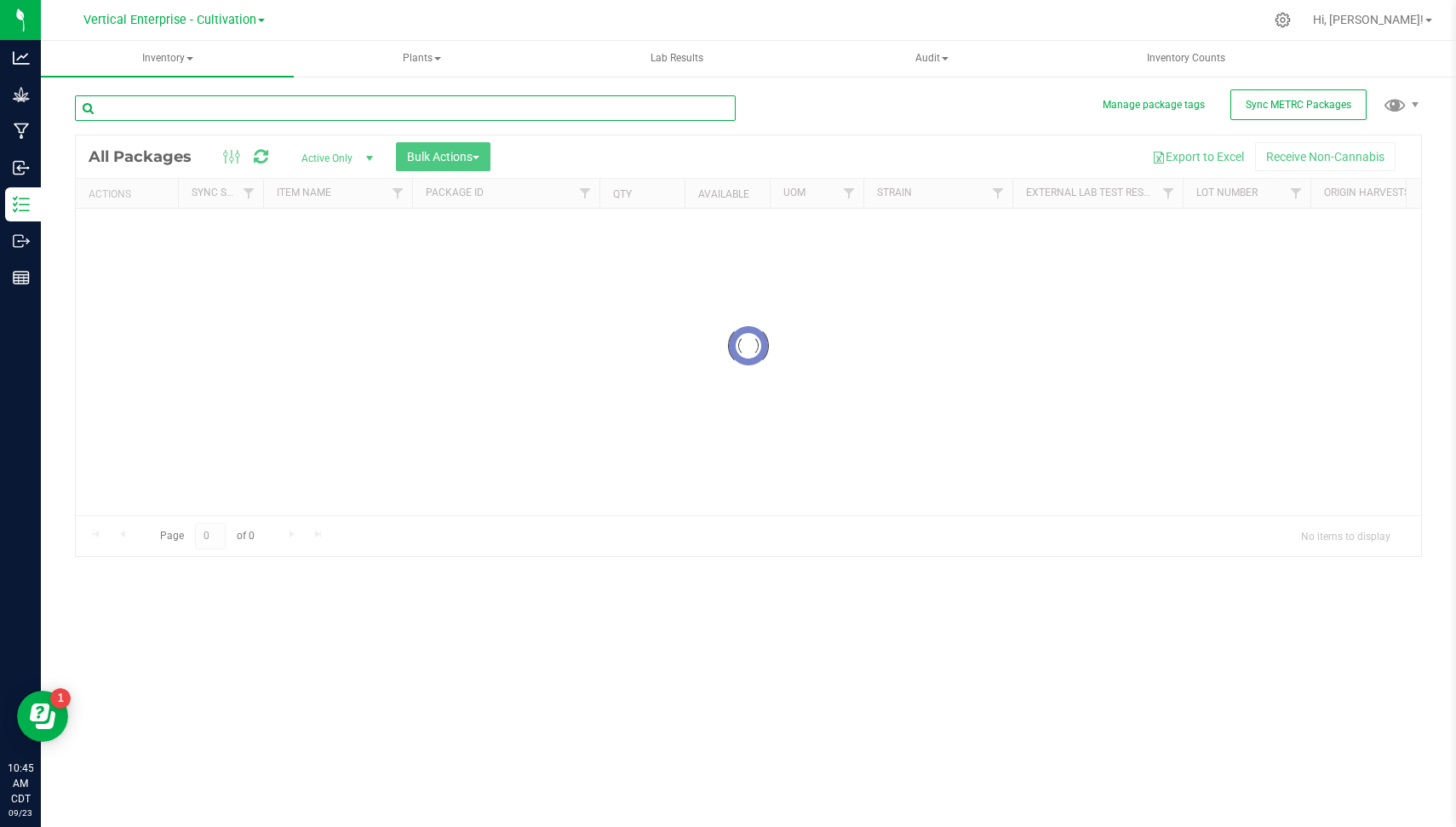
click at [281, 102] on input "text" at bounding box center [405, 108] width 661 height 25
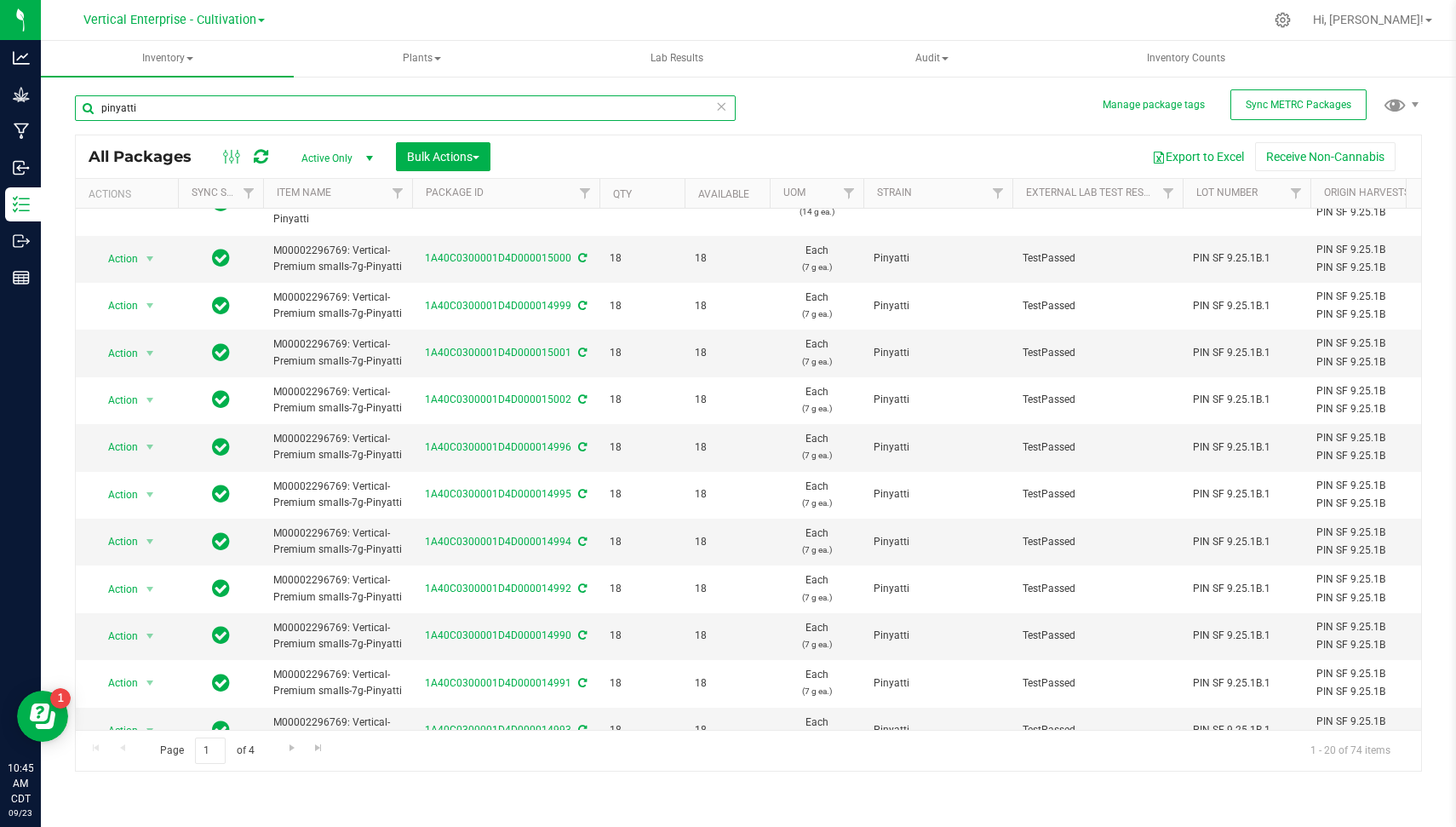
scroll to position [528, 0]
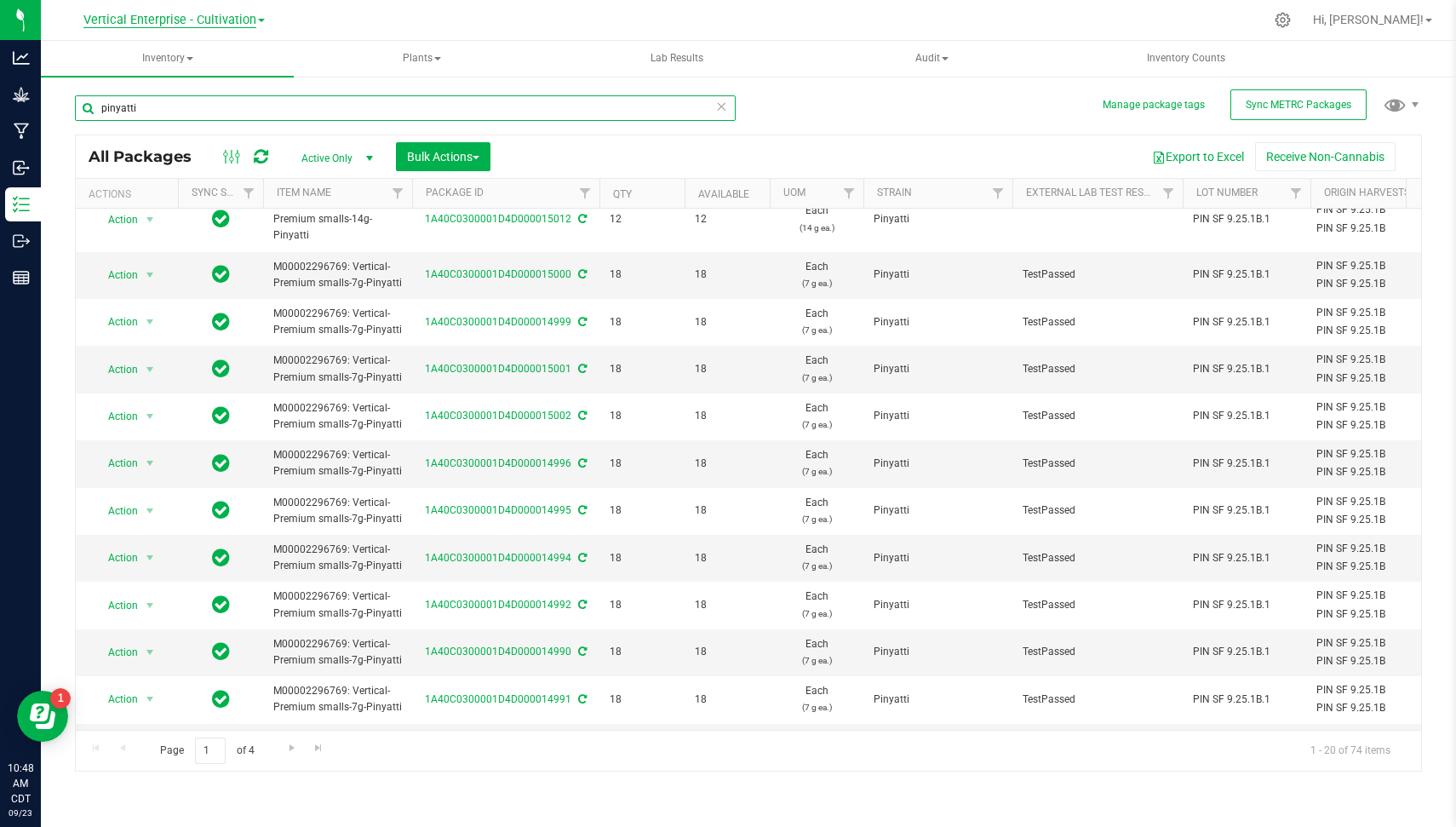
type input "pinyatti"
click at [201, 22] on span "Vertical Enterprise - Cultivation" at bounding box center [169, 20] width 173 height 15
click at [228, 73] on link "Vertical Enterprise - Manufacturing" at bounding box center [174, 82] width 249 height 23
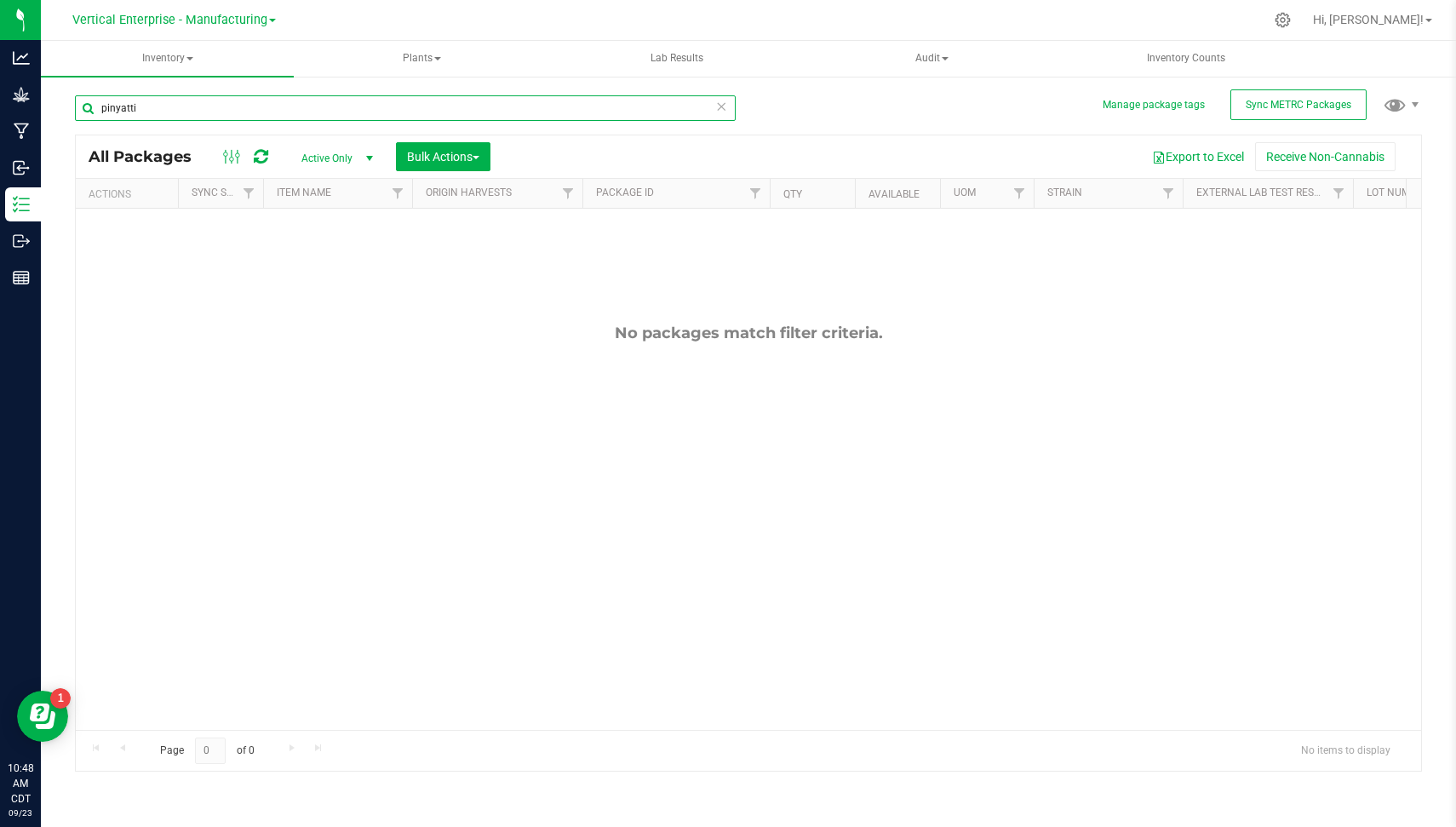
click at [228, 118] on input "pinyatti" at bounding box center [405, 108] width 661 height 25
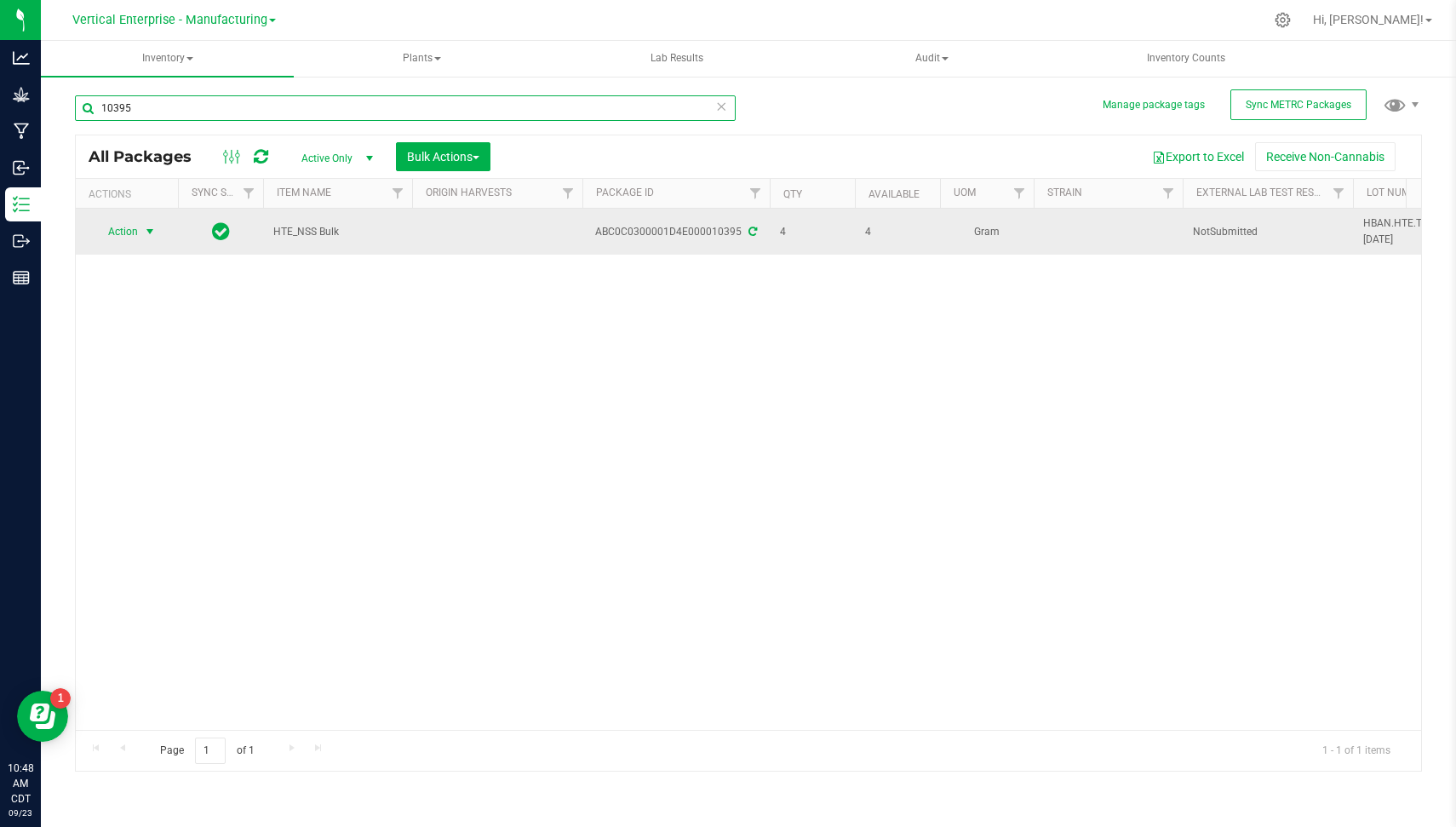
type input "10395"
click at [133, 223] on span "Action" at bounding box center [116, 232] width 46 height 24
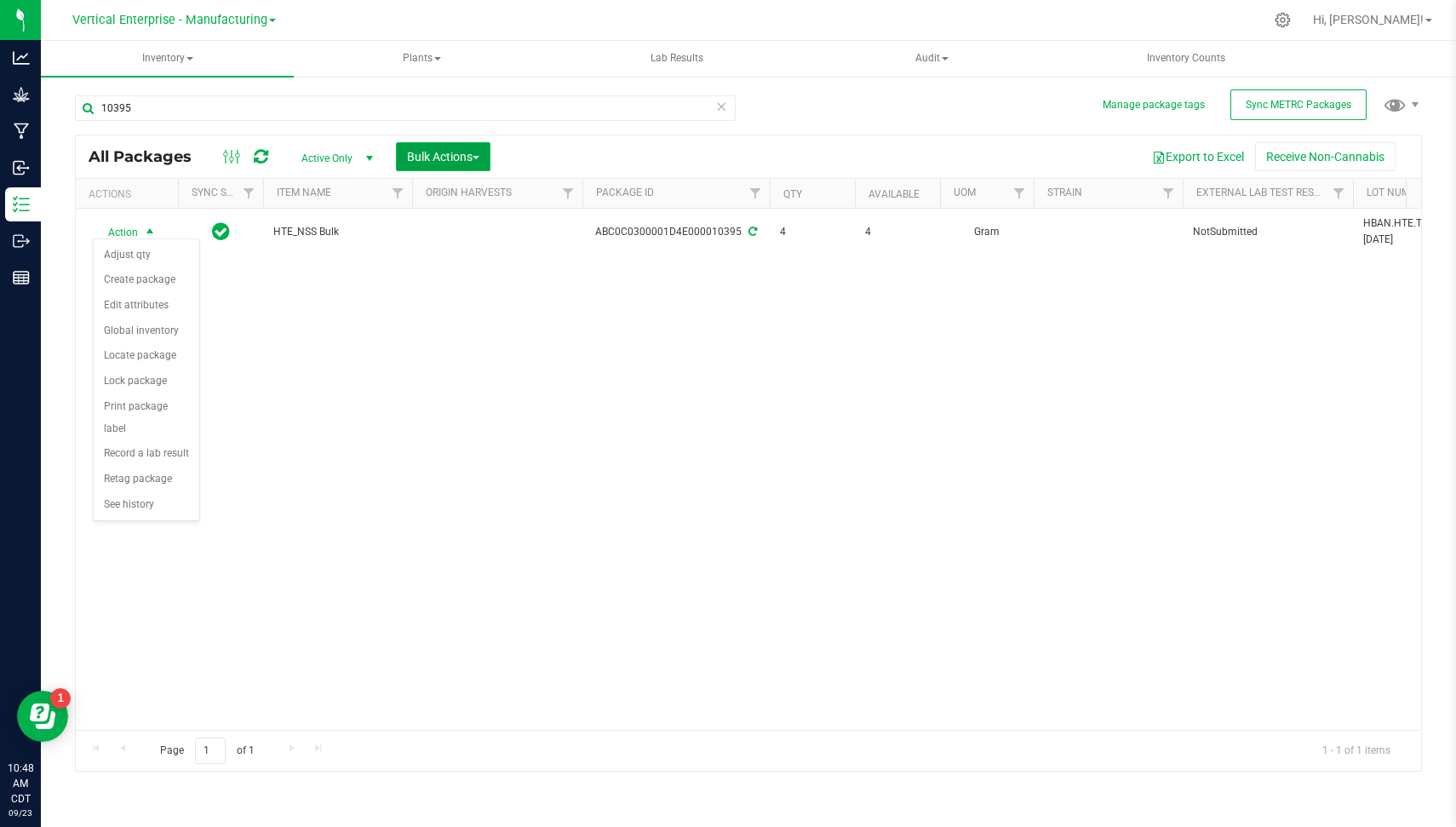
click at [443, 168] on button "Bulk Actions" at bounding box center [443, 157] width 94 height 29
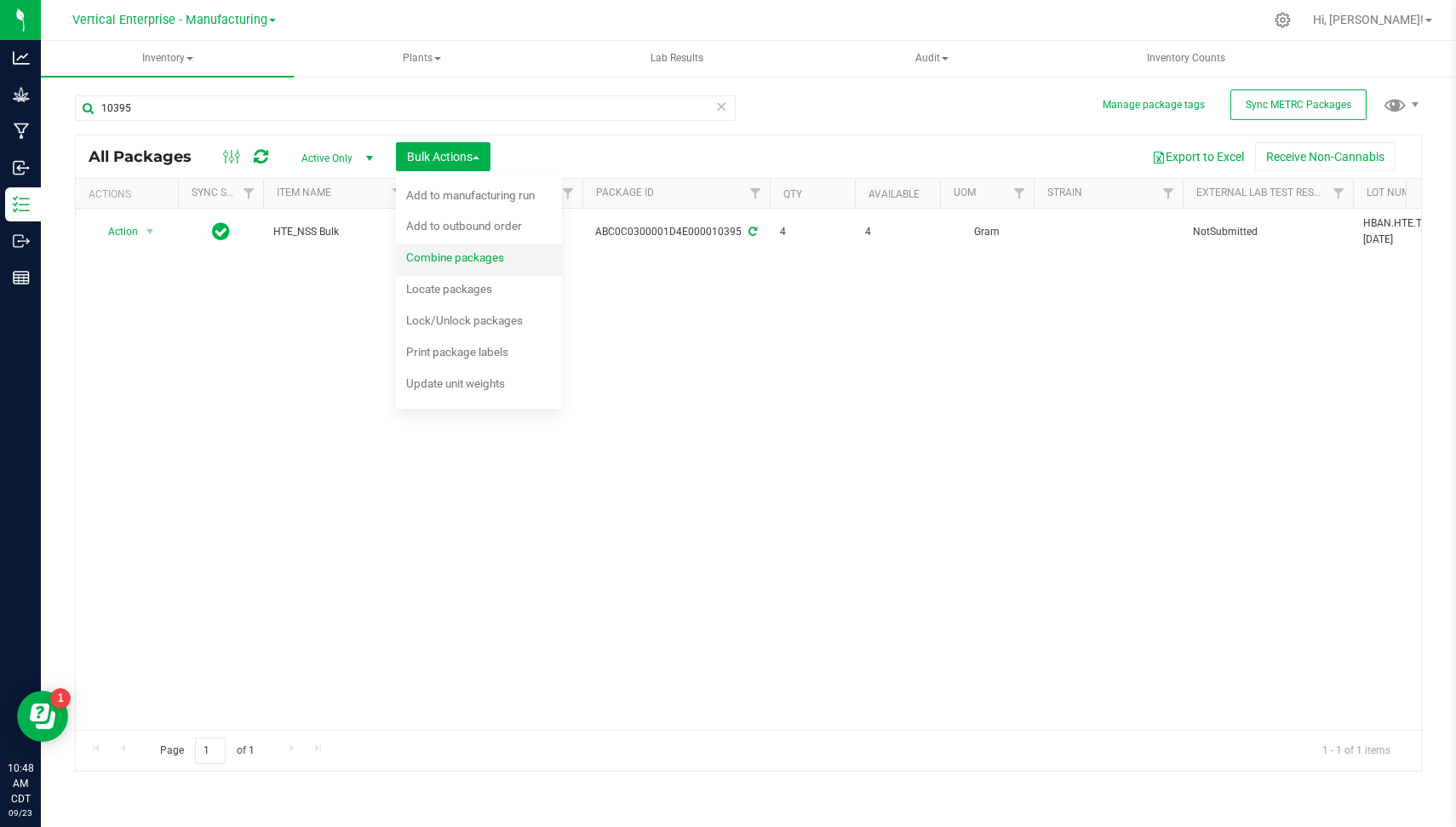
click at [467, 260] on span "Combine packages" at bounding box center [455, 257] width 98 height 14
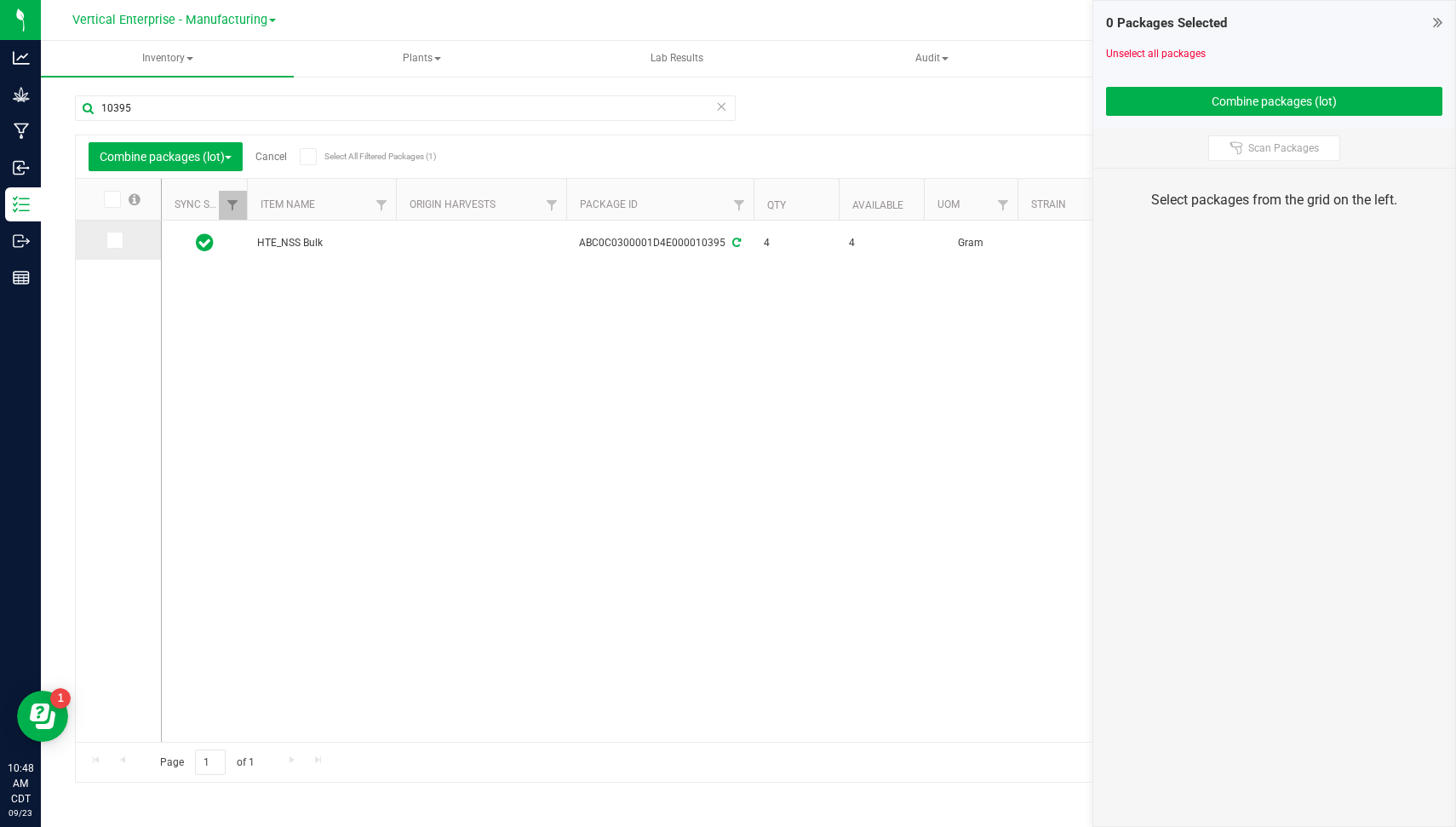
click at [115, 240] on icon at bounding box center [114, 240] width 11 height 0
click at [0, 0] on input "checkbox" at bounding box center [0, 0] width 0 height 0
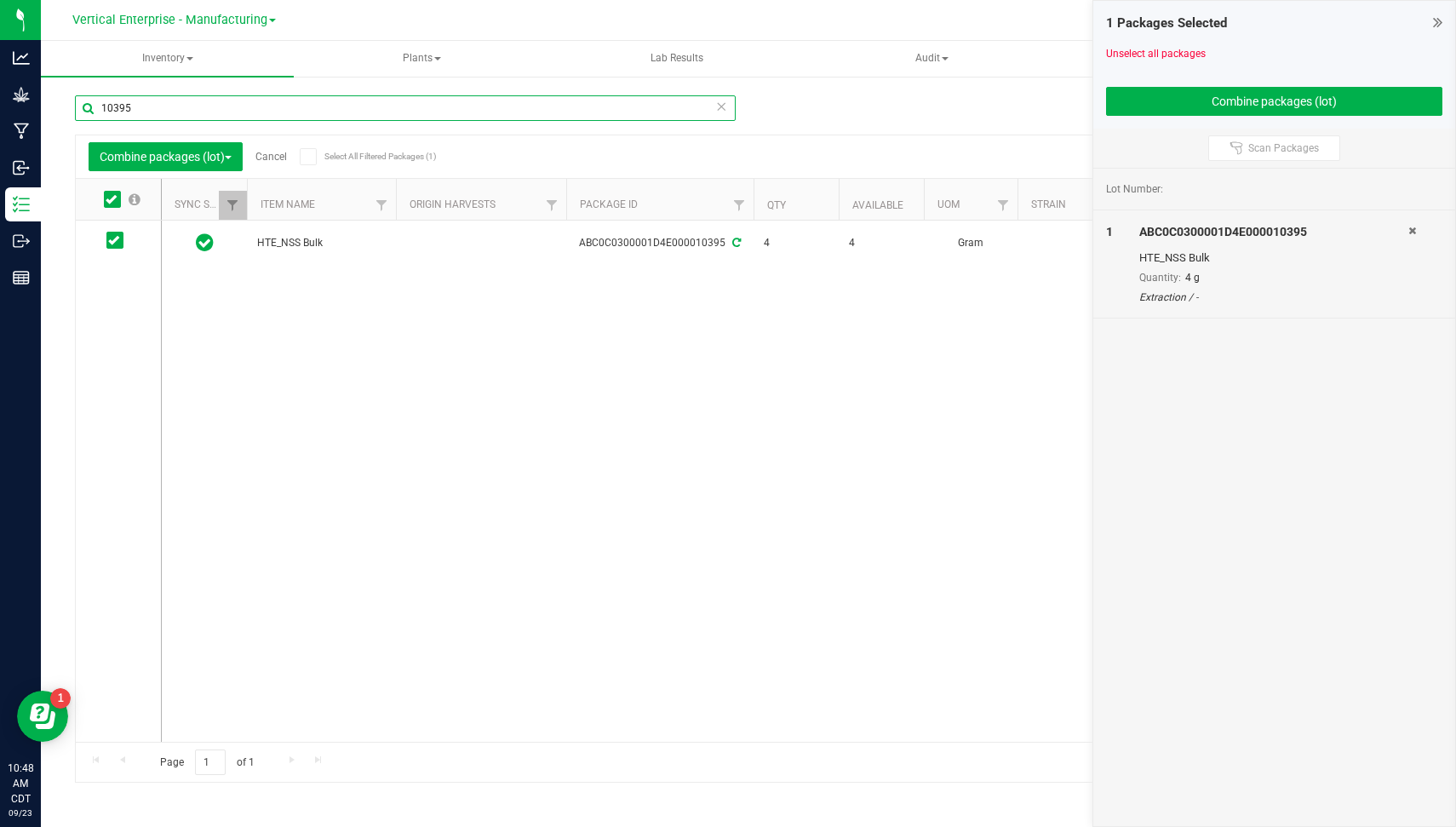
click at [158, 99] on input "10395" at bounding box center [405, 108] width 661 height 25
type input "10394"
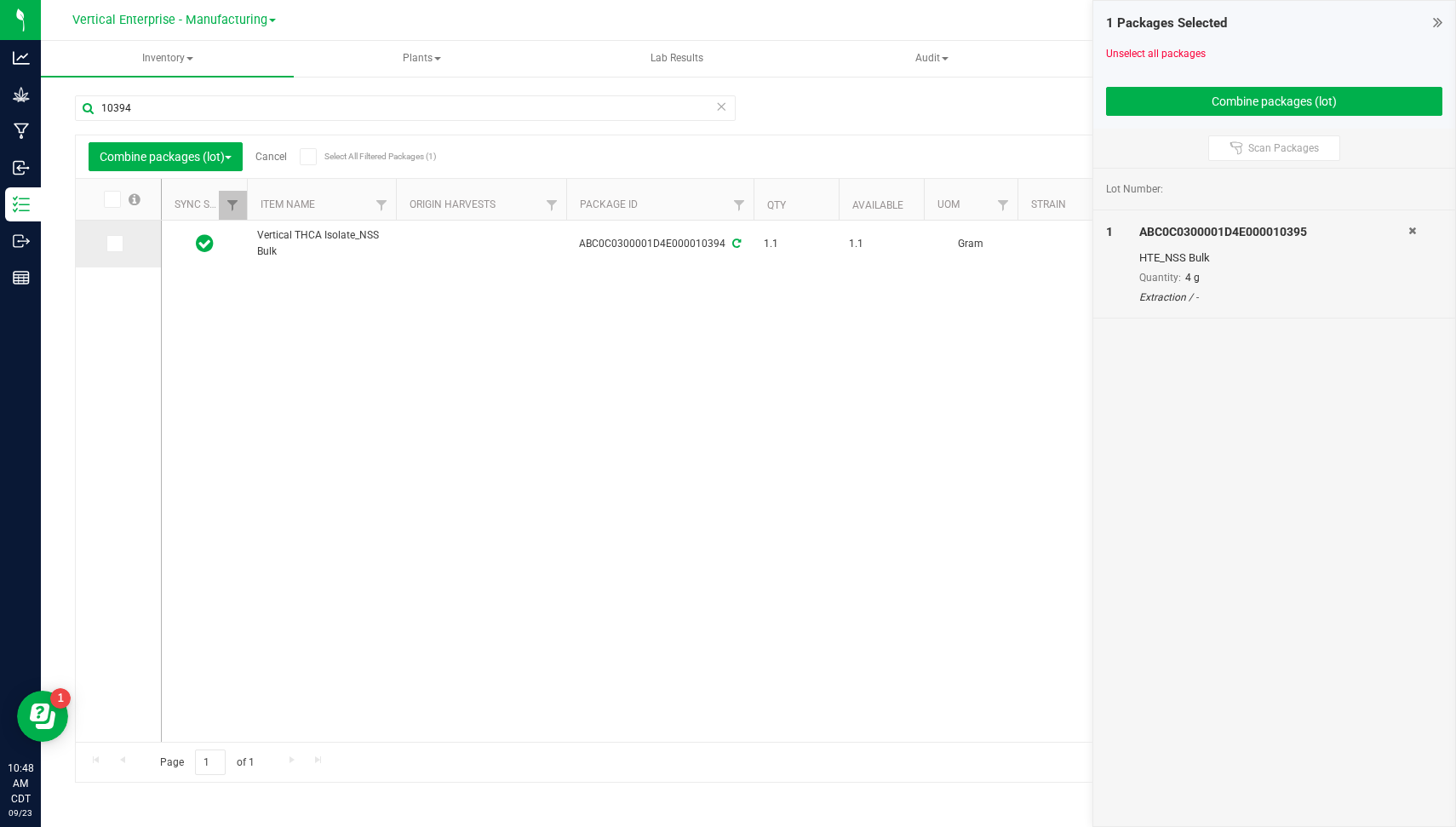
click at [116, 243] on icon at bounding box center [114, 243] width 11 height 0
click at [0, 0] on input "checkbox" at bounding box center [0, 0] width 0 height 0
click at [367, 442] on div "Vertical THCA Isolate_NSS Bulk ABC0C0300001D4E000010394 1.1 1.1 Gram NotSubmitt…" at bounding box center [792, 481] width 1260 height 521
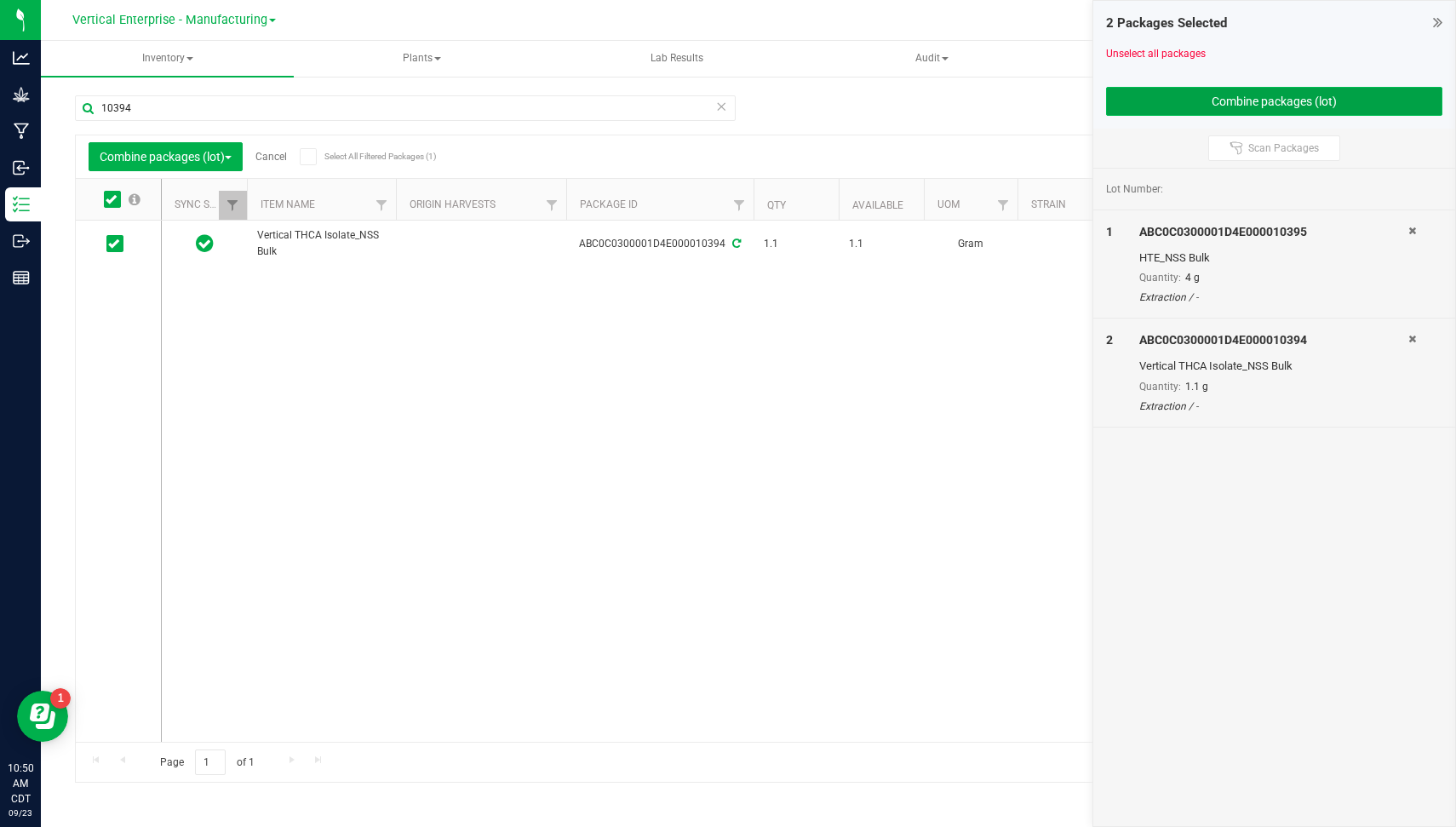
click at [1162, 94] on button "Combine packages (lot)" at bounding box center [1274, 101] width 338 height 29
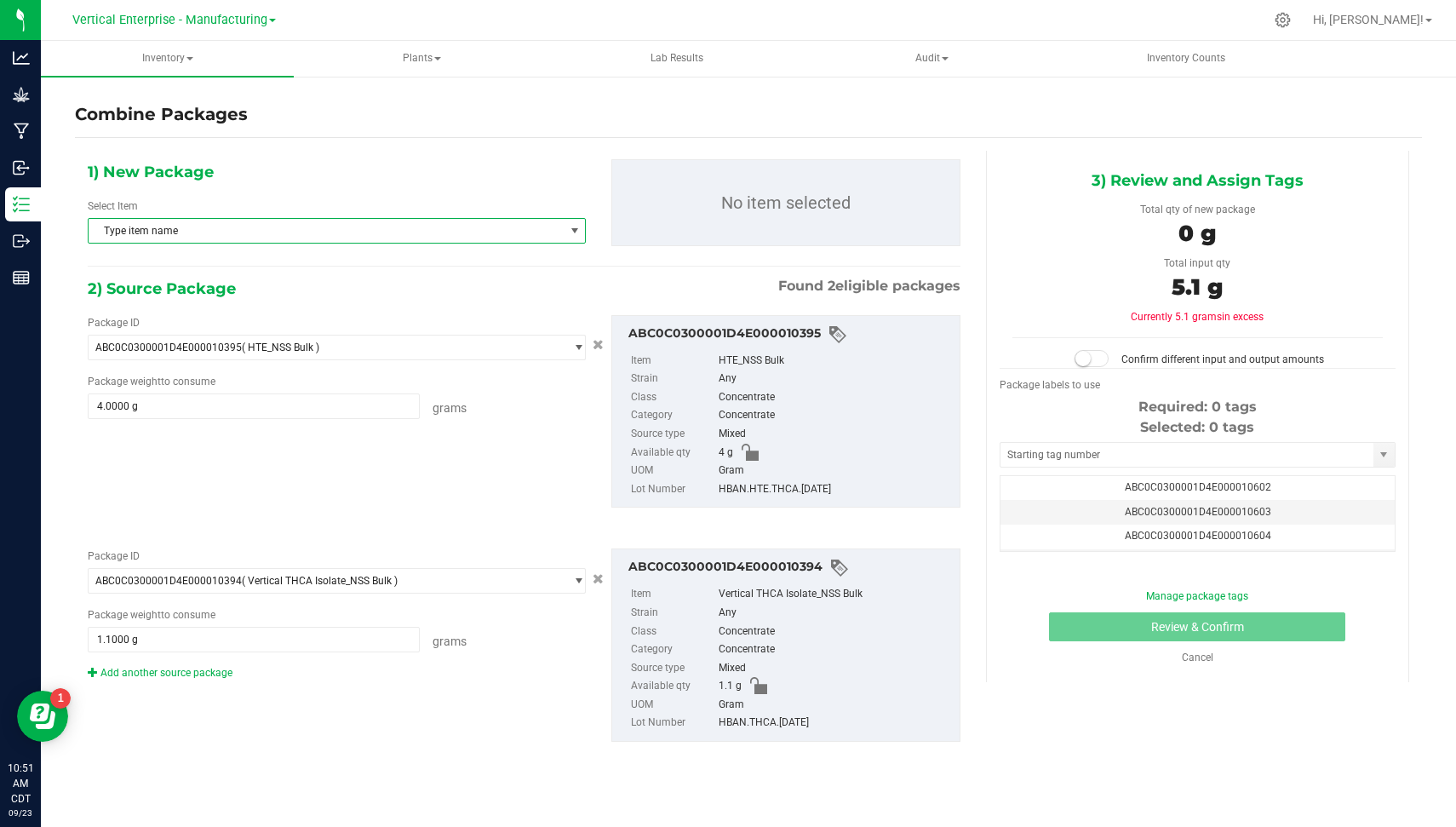
click at [522, 238] on span "Type item name" at bounding box center [326, 231] width 475 height 24
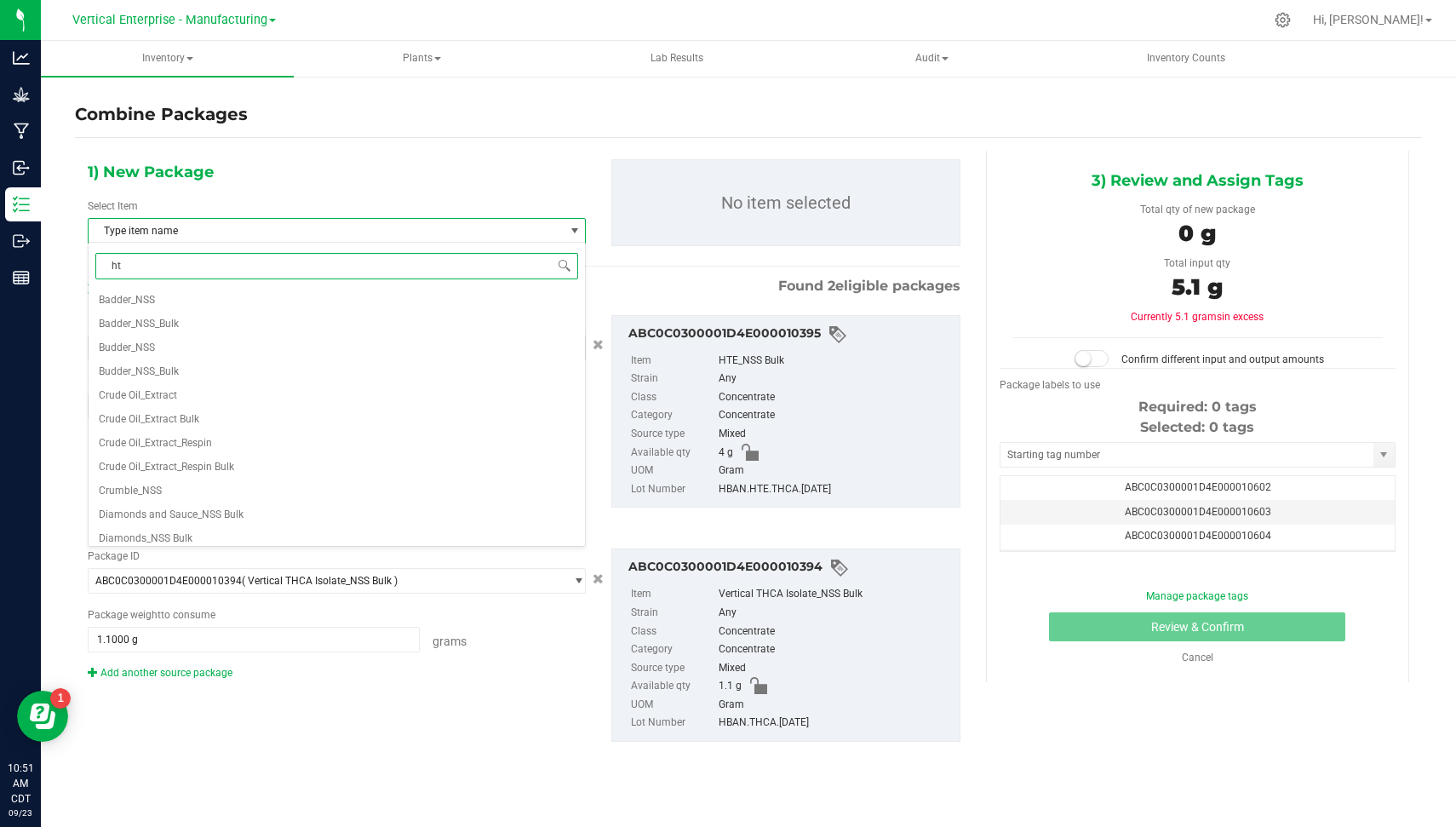
type input "hte"
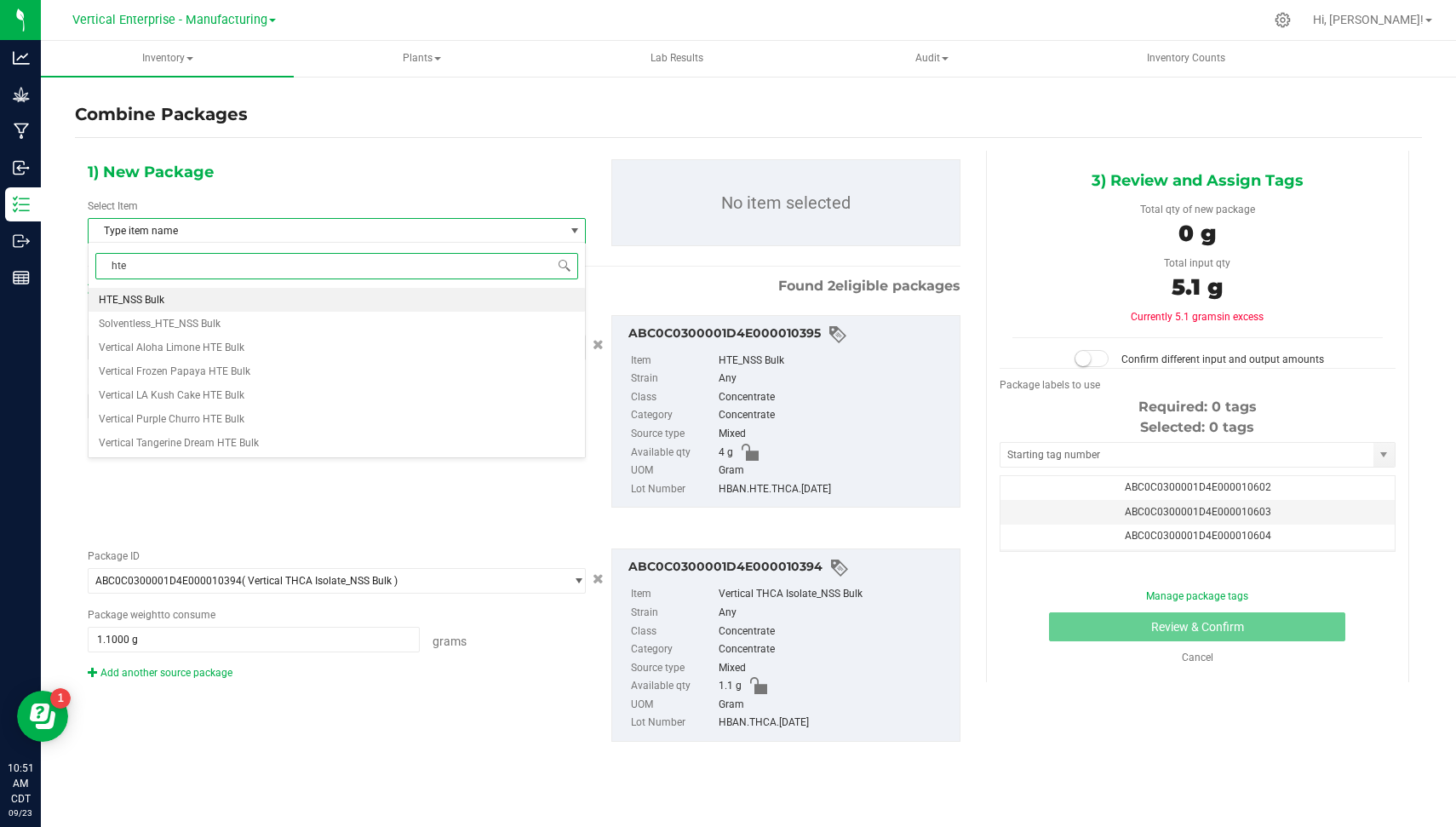
click at [352, 296] on li "HTE_NSS Bulk" at bounding box center [337, 299] width 497 height 24
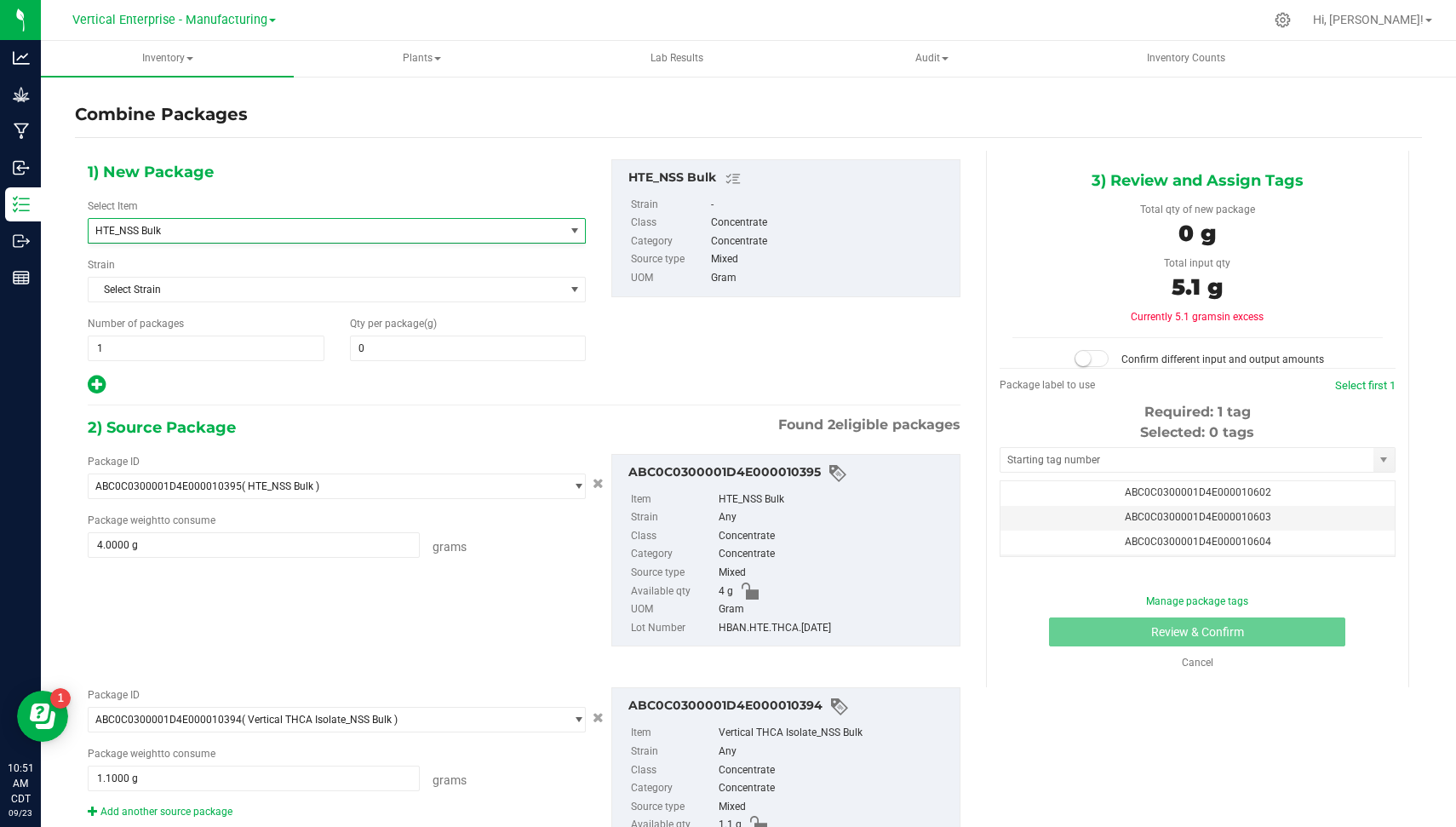
scroll to position [382, 0]
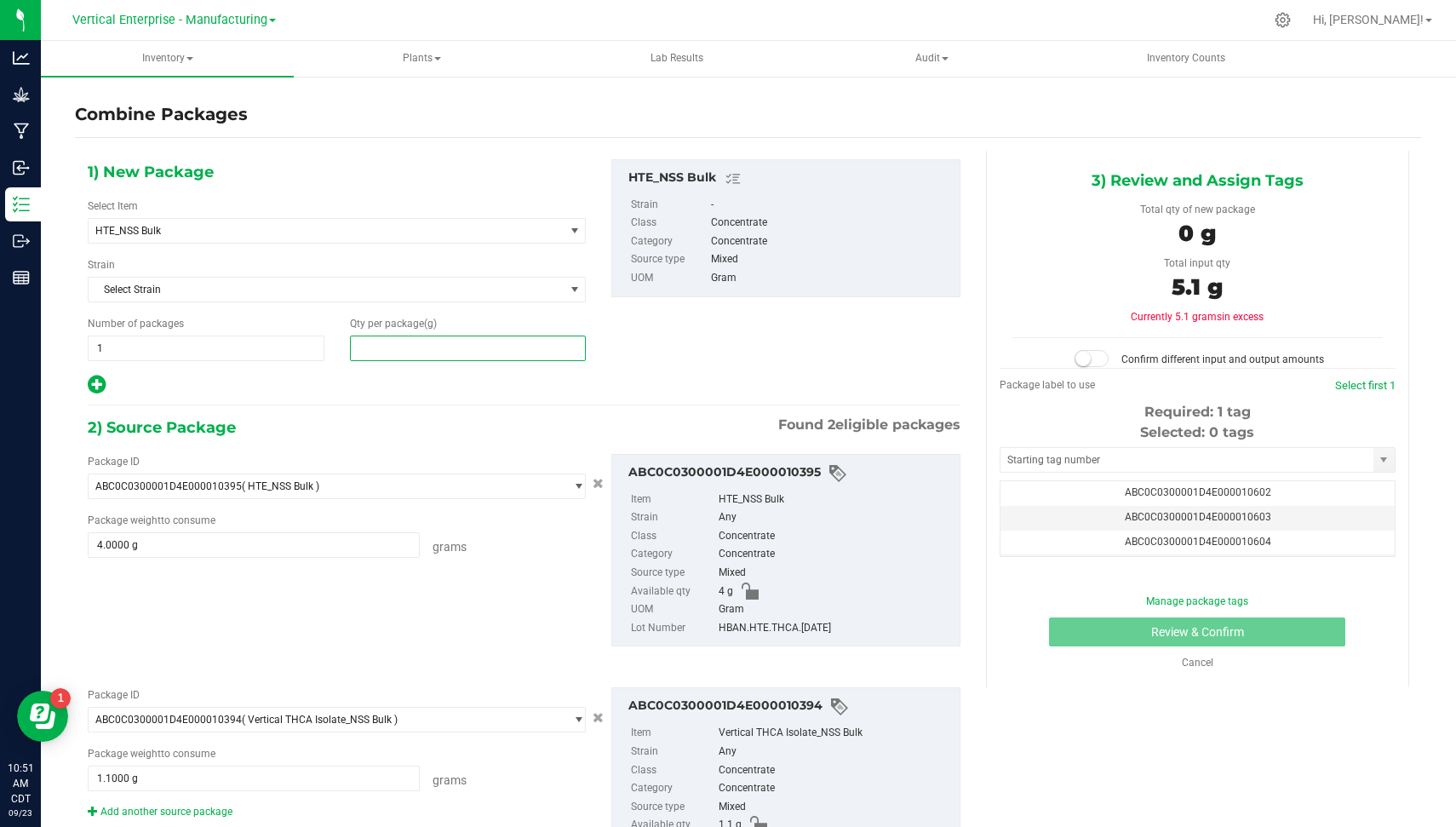
click at [392, 337] on span at bounding box center [469, 348] width 237 height 25
type input "5.1"
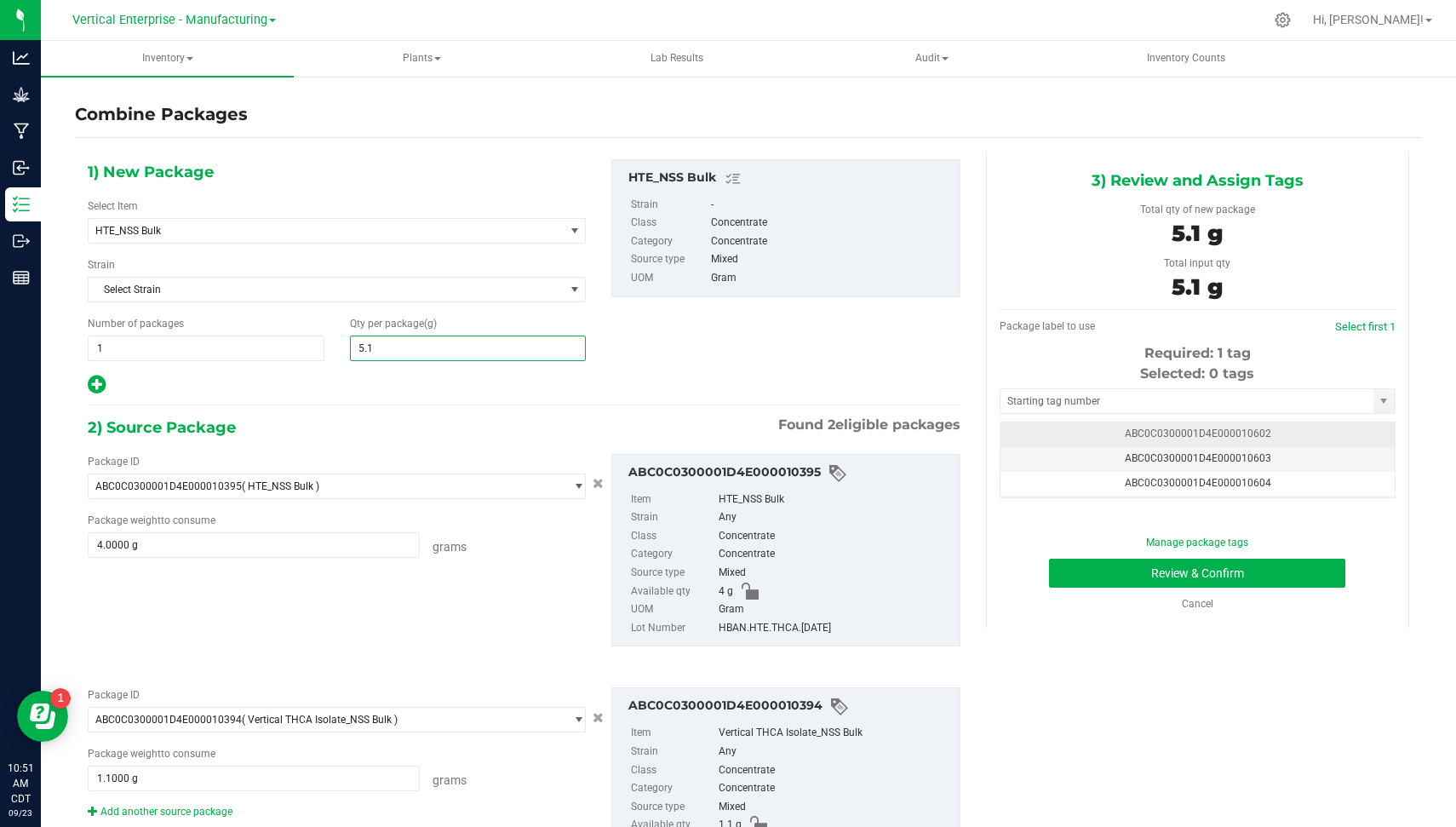
type input "5"
click at [1110, 442] on td "ABC0C0300001D4E000010602" at bounding box center [1198, 434] width 395 height 24
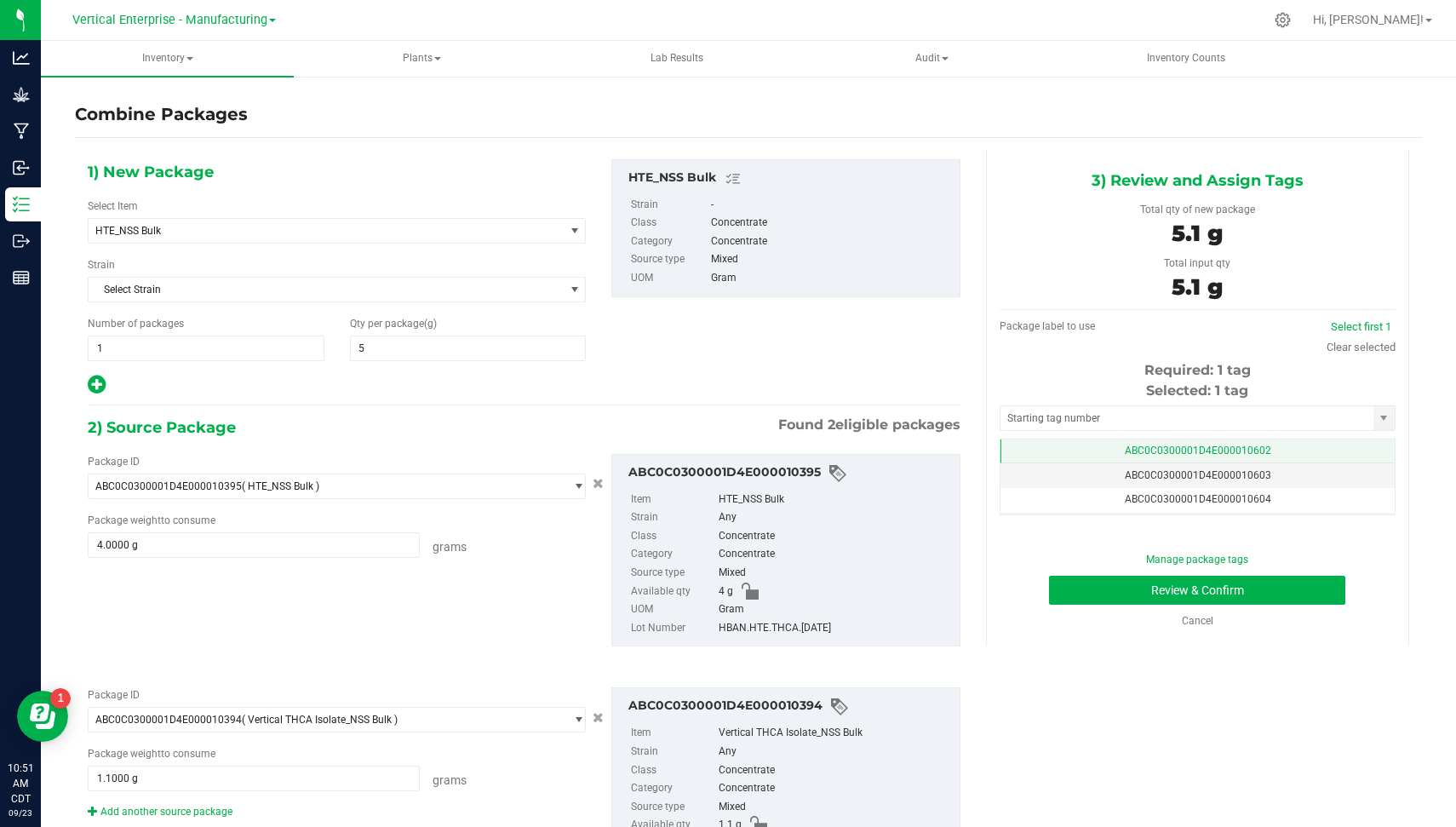
click at [1125, 444] on span "ABC0C0300001D4E000010602" at bounding box center [1198, 450] width 147 height 12
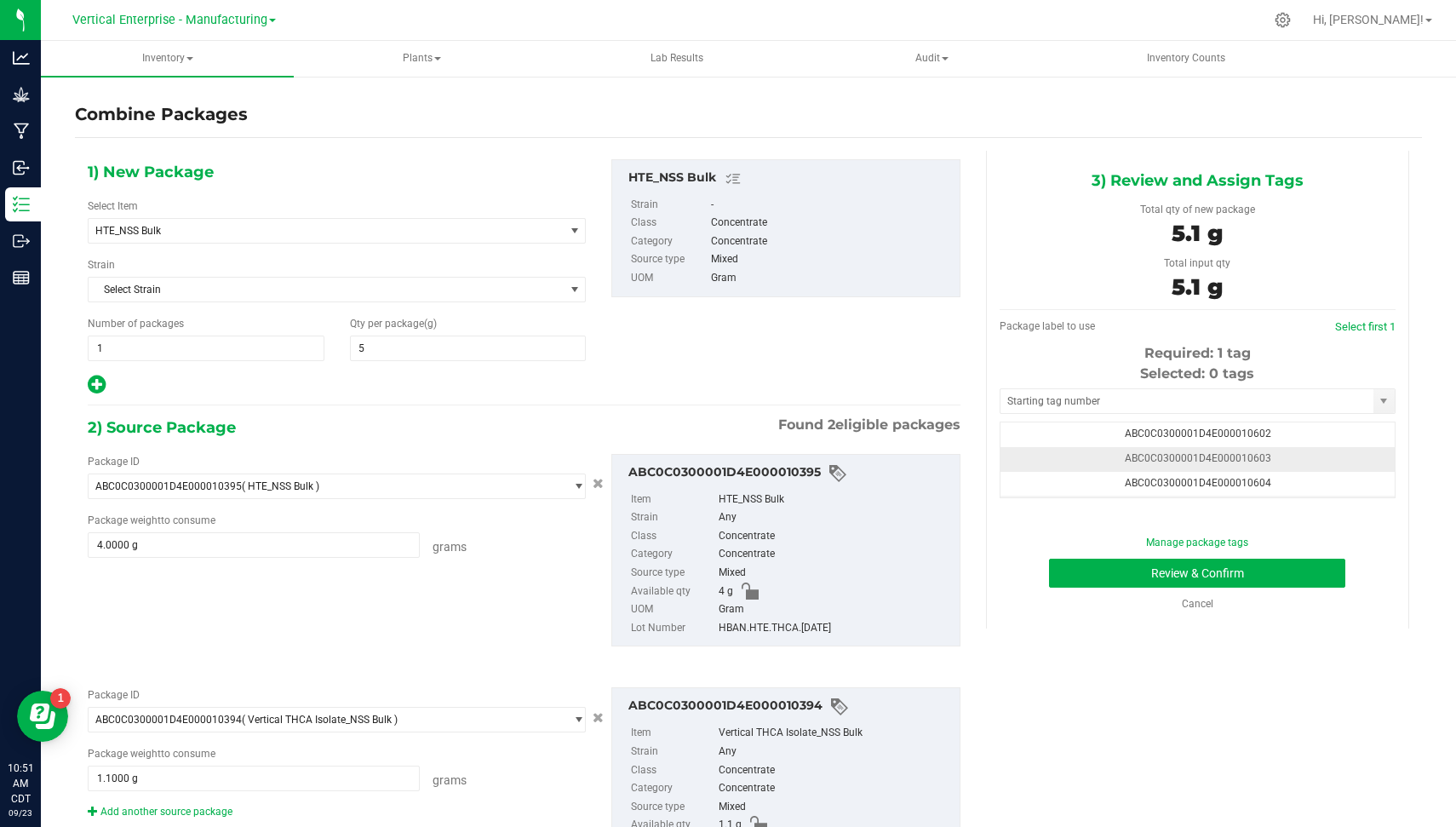
click at [1125, 455] on span "ABC0C0300001D4E000010603" at bounding box center [1198, 458] width 147 height 12
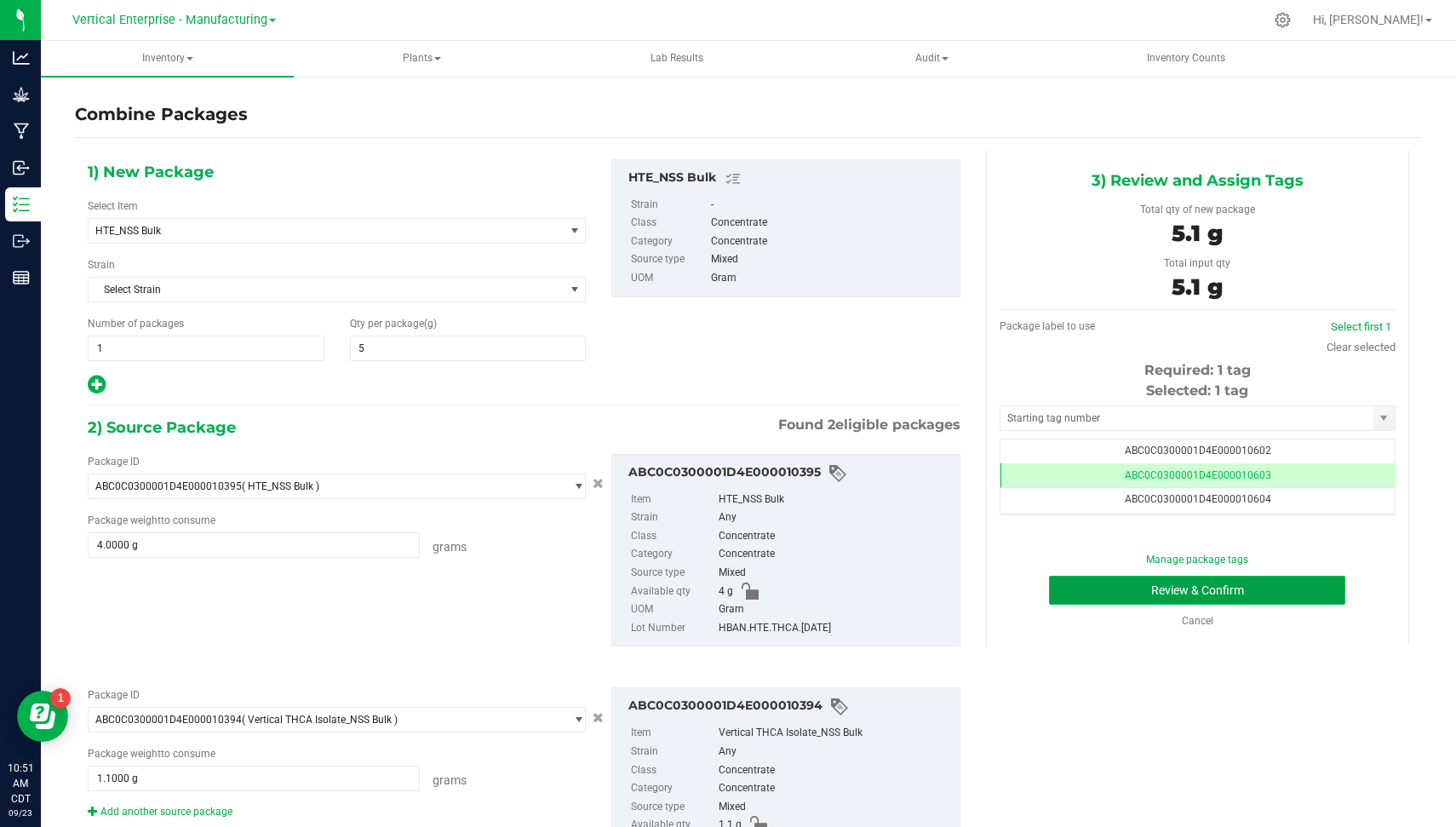
click at [1188, 595] on button "Review & Confirm" at bounding box center [1196, 590] width 296 height 29
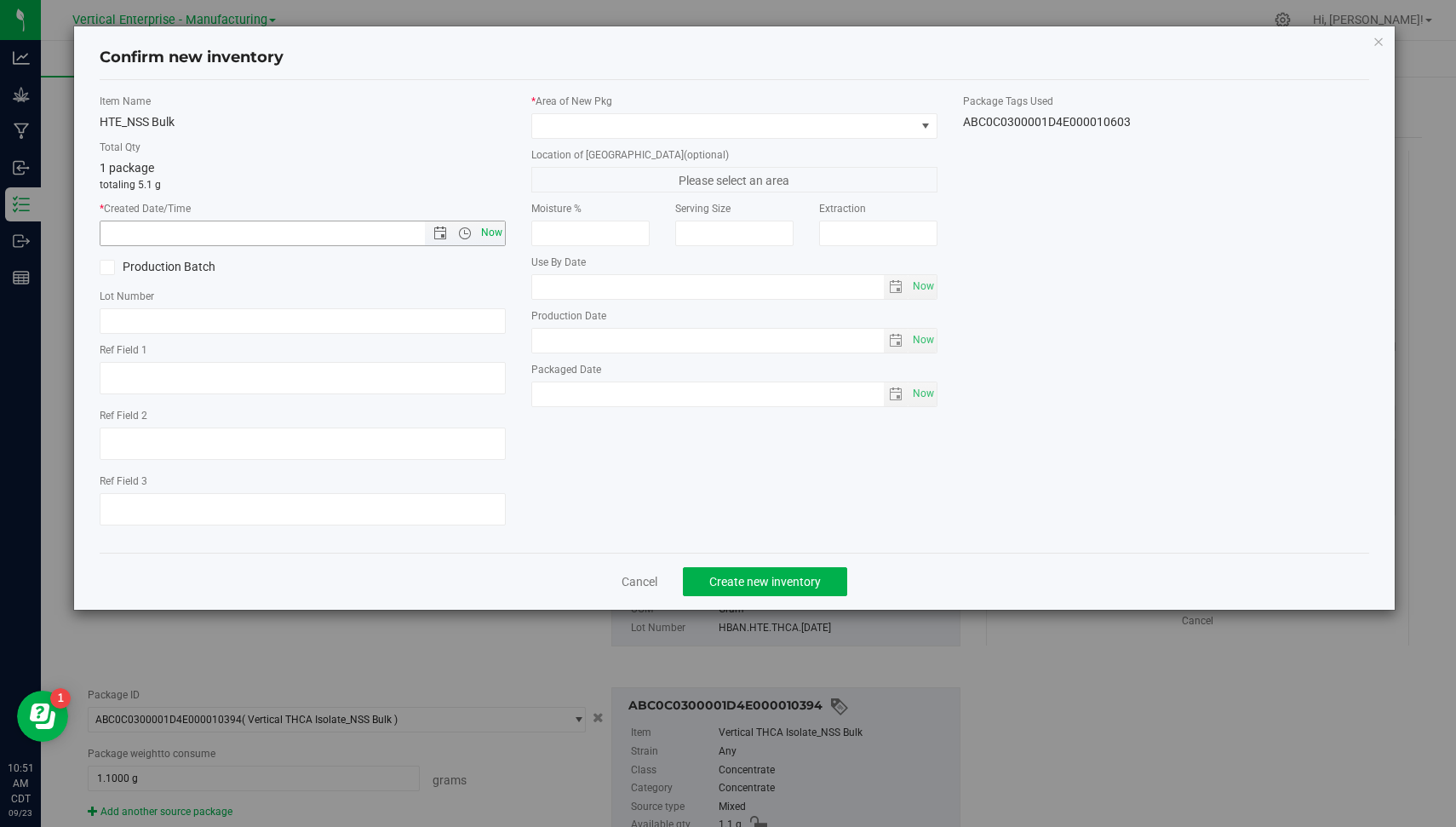
click at [498, 232] on span "Now" at bounding box center [492, 233] width 29 height 24
type input "[DATE] 10:51 AM"
click at [700, 137] on span at bounding box center [734, 126] width 406 height 25
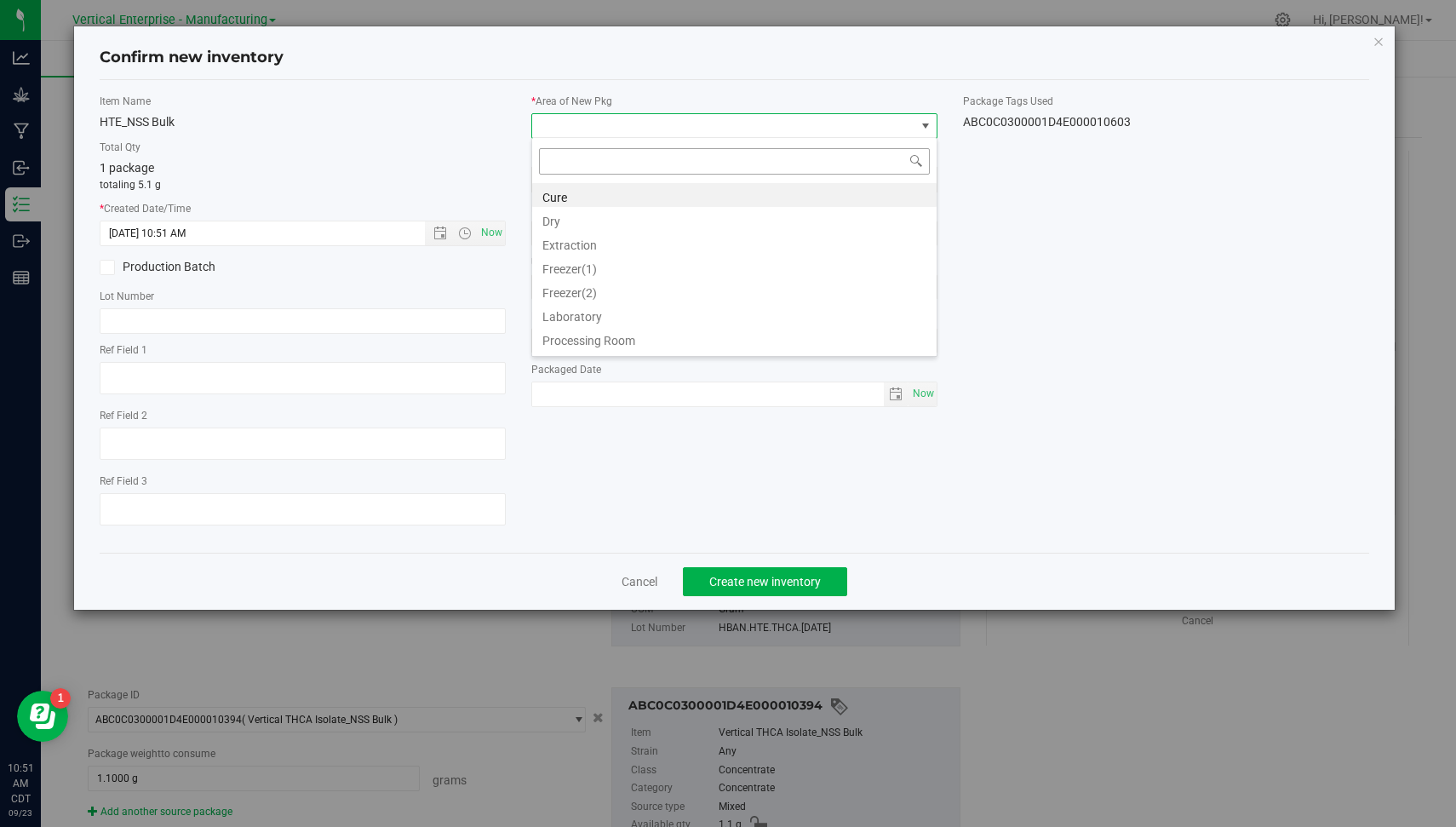
scroll to position [24, 406]
click at [674, 238] on li "Extraction" at bounding box center [734, 242] width 404 height 24
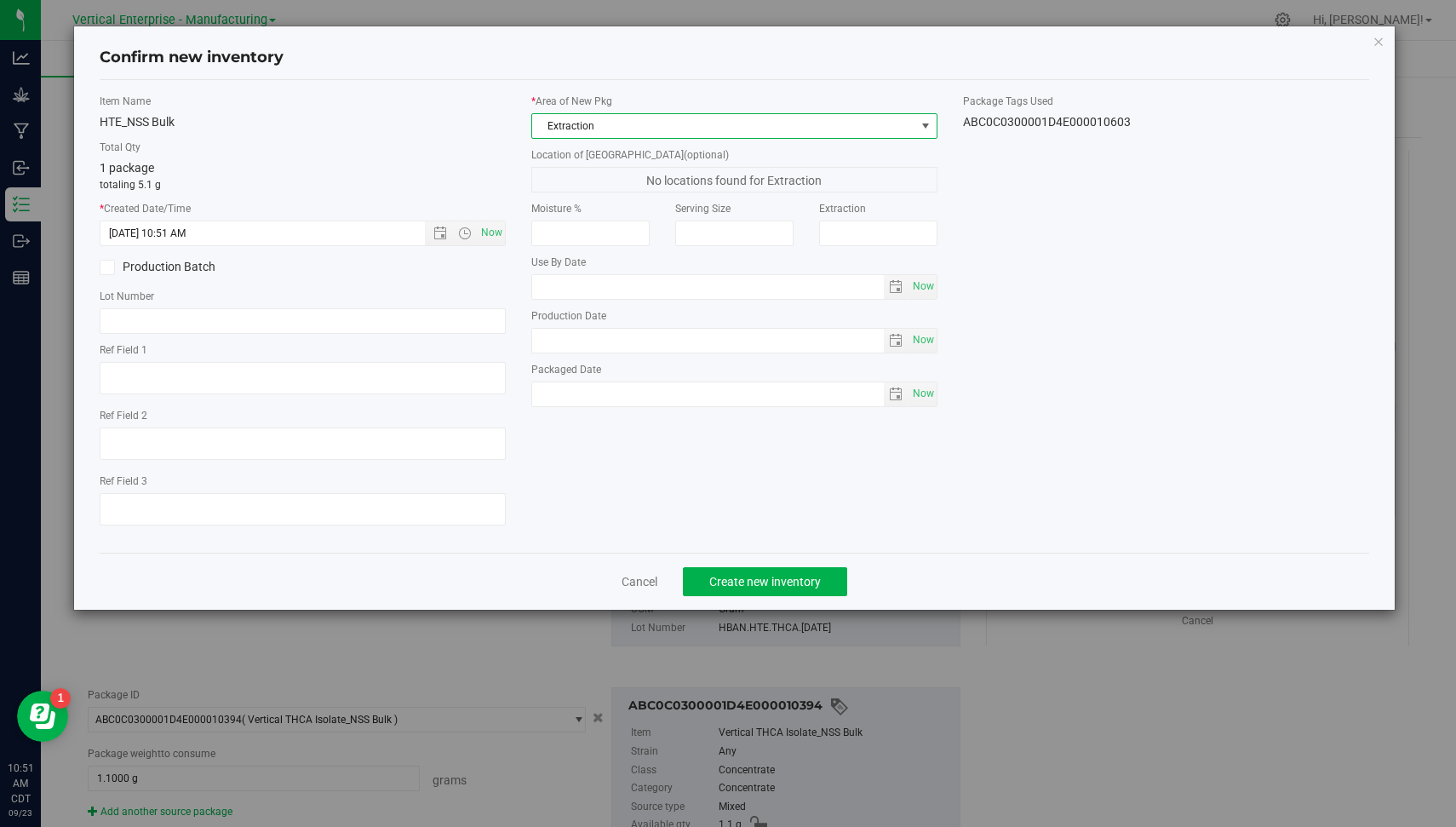
click at [162, 266] on label "Production Batch" at bounding box center [195, 267] width 190 height 18
click at [0, 0] on input "Production Batch" at bounding box center [0, 0] width 0 height 0
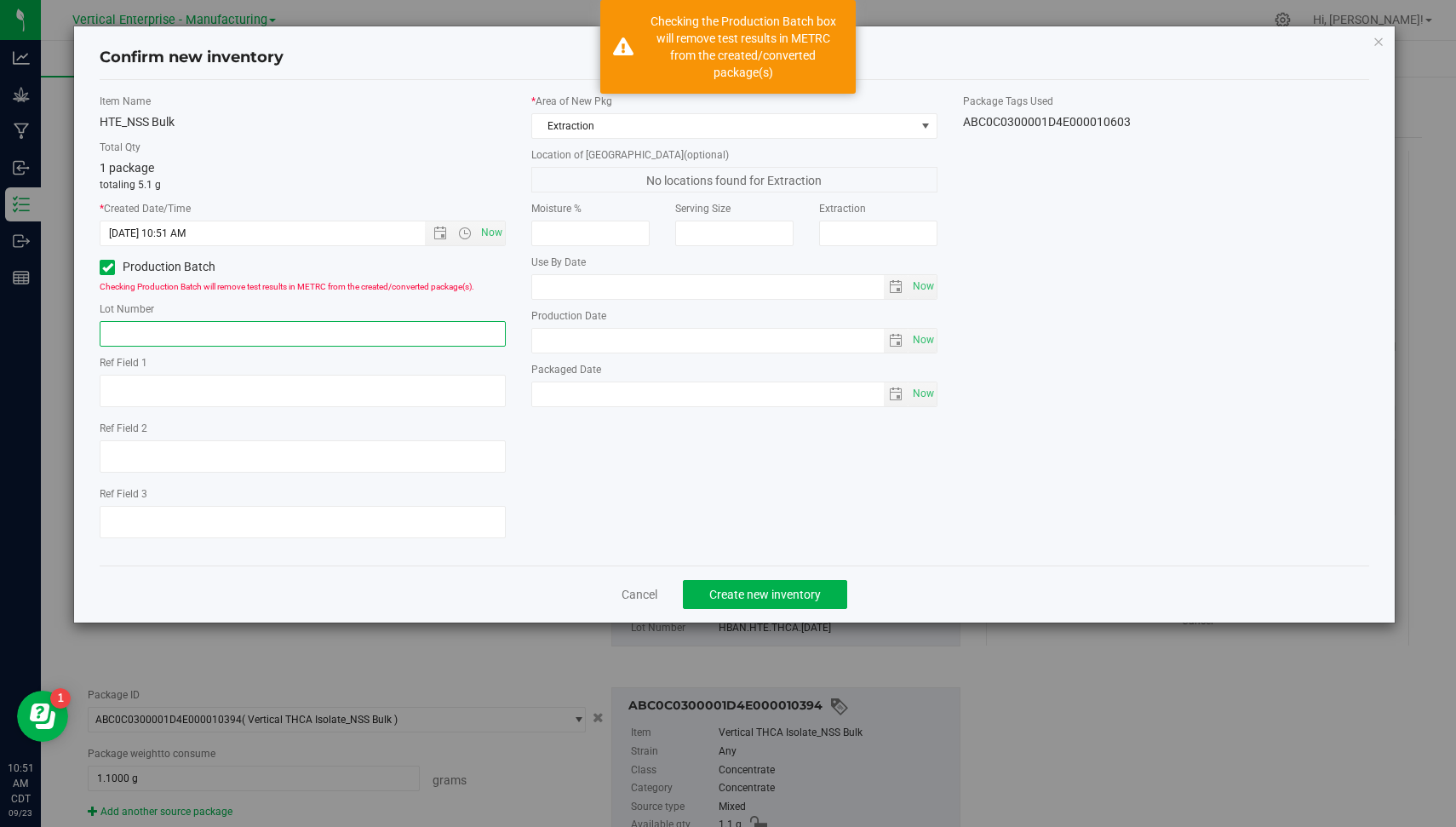
click at [180, 324] on input "text" at bounding box center [302, 334] width 406 height 25
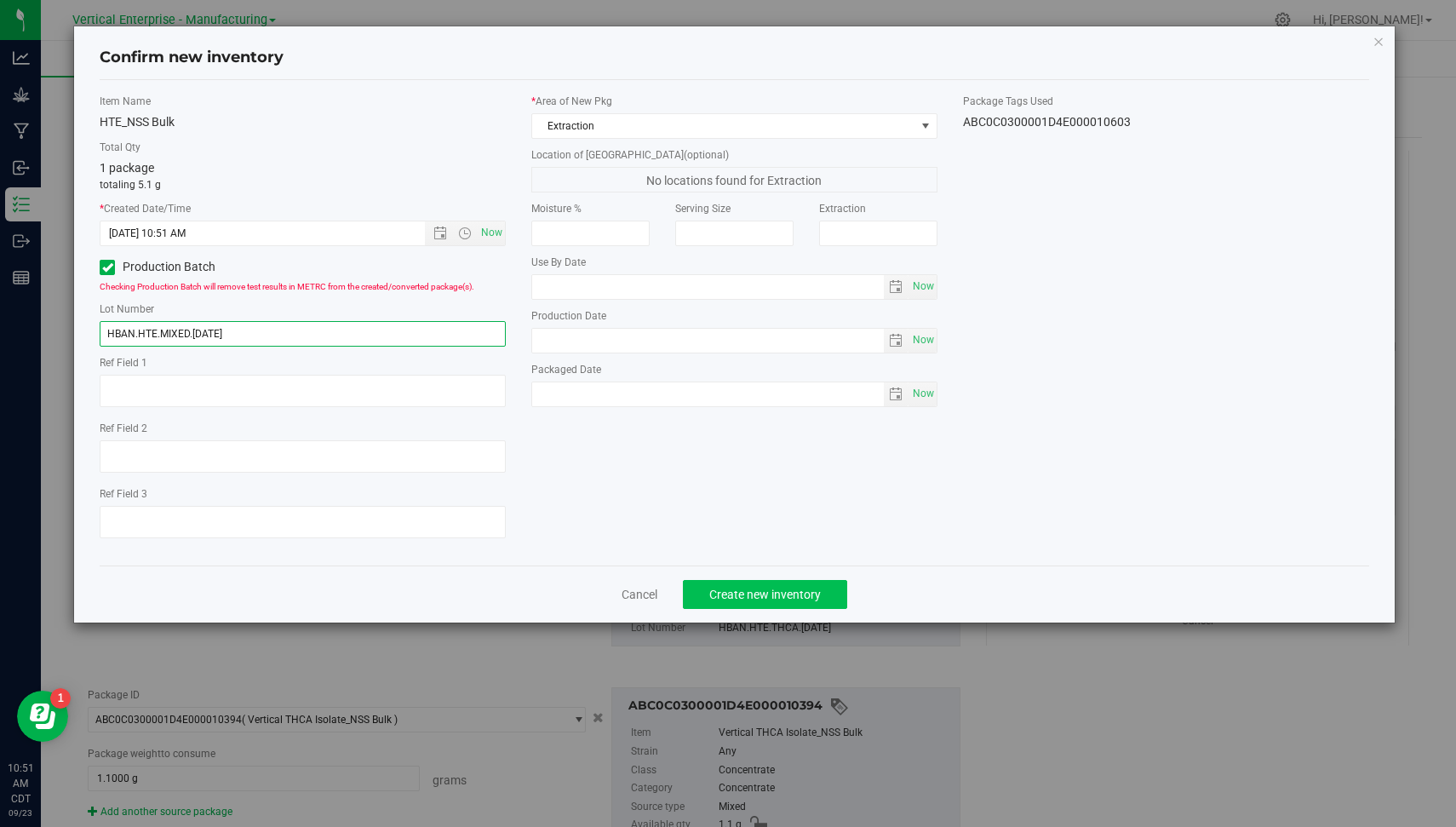
type input "HBAN.HTE.MIXED.[DATE]"
click at [776, 594] on span "Create new inventory" at bounding box center [765, 594] width 111 height 14
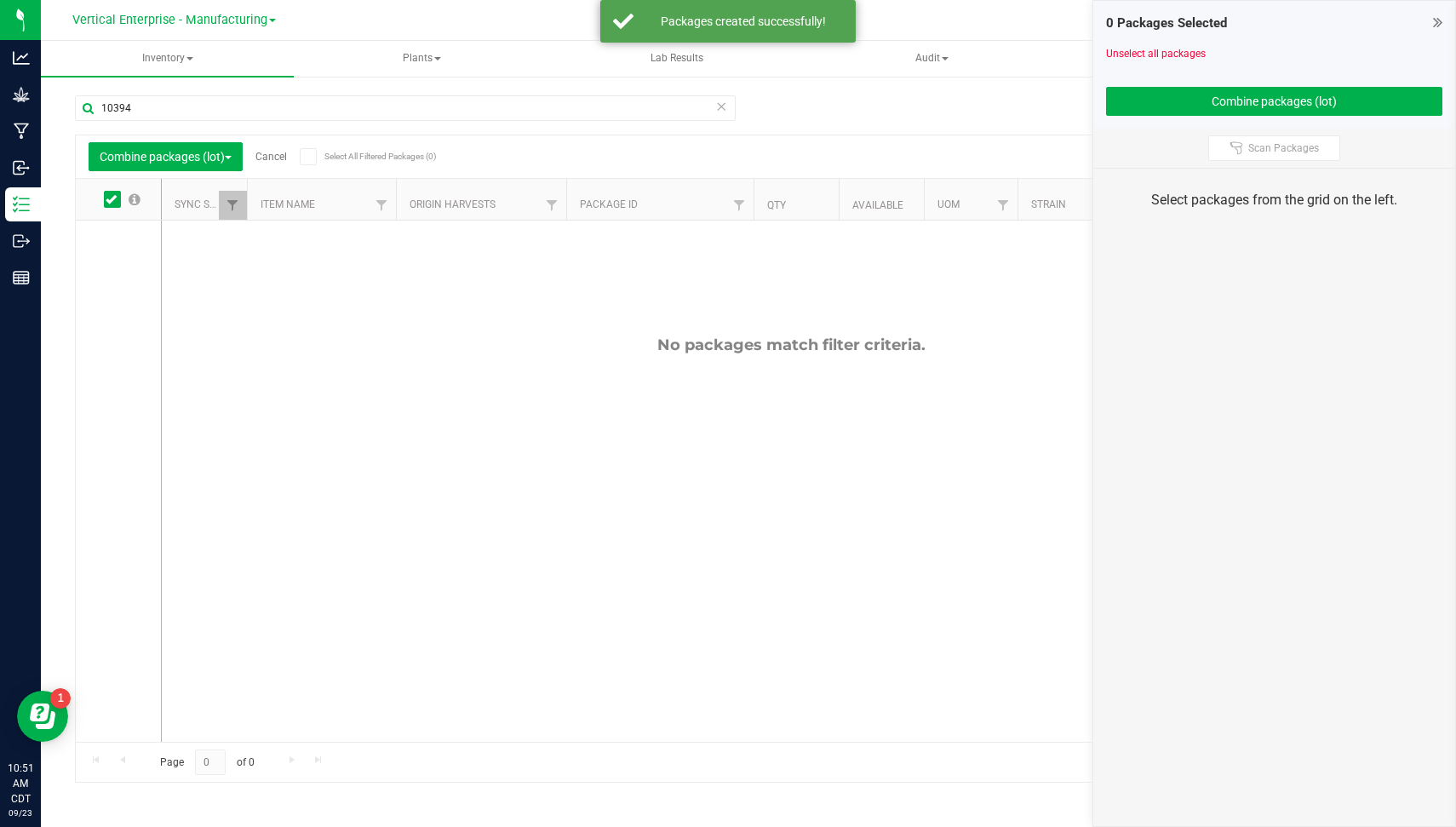
click at [296, 153] on div "Combine packages (lot) Cancel Select All Filtered Packages (0)" at bounding box center [249, 157] width 321 height 29
click at [273, 151] on link "Cancel" at bounding box center [271, 157] width 32 height 12
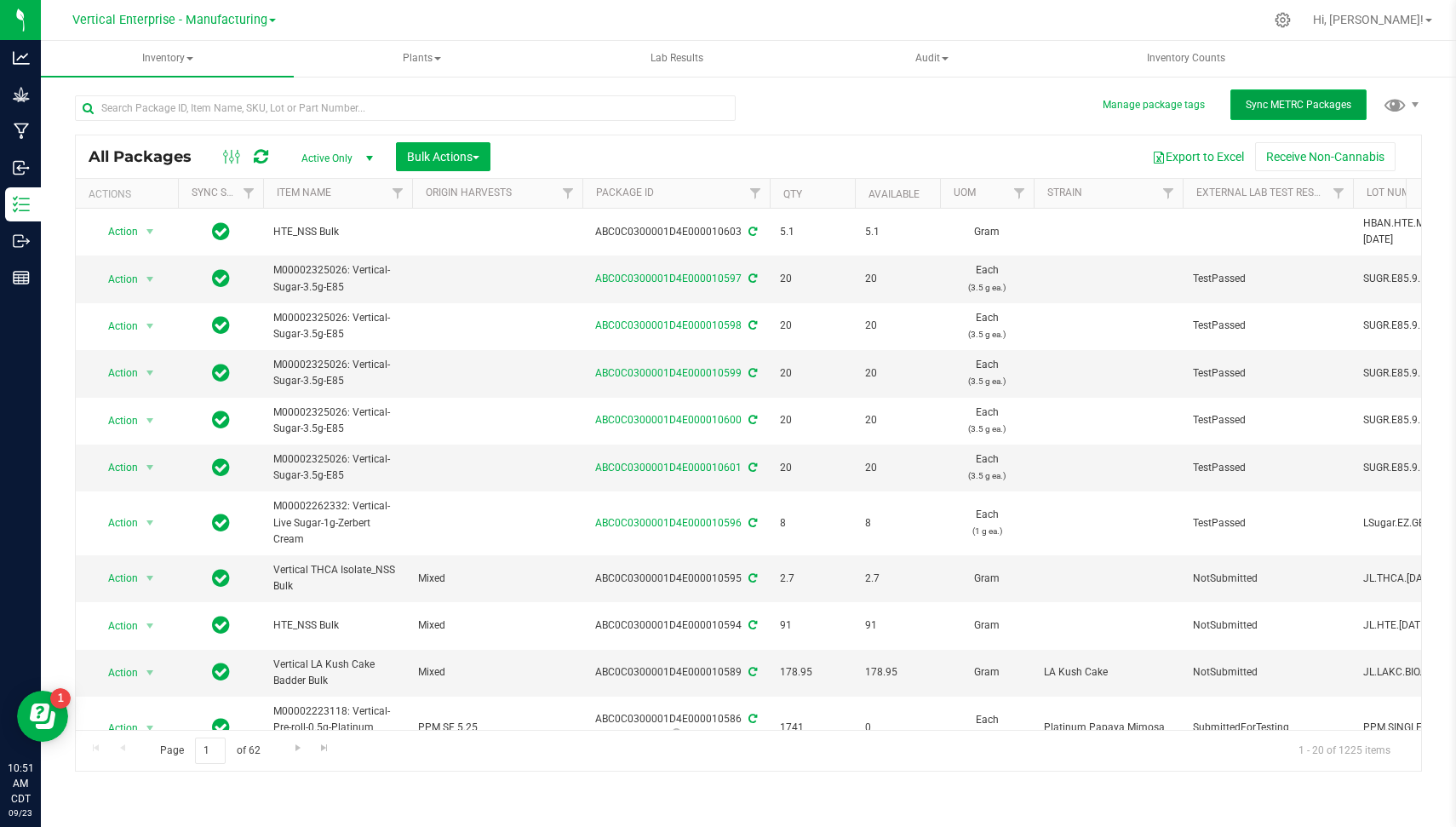
click at [1290, 90] on button "Sync METRC Packages" at bounding box center [1299, 105] width 137 height 31
